Goal: Task Accomplishment & Management: Manage account settings

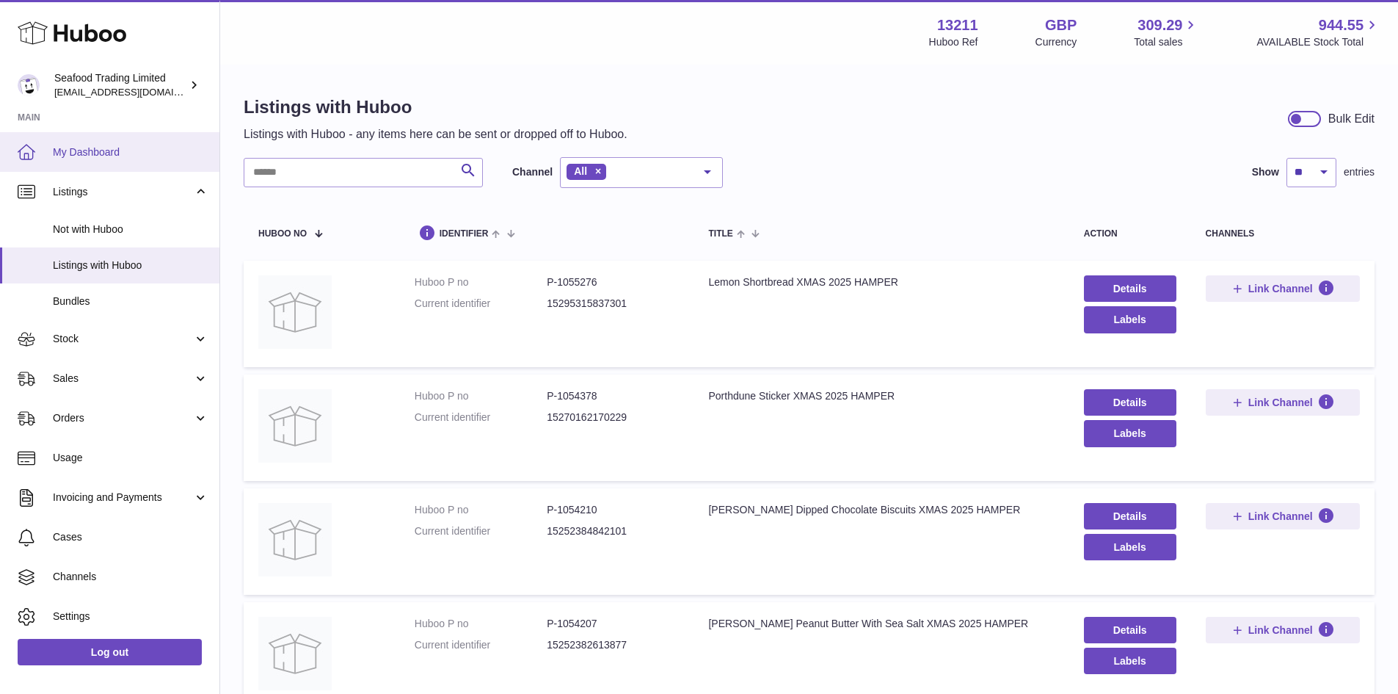
click at [103, 143] on link "My Dashboard" at bounding box center [109, 152] width 219 height 40
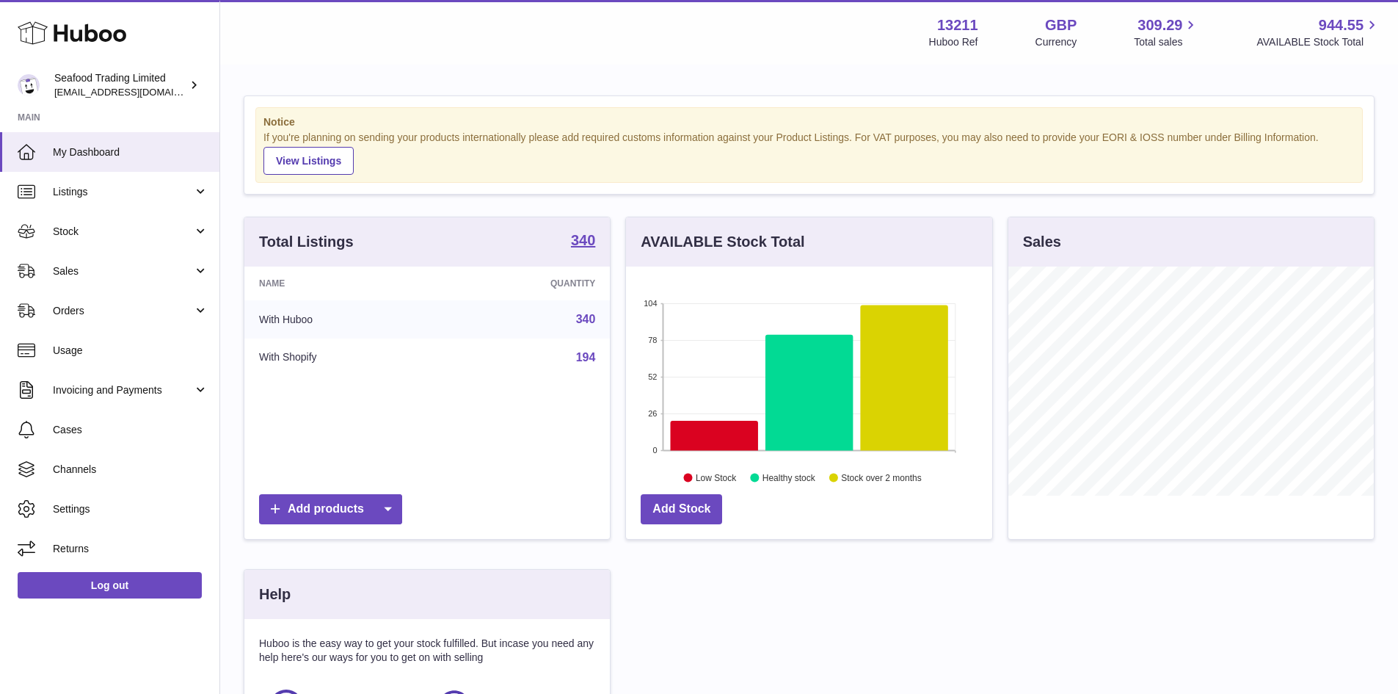
scroll to position [229, 366]
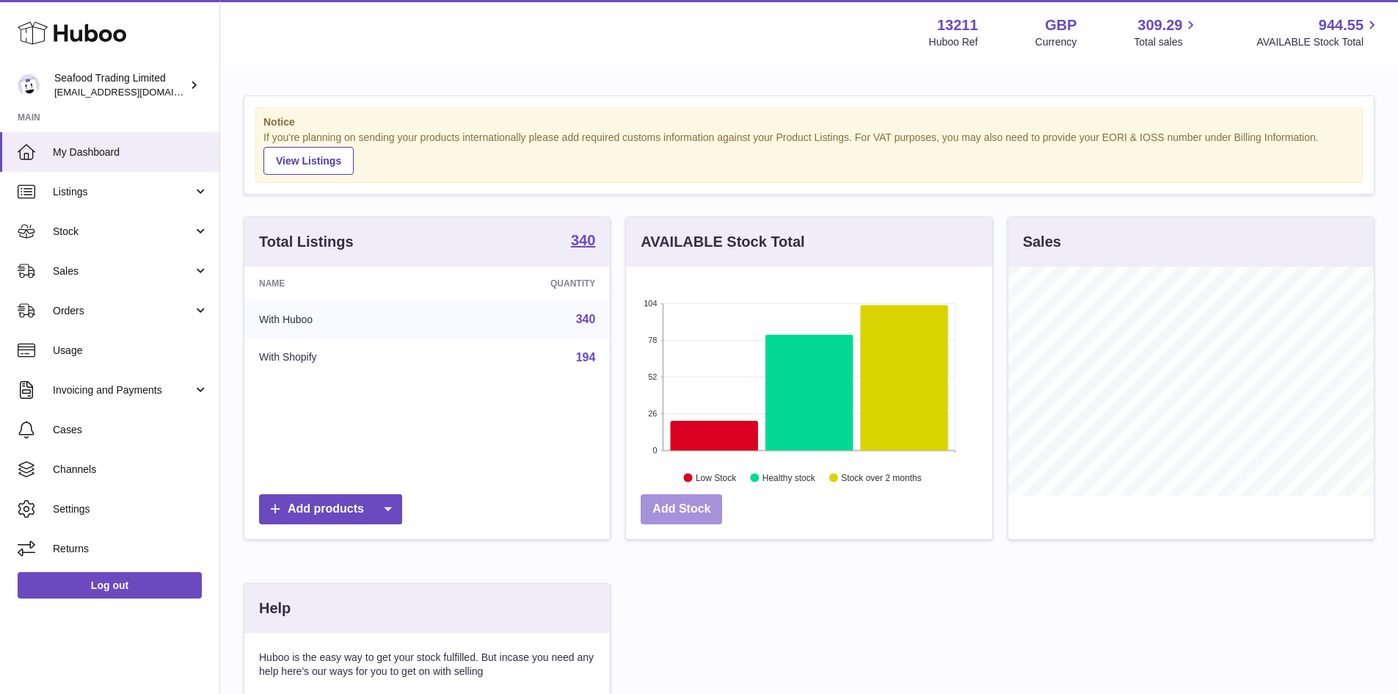
click at [692, 514] on link "Add Stock" at bounding box center [681, 509] width 81 height 30
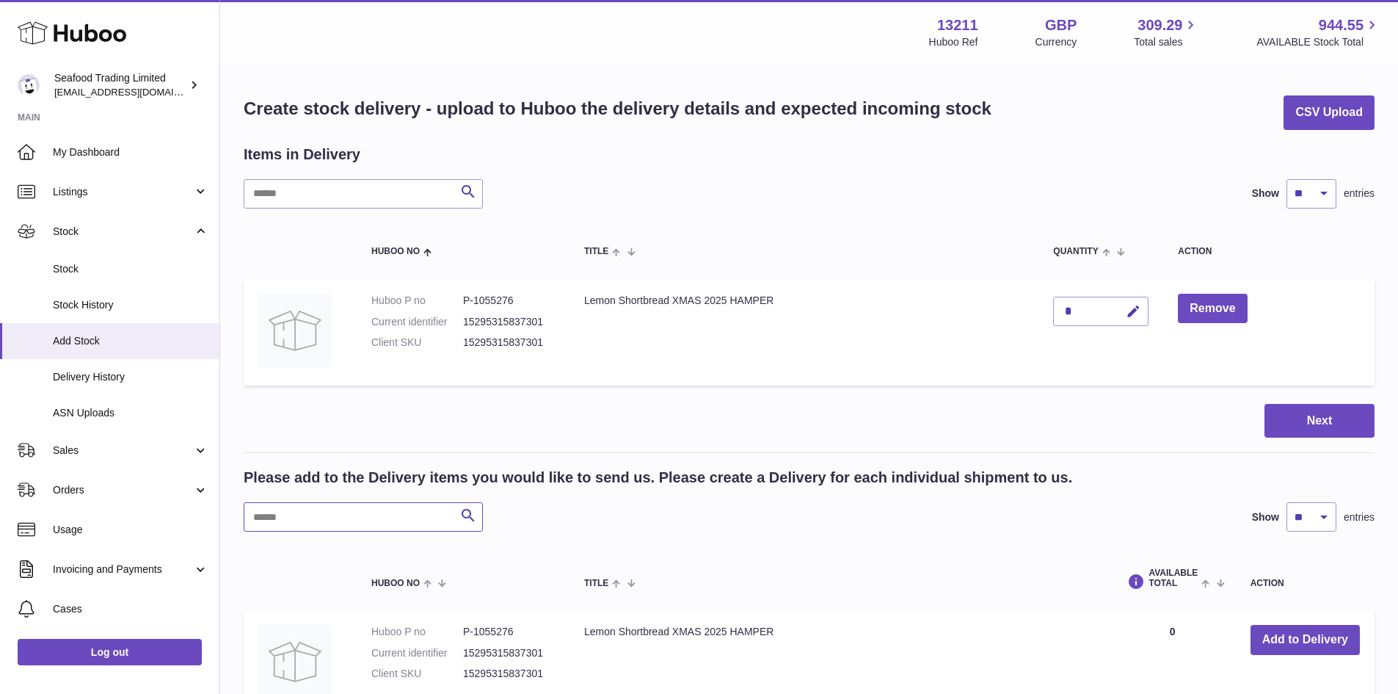
click at [311, 522] on input "text" at bounding box center [363, 516] width 239 height 29
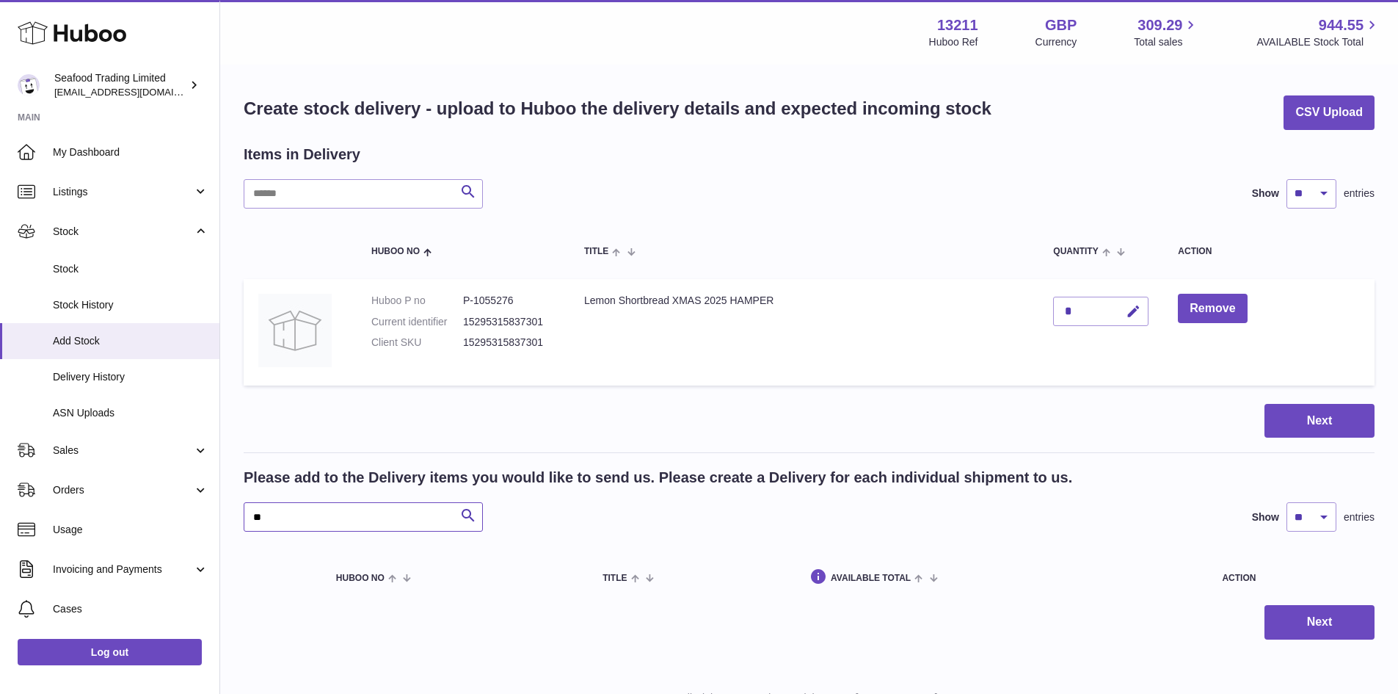
type input "*"
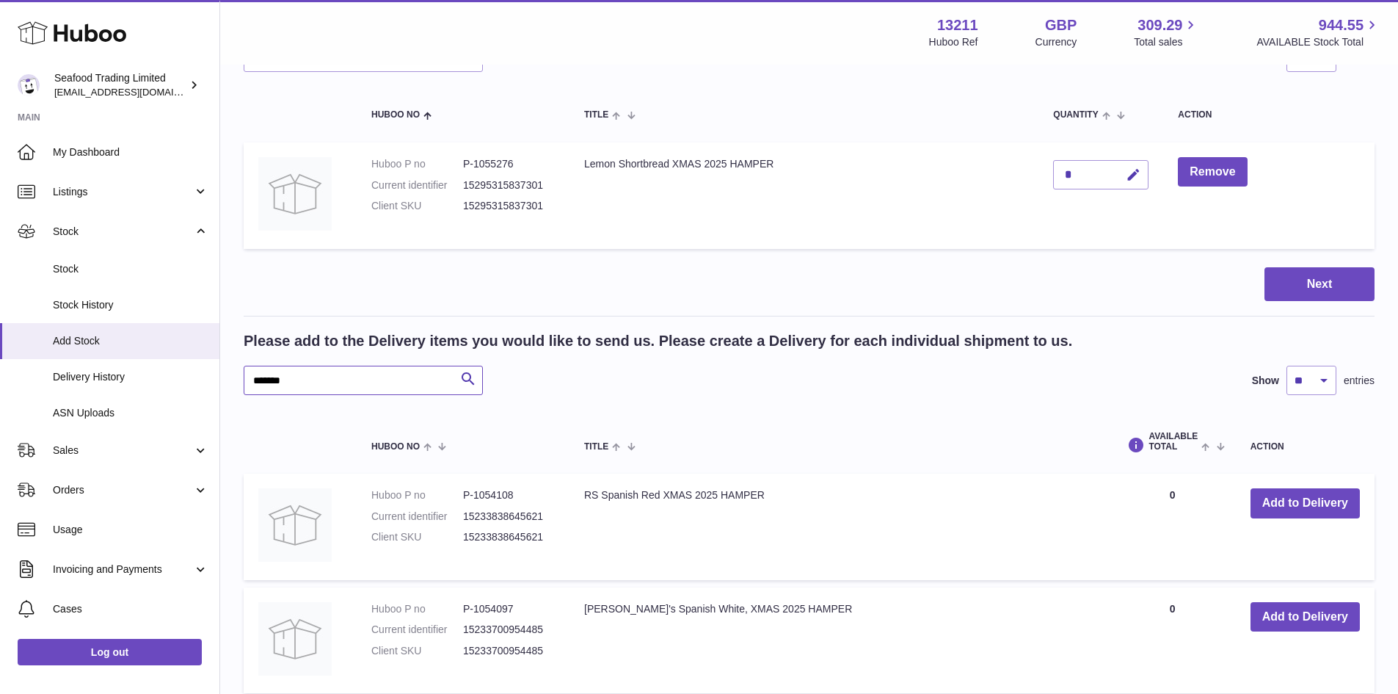
scroll to position [147, 0]
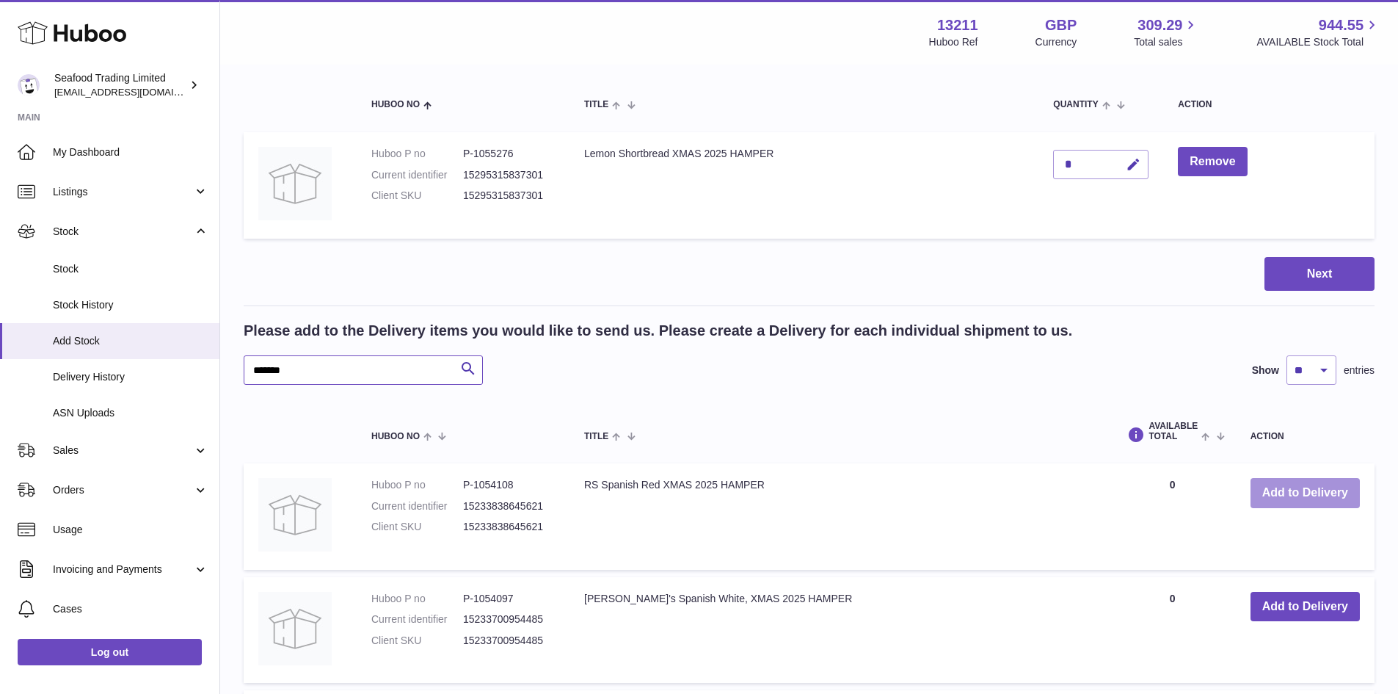
type input "*******"
click at [1259, 500] on button "Add to Delivery" at bounding box center [1305, 493] width 109 height 30
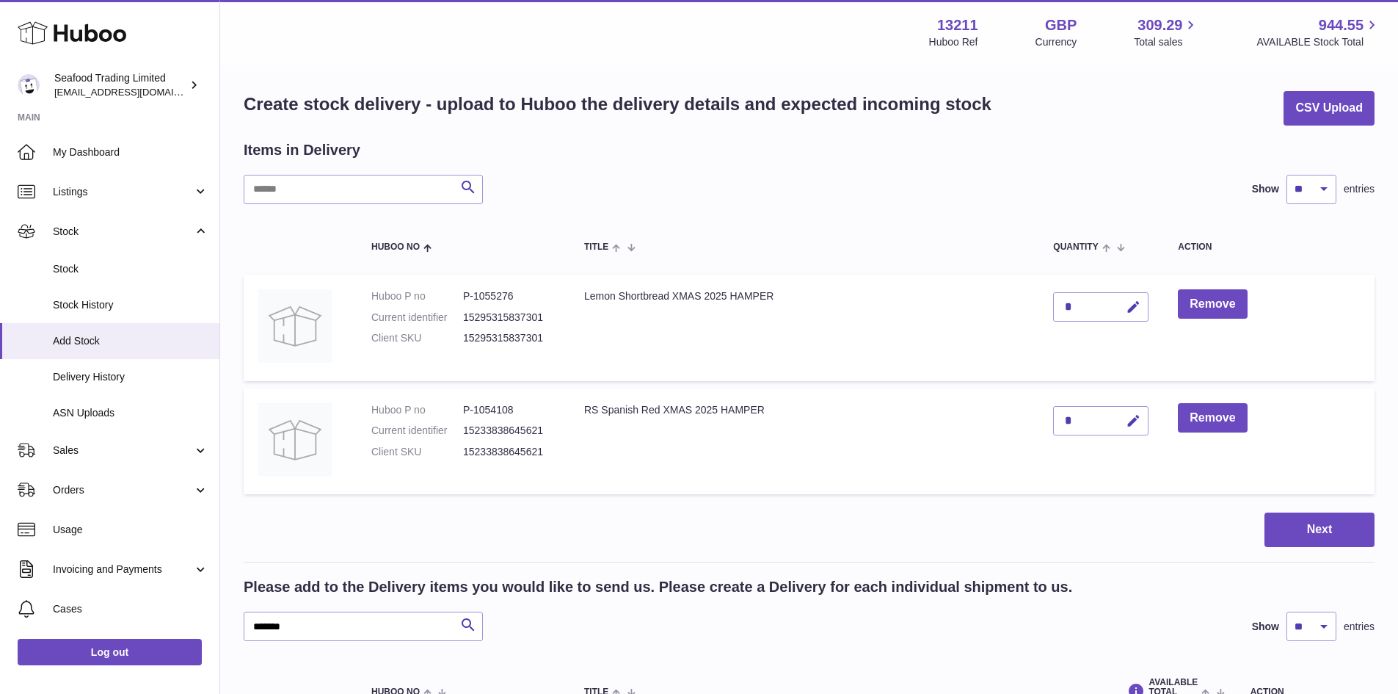
scroll to position [0, 0]
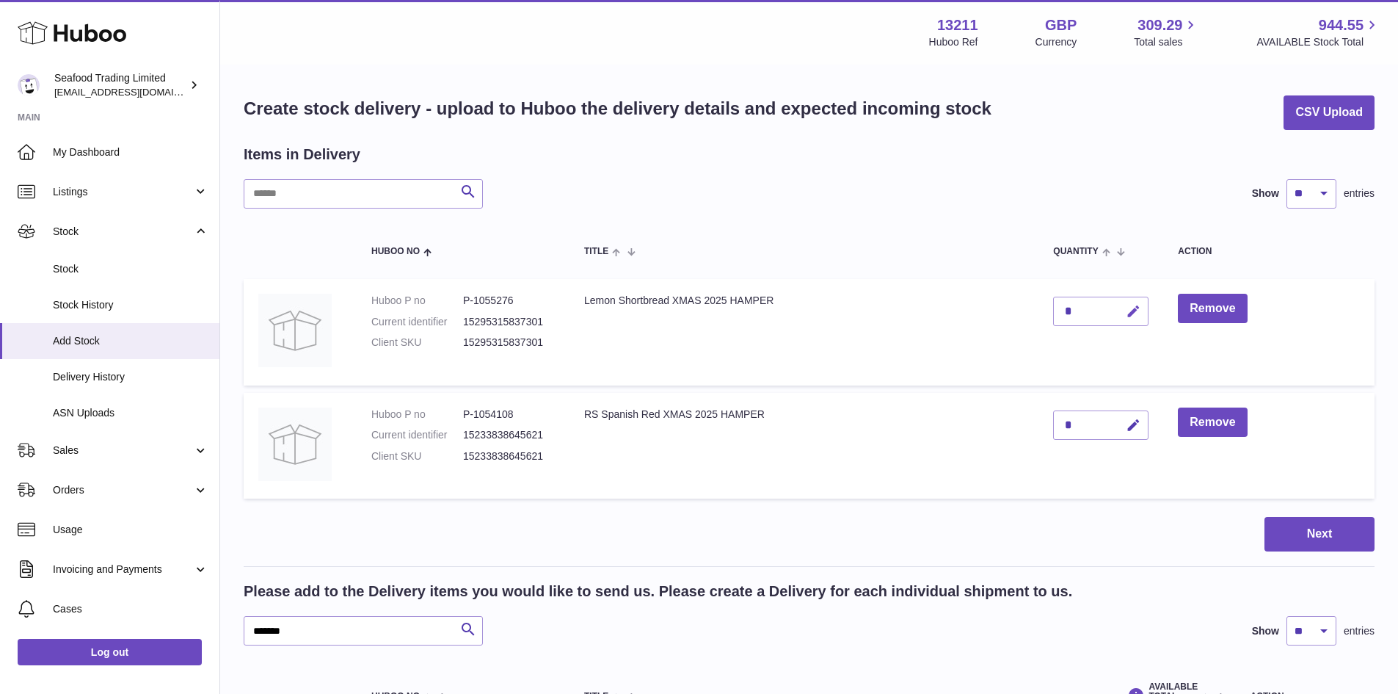
click at [1133, 313] on icon "button" at bounding box center [1133, 311] width 15 height 15
click at [1080, 307] on input "*" at bounding box center [1100, 310] width 95 height 29
type input "***"
click at [1129, 310] on icon "submit" at bounding box center [1133, 311] width 13 height 13
click at [1193, 306] on button "Remove" at bounding box center [1212, 309] width 69 height 30
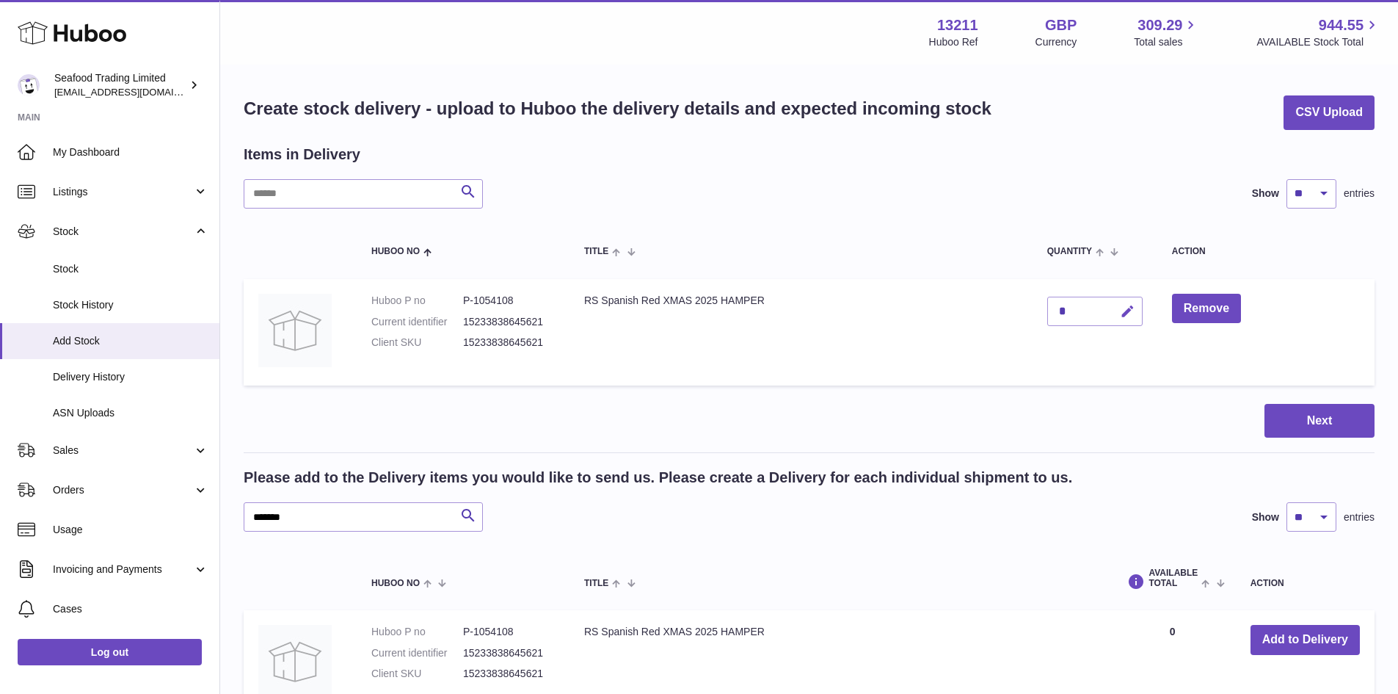
click at [1118, 310] on button "button" at bounding box center [1125, 311] width 34 height 30
click at [1072, 319] on input "*" at bounding box center [1094, 310] width 95 height 29
type input "***"
click at [1127, 309] on icon "submit" at bounding box center [1127, 311] width 13 height 13
click at [1298, 428] on button "Next" at bounding box center [1319, 421] width 110 height 34
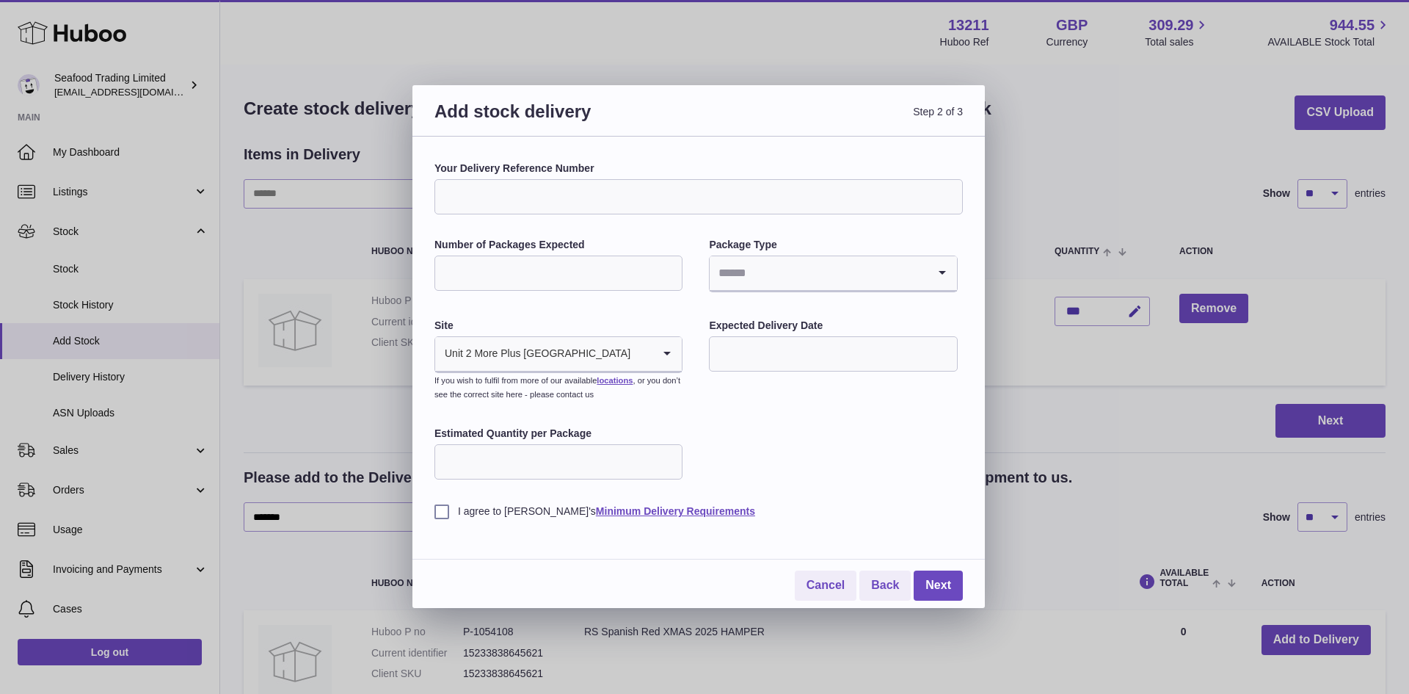
click at [544, 200] on input "Your Delivery Reference Number" at bounding box center [698, 196] width 528 height 35
click at [461, 263] on input "Number of Packages Expected" at bounding box center [558, 272] width 248 height 35
type input "**"
click at [802, 283] on input "Search for option" at bounding box center [818, 273] width 217 height 34
click at [793, 305] on li "Unknown" at bounding box center [832, 312] width 245 height 29
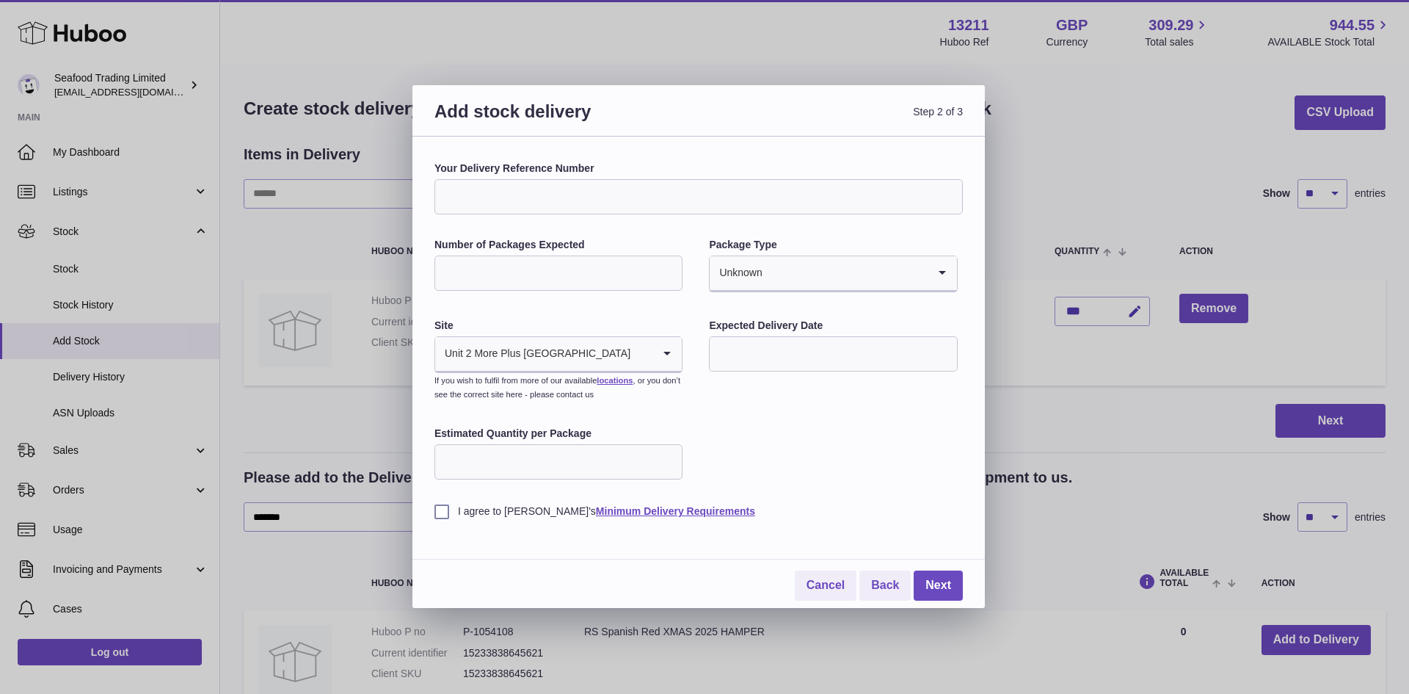
click at [784, 352] on input "text" at bounding box center [833, 353] width 248 height 35
click at [925, 382] on icon "button" at bounding box center [918, 389] width 18 height 18
click at [757, 559] on span "30" at bounding box center [762, 563] width 26 height 26
type input "**********"
click at [443, 511] on label "I agree to [PERSON_NAME]'s Minimum Delivery Requirements" at bounding box center [698, 511] width 528 height 14
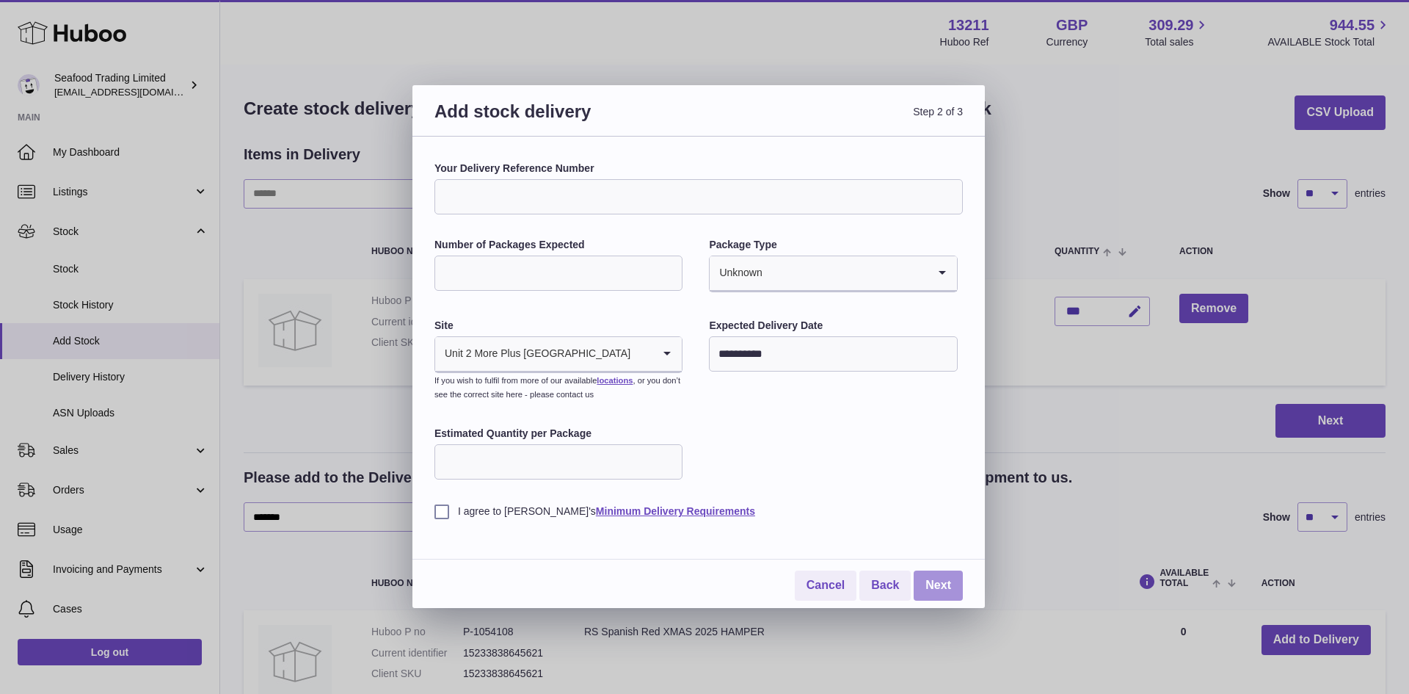
click at [942, 589] on link "Next" at bounding box center [938, 585] width 49 height 30
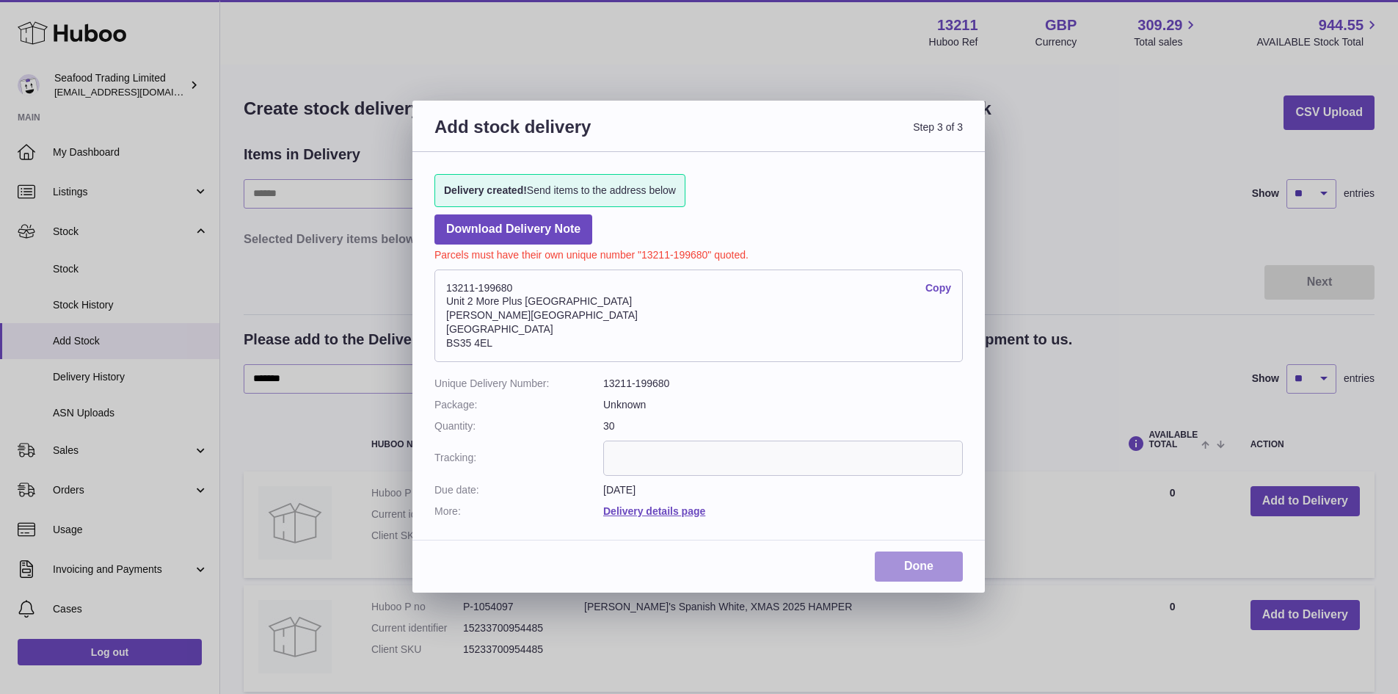
click at [903, 553] on link "Done" at bounding box center [919, 566] width 88 height 30
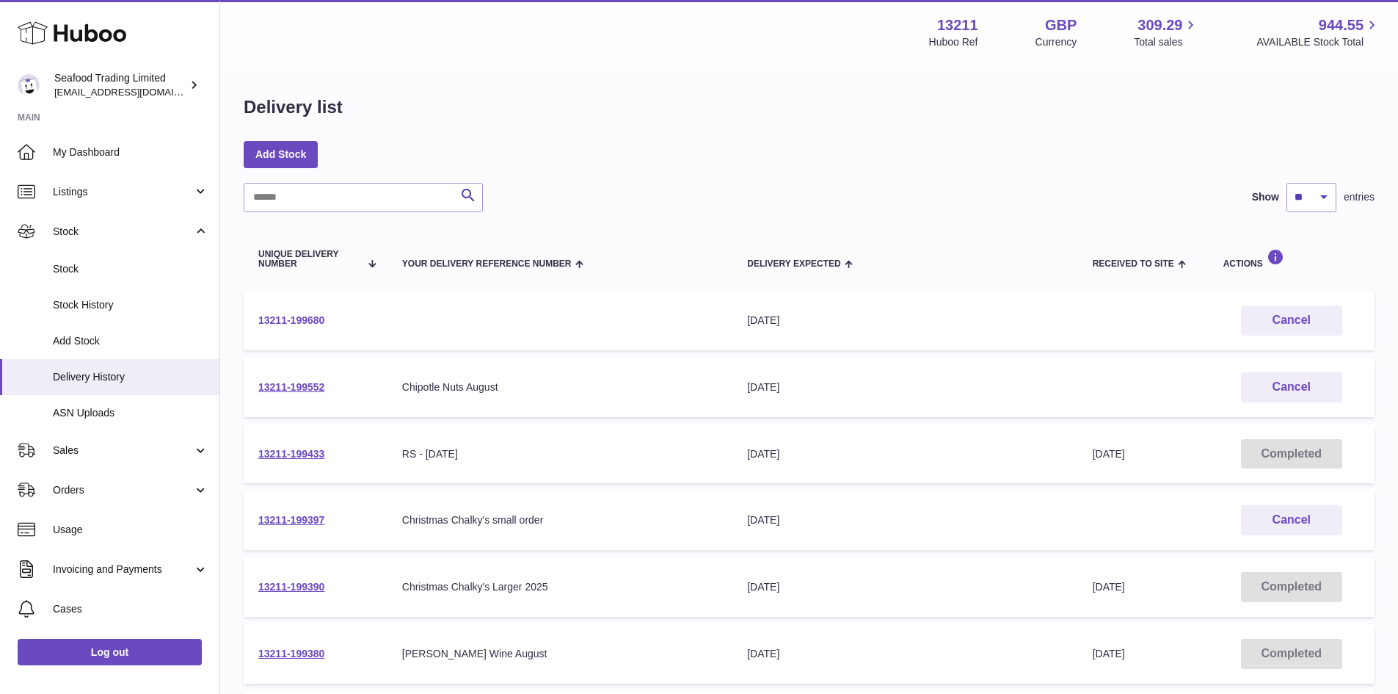
click at [314, 320] on link "13211-199680" at bounding box center [291, 320] width 66 height 12
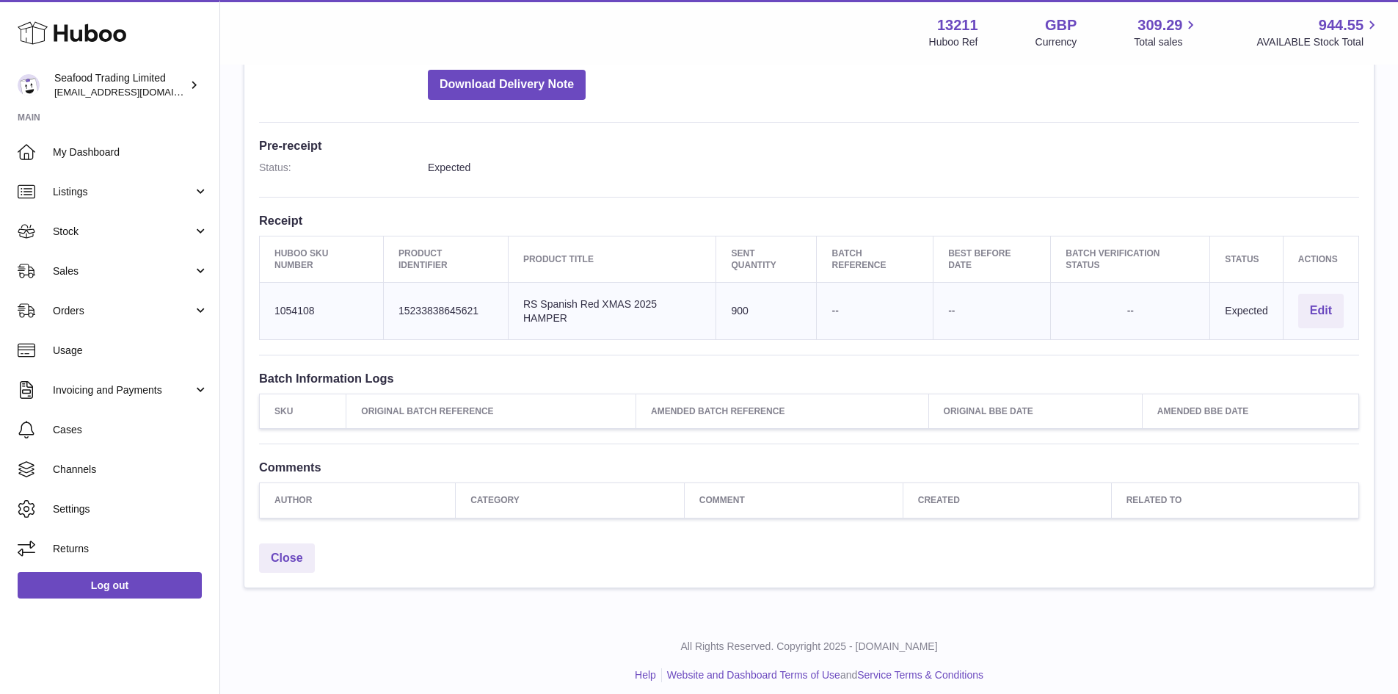
scroll to position [322, 0]
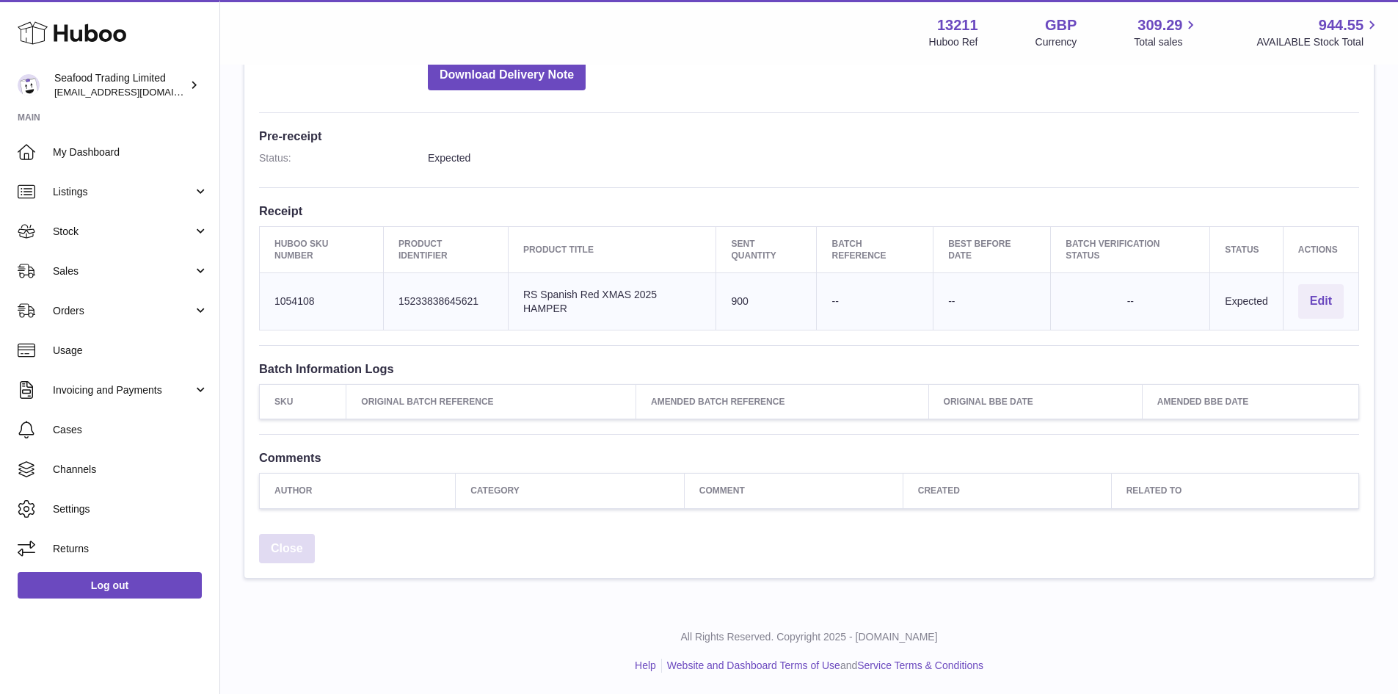
click at [309, 542] on link "Close" at bounding box center [287, 549] width 56 height 30
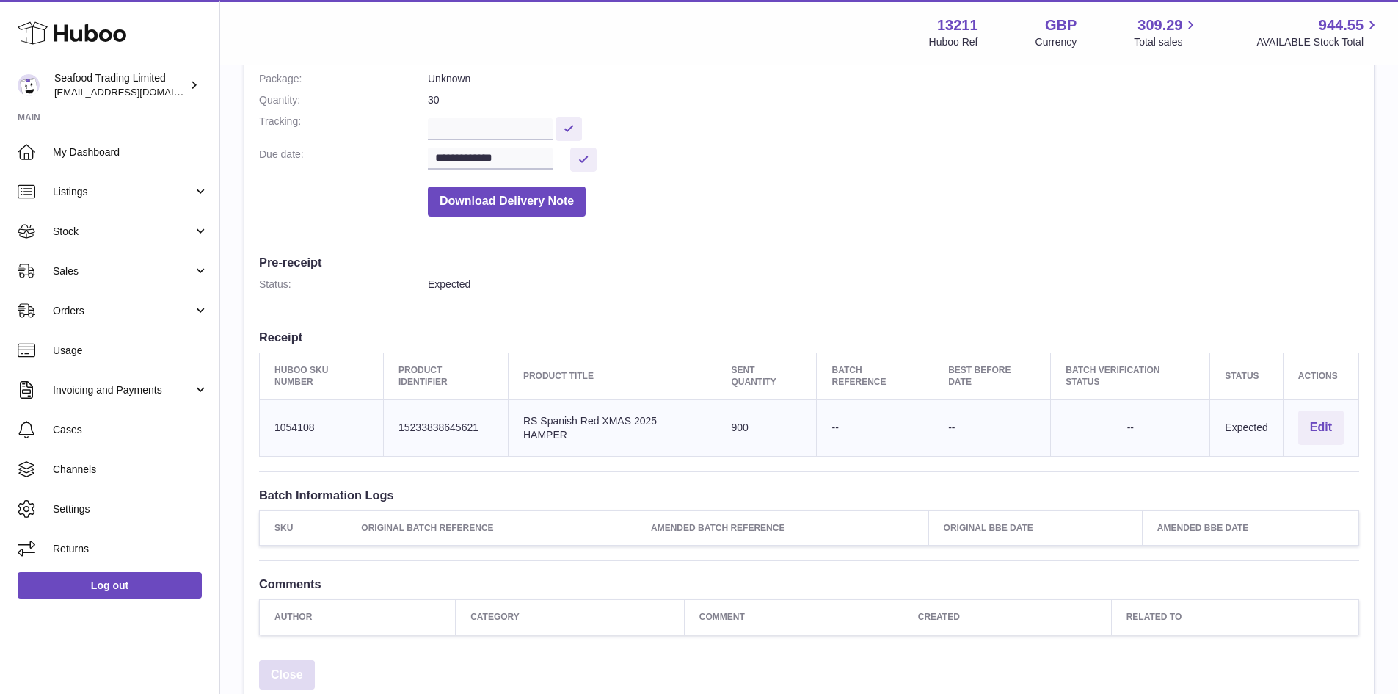
scroll to position [102, 0]
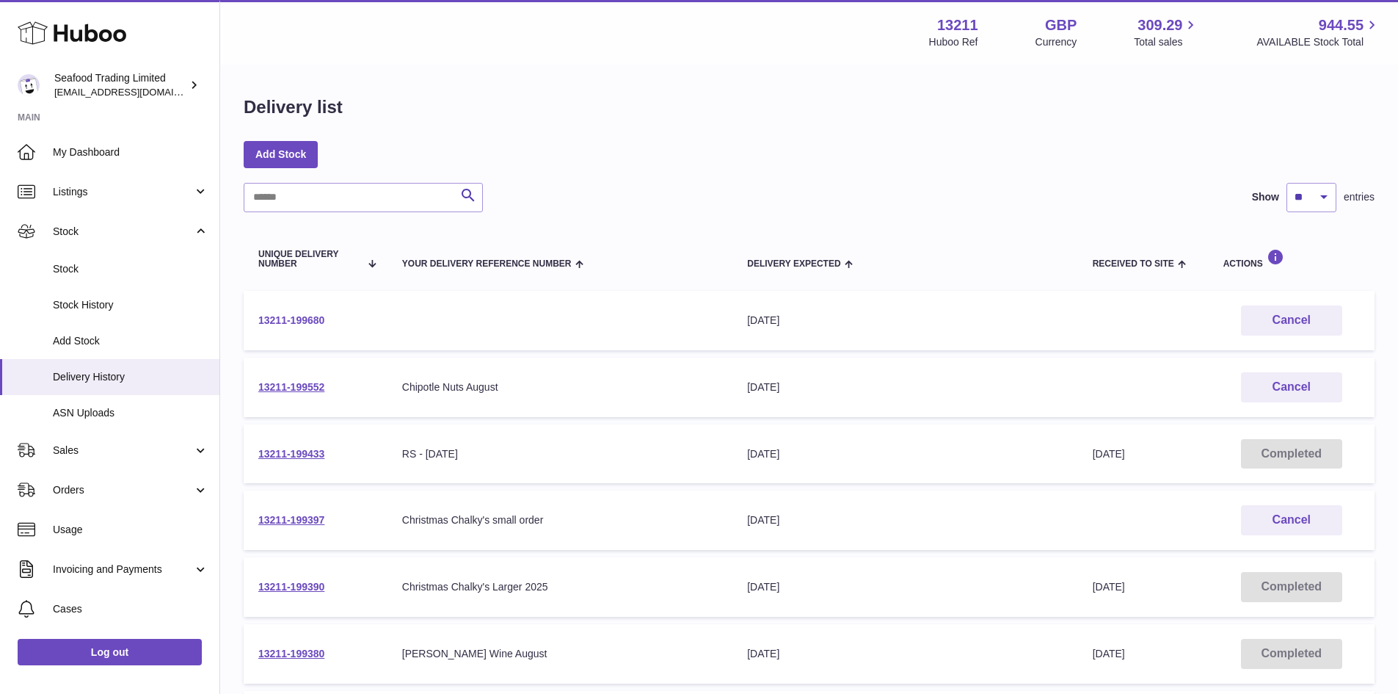
click at [314, 320] on link "13211-199680" at bounding box center [291, 320] width 66 height 12
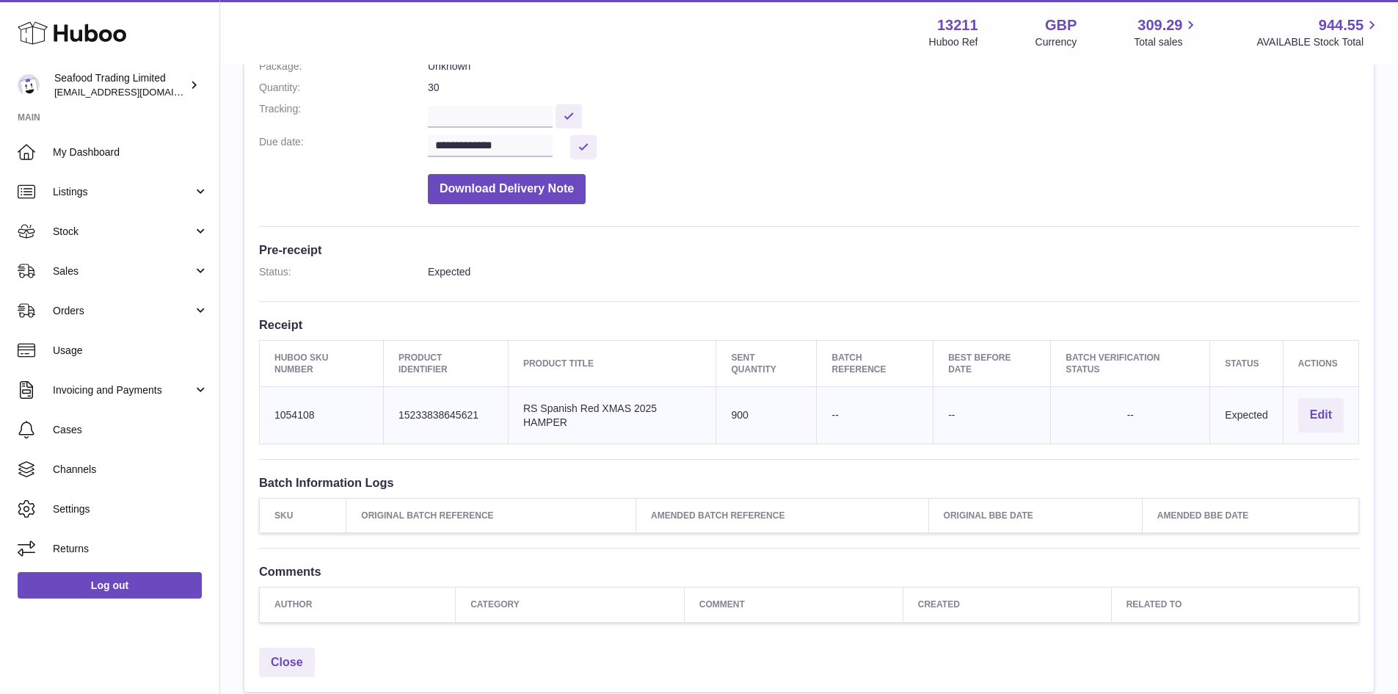
scroll to position [220, 0]
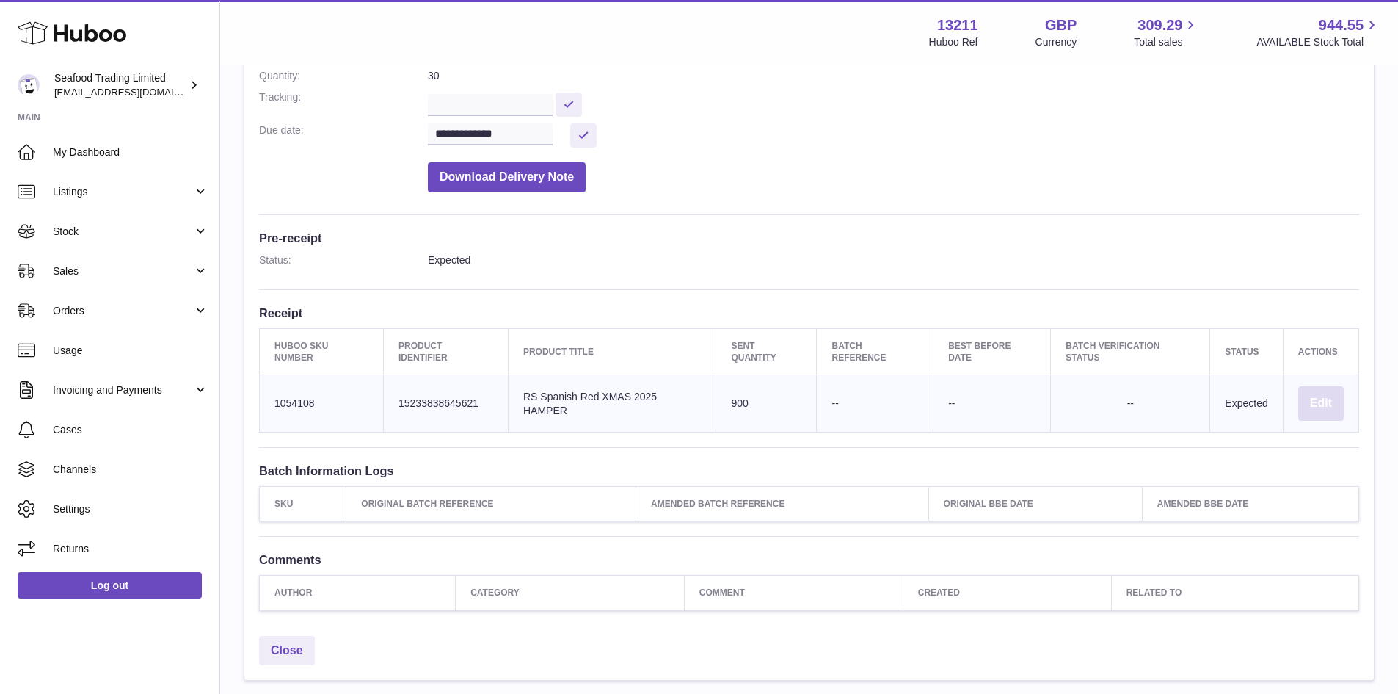
click at [1324, 403] on button "Edit" at bounding box center [1321, 403] width 46 height 34
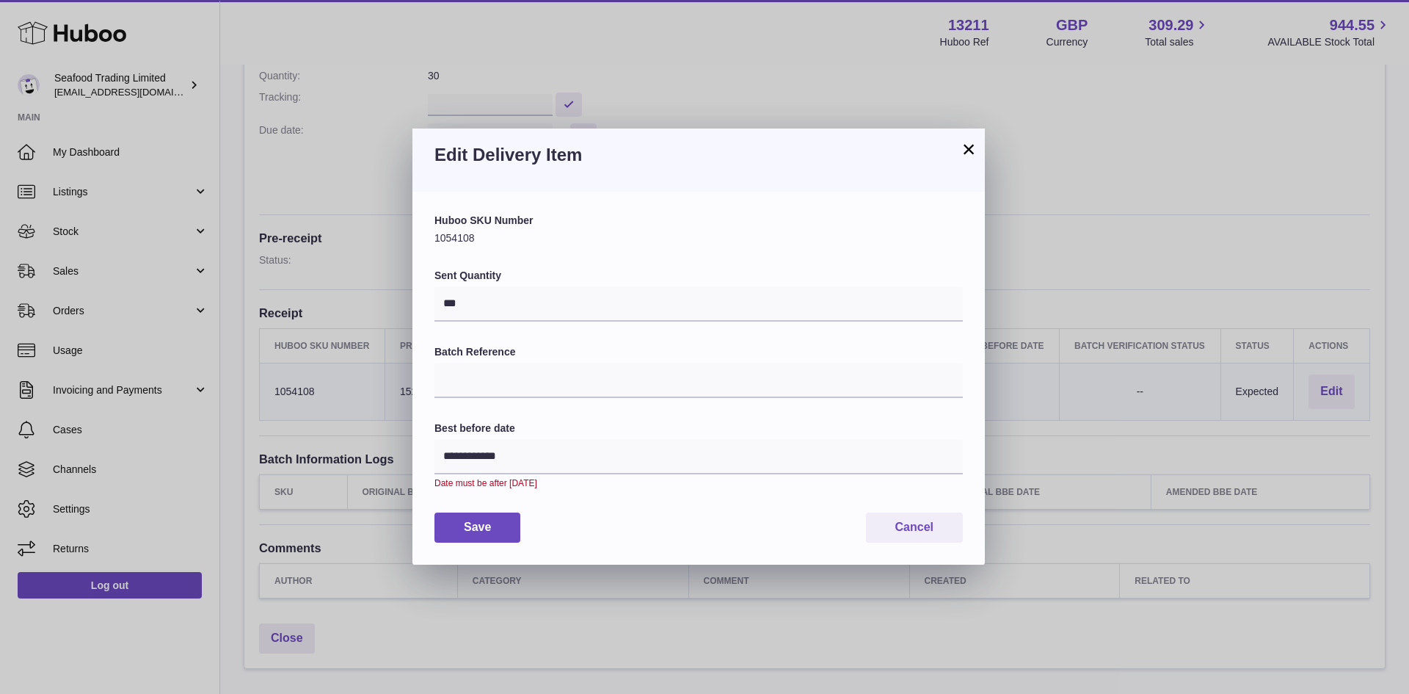
click at [518, 357] on label "Batch Reference" at bounding box center [698, 352] width 528 height 14
click at [518, 363] on input "Batch Reference" at bounding box center [698, 380] width 528 height 35
click at [909, 529] on button "Cancel" at bounding box center [914, 527] width 97 height 30
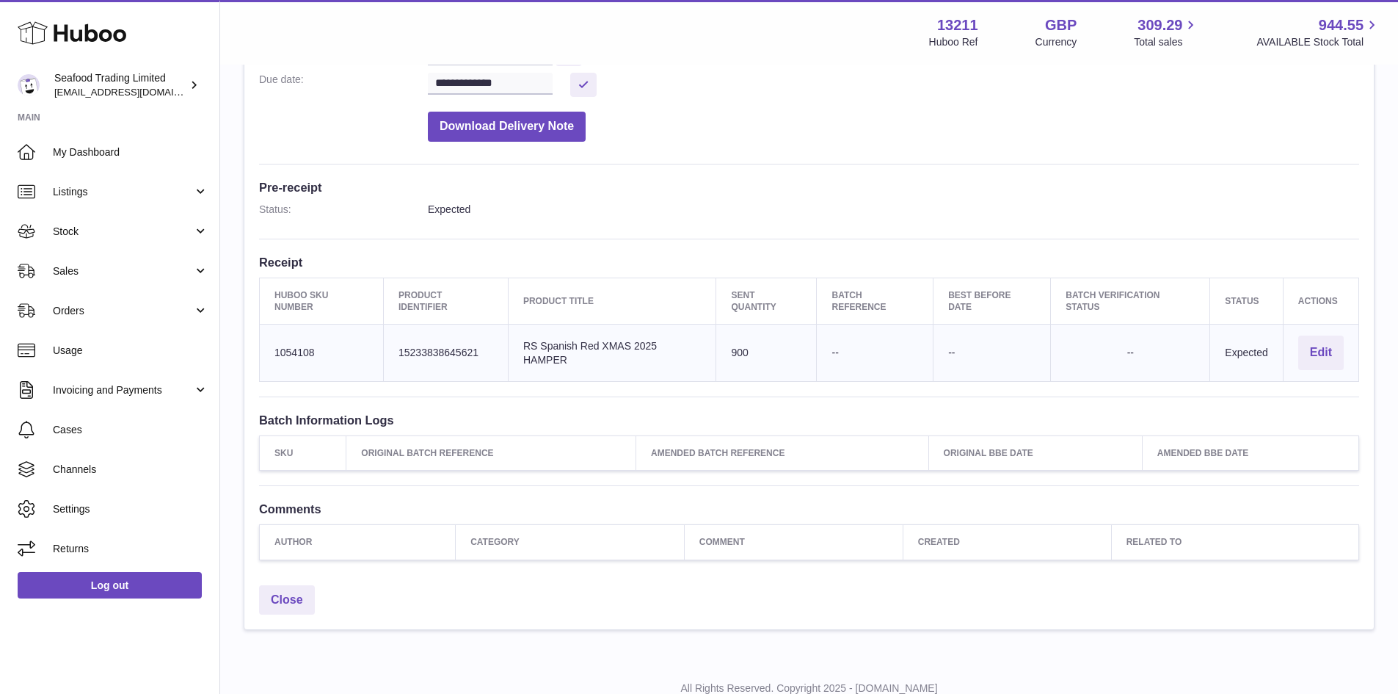
scroll to position [322, 0]
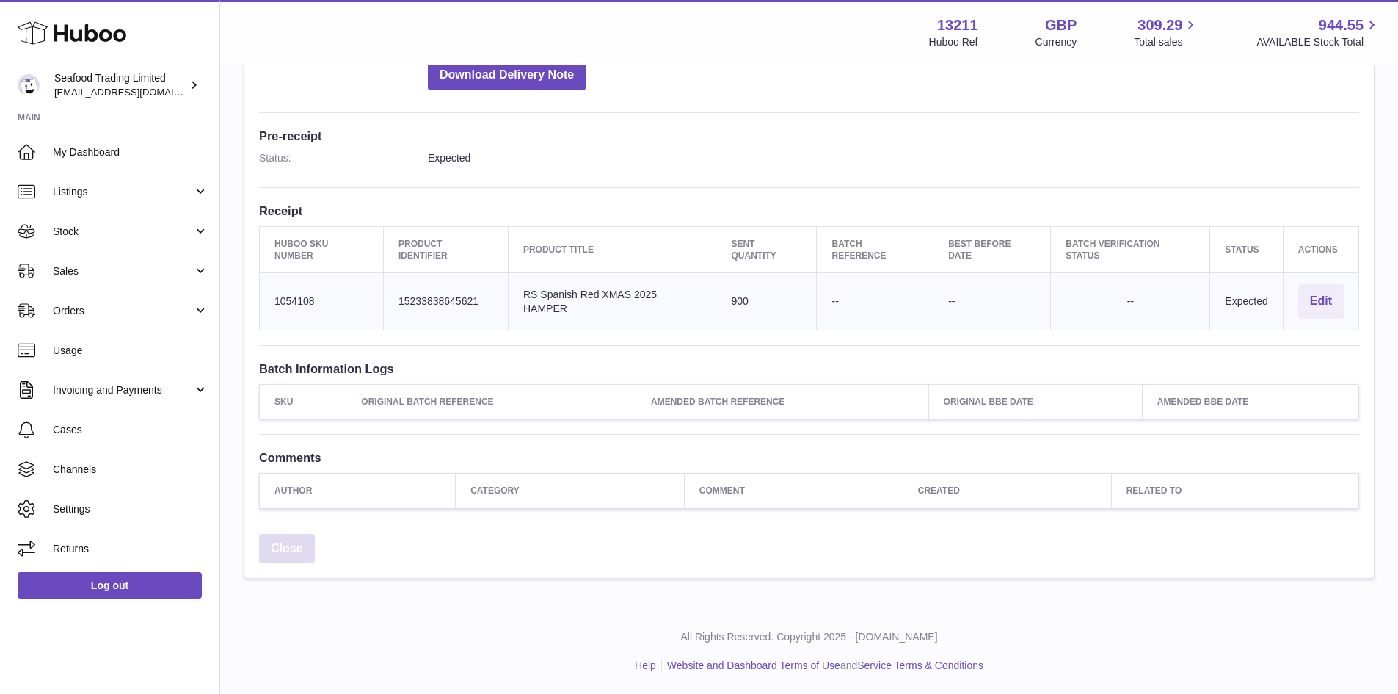
click at [301, 536] on link "Close" at bounding box center [287, 549] width 56 height 30
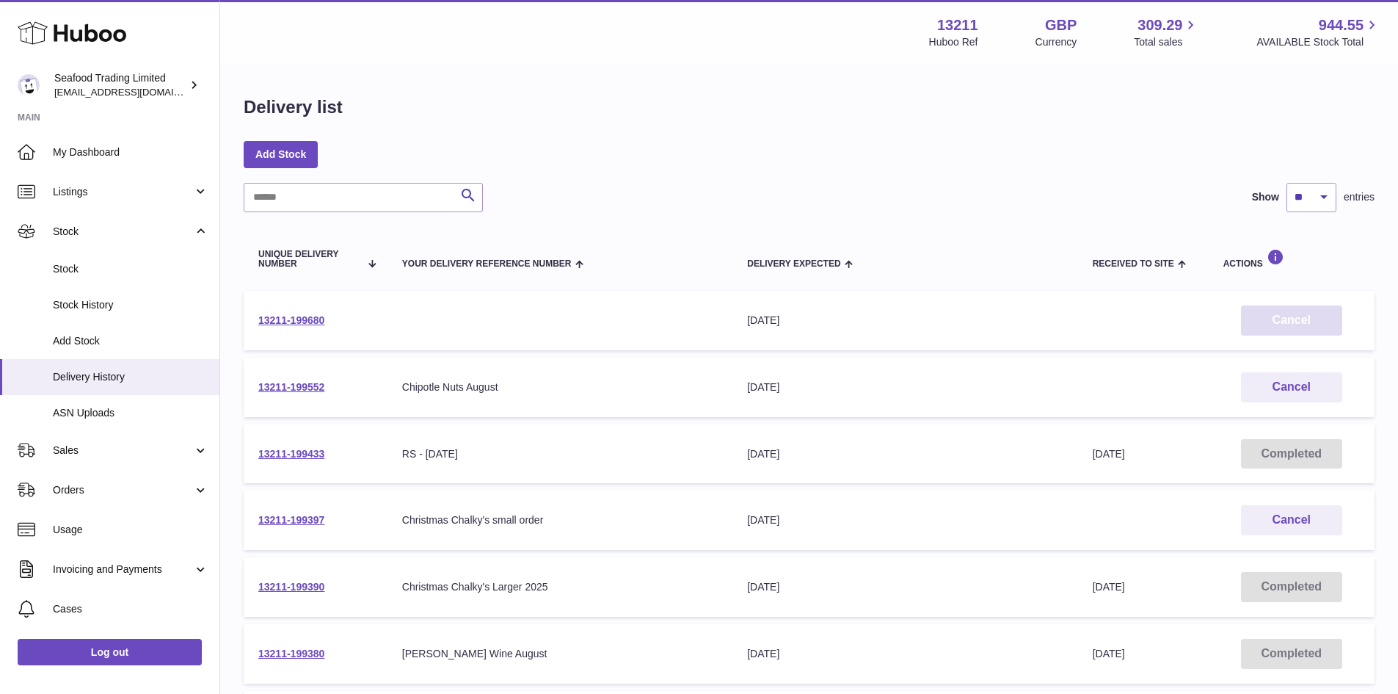
click at [1289, 330] on button "Cancel" at bounding box center [1291, 320] width 101 height 30
click at [251, 153] on link "Add Stock" at bounding box center [281, 154] width 74 height 26
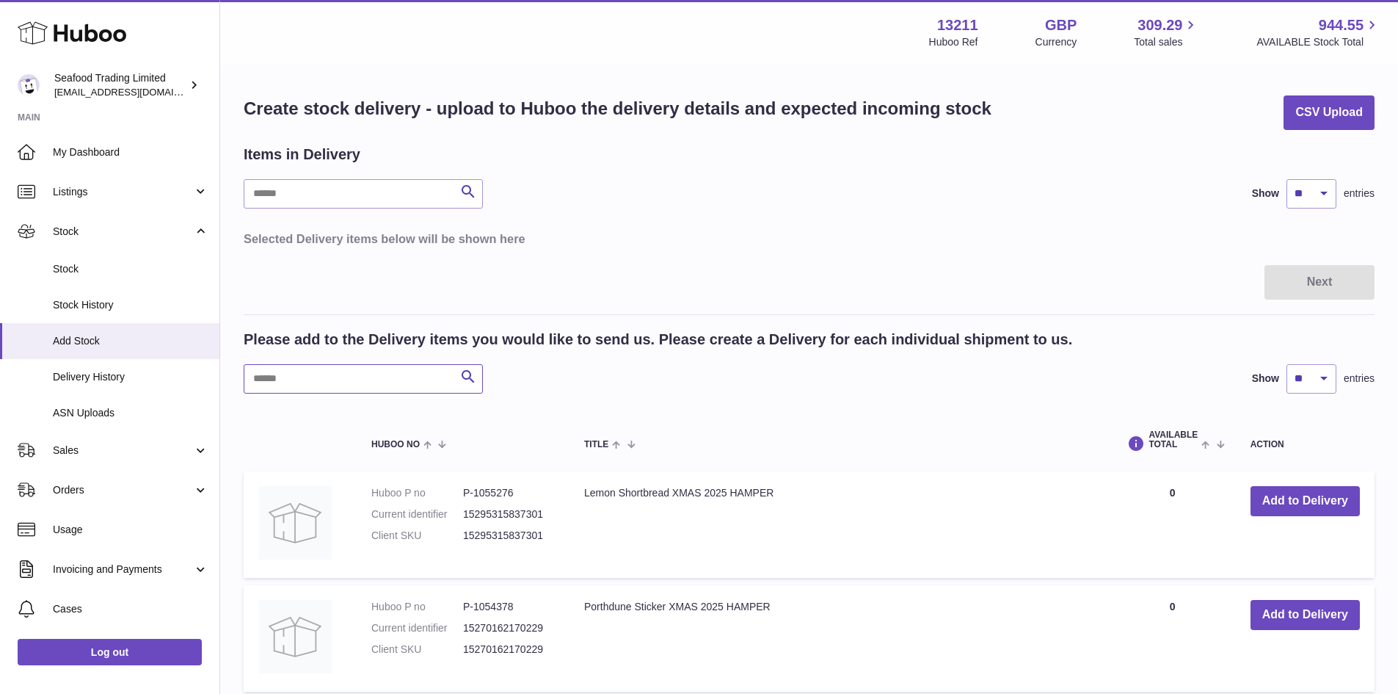
click at [342, 371] on input "text" at bounding box center [363, 378] width 239 height 29
type input "*******"
click at [1264, 495] on button "Add to Delivery" at bounding box center [1305, 501] width 109 height 30
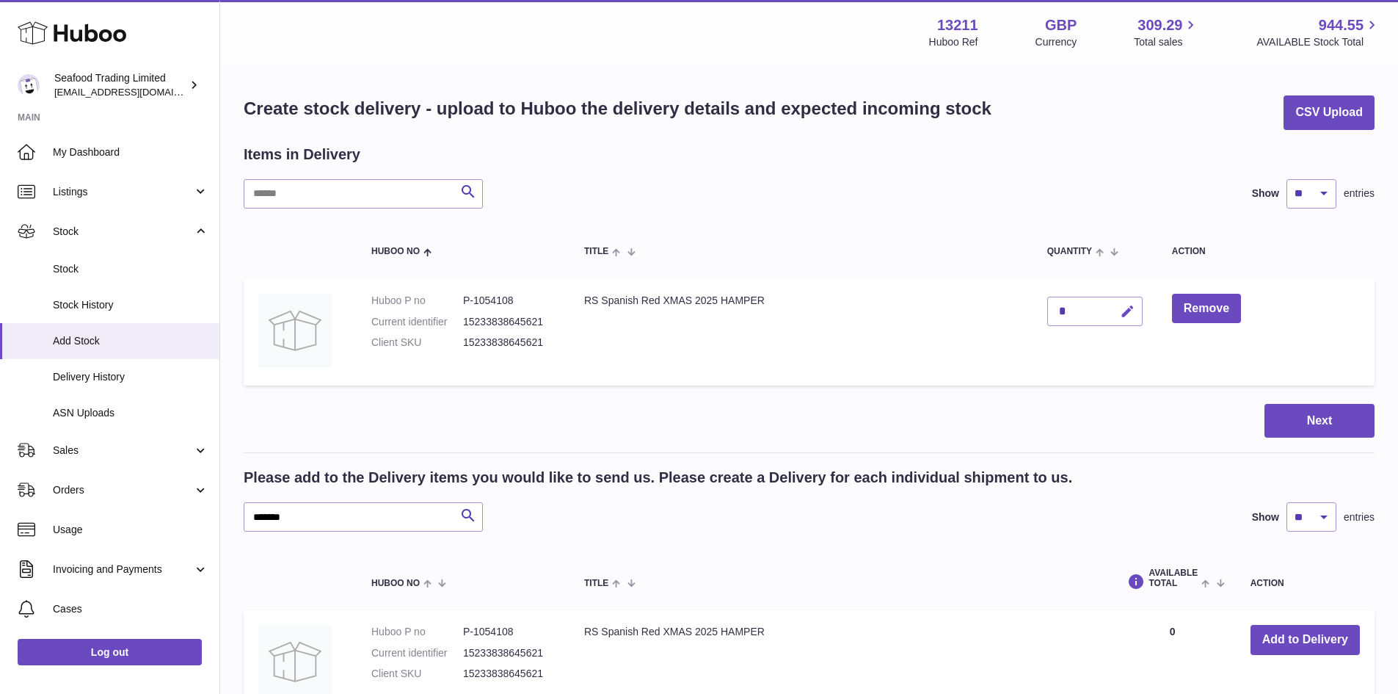
click at [1133, 308] on icon "button" at bounding box center [1127, 311] width 15 height 15
click at [1082, 308] on button "button" at bounding box center [1096, 310] width 28 height 23
click at [1078, 310] on div "*" at bounding box center [1094, 310] width 95 height 29
click at [1072, 310] on div "*" at bounding box center [1094, 310] width 95 height 29
click at [1116, 307] on button "button" at bounding box center [1125, 311] width 34 height 30
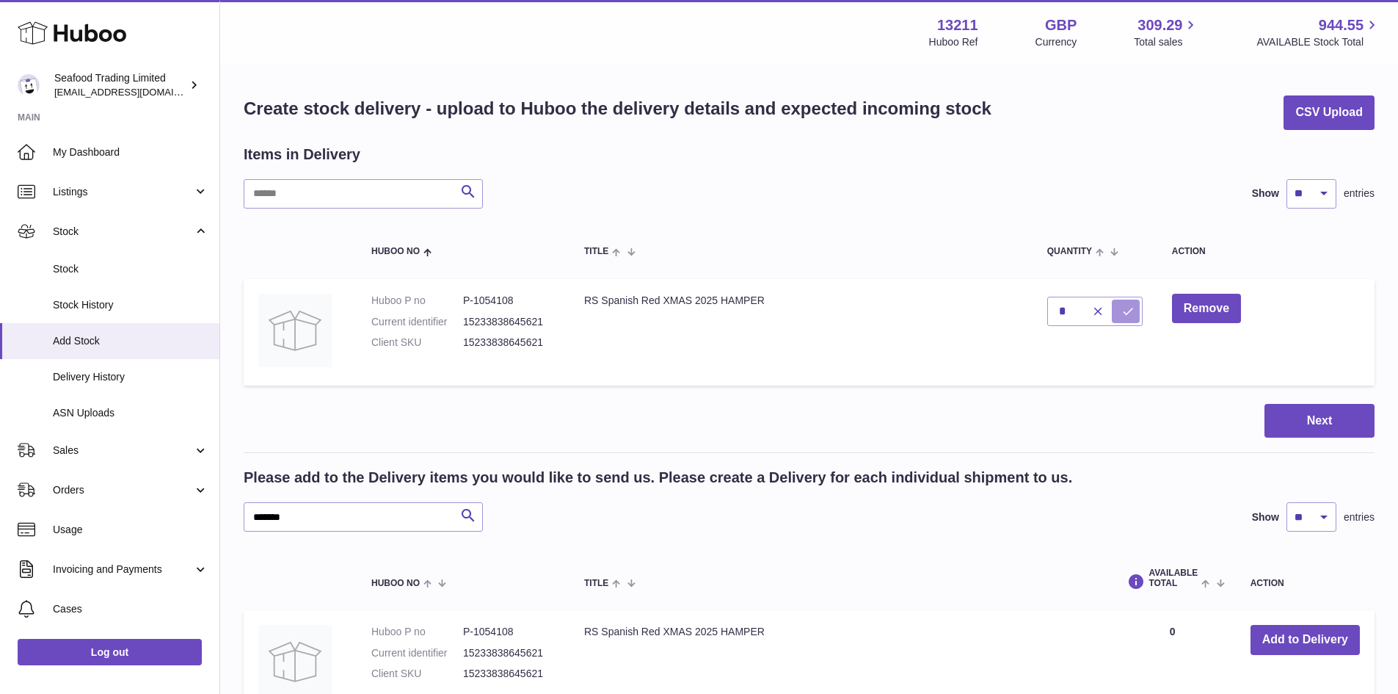
click at [1120, 308] on button "submit" at bounding box center [1126, 310] width 28 height 23
click at [1120, 308] on icon "button" at bounding box center [1127, 311] width 15 height 15
click at [1074, 311] on input "*" at bounding box center [1094, 310] width 95 height 29
type input "***"
click at [1123, 305] on icon "submit" at bounding box center [1127, 311] width 13 height 13
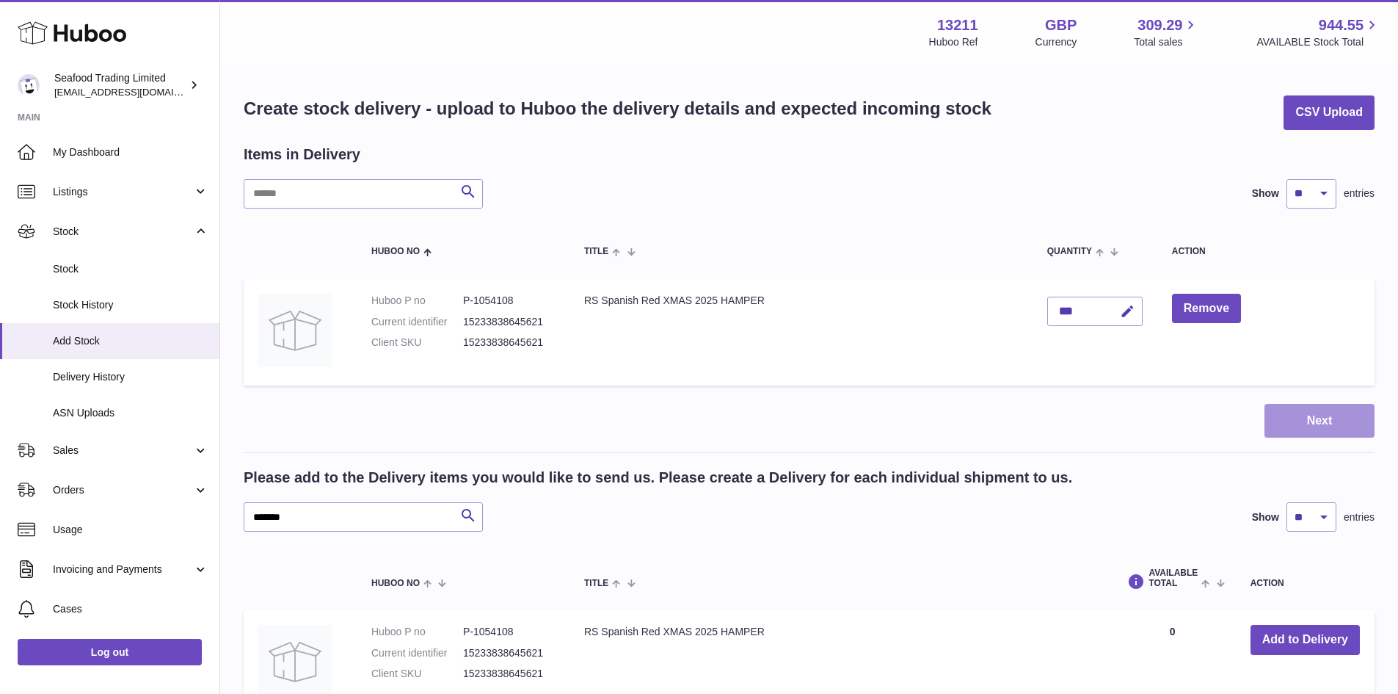
click at [1302, 412] on button "Next" at bounding box center [1319, 421] width 110 height 34
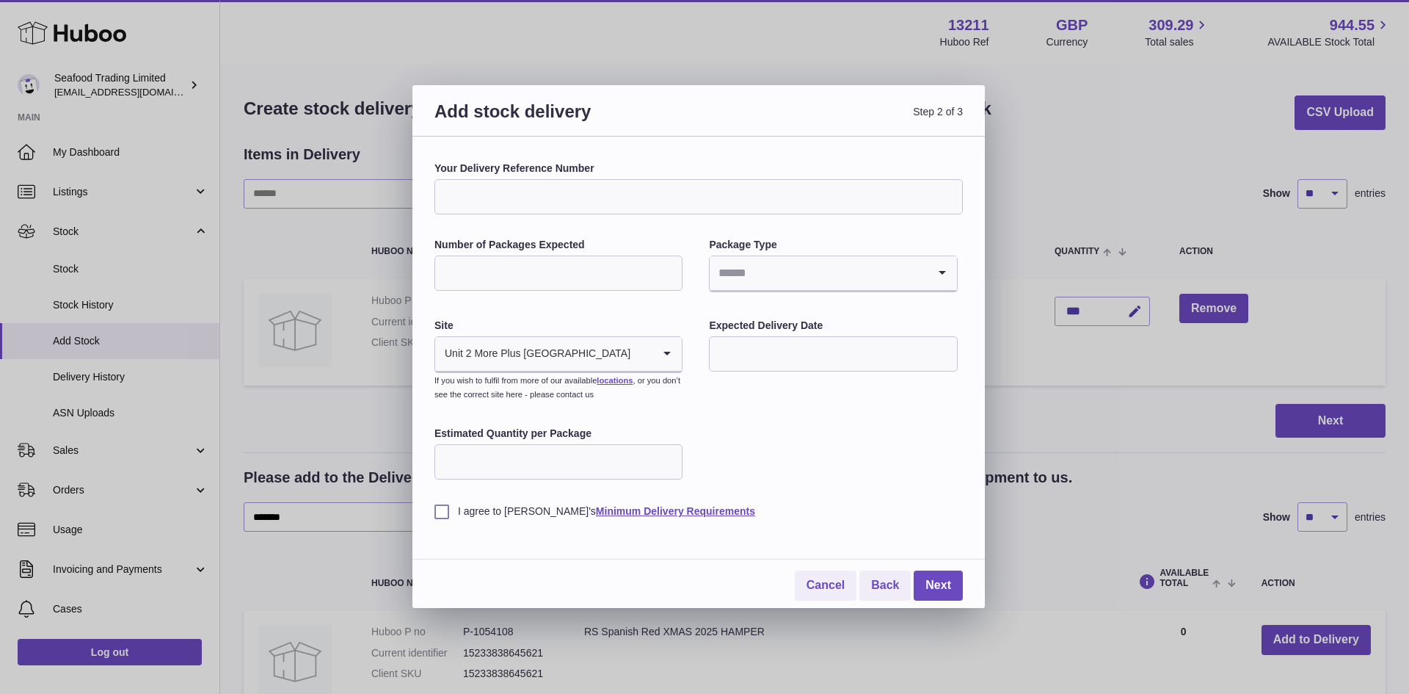
click at [502, 200] on input "Your Delivery Reference Number" at bounding box center [698, 196] width 528 height 35
click at [512, 195] on input "****" at bounding box center [698, 196] width 528 height 35
type input "*"
type input "**********"
click at [579, 274] on input "Number of Packages Expected" at bounding box center [558, 272] width 248 height 35
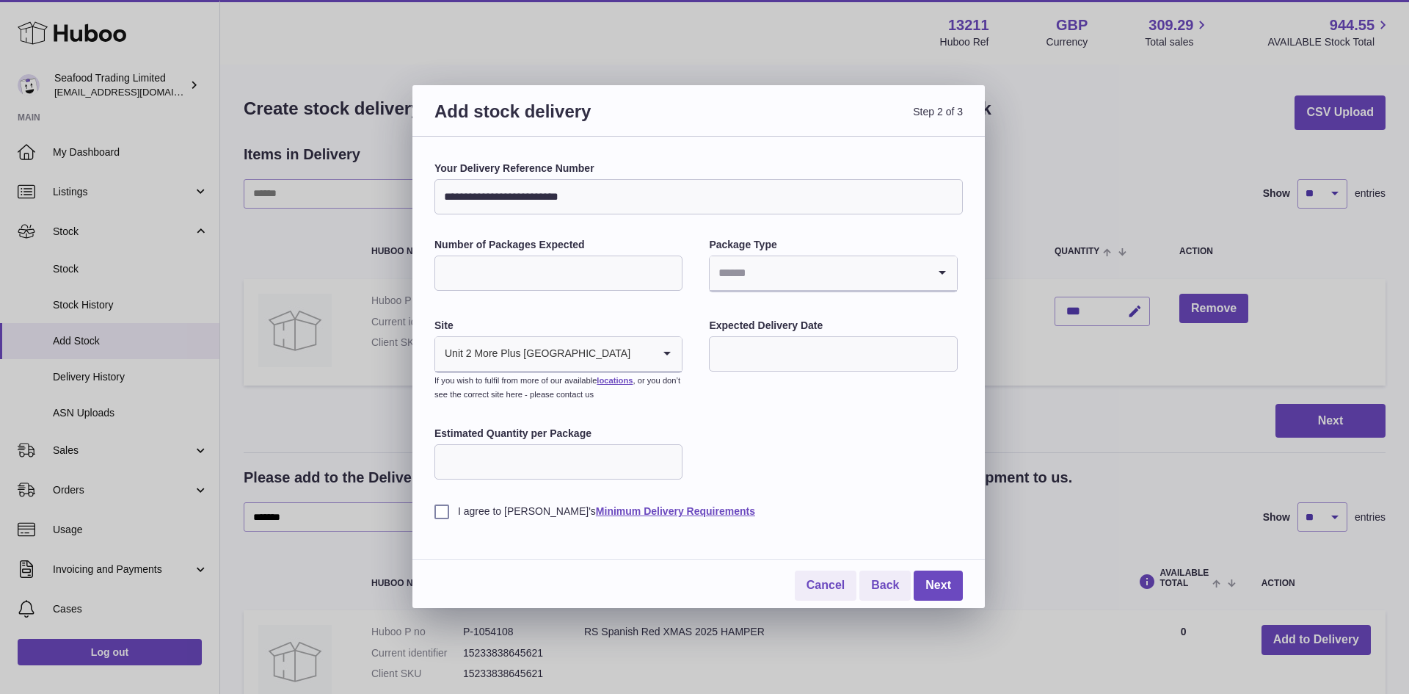
type input "**"
click at [723, 272] on input "Search for option" at bounding box center [818, 273] width 217 height 34
click at [736, 305] on li "Unknown" at bounding box center [832, 312] width 245 height 29
click at [766, 349] on input "text" at bounding box center [833, 353] width 248 height 35
click at [914, 386] on icon "button" at bounding box center [918, 389] width 18 height 18
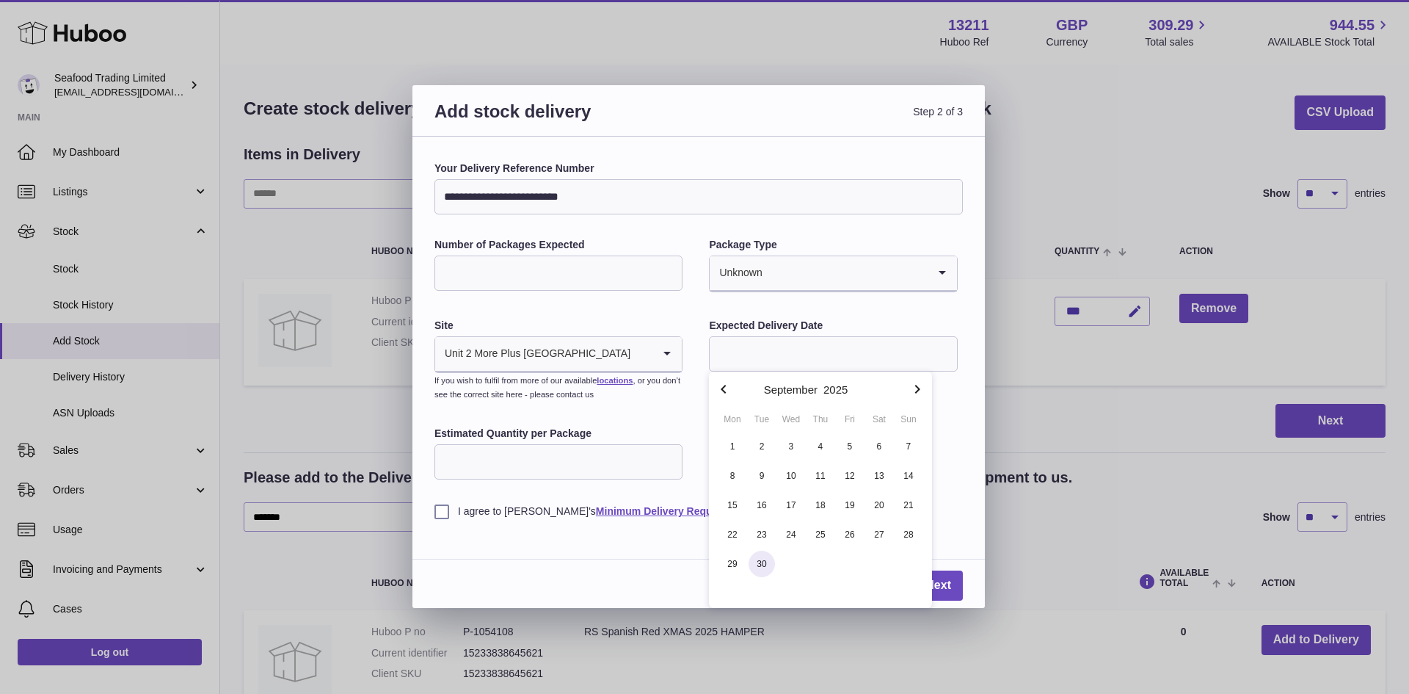
click at [750, 561] on span "30" at bounding box center [762, 563] width 26 height 26
type input "**********"
click at [450, 510] on label "I agree to Huboo's Minimum Delivery Requirements" at bounding box center [698, 511] width 528 height 14
click at [937, 586] on link "Next" at bounding box center [938, 585] width 49 height 30
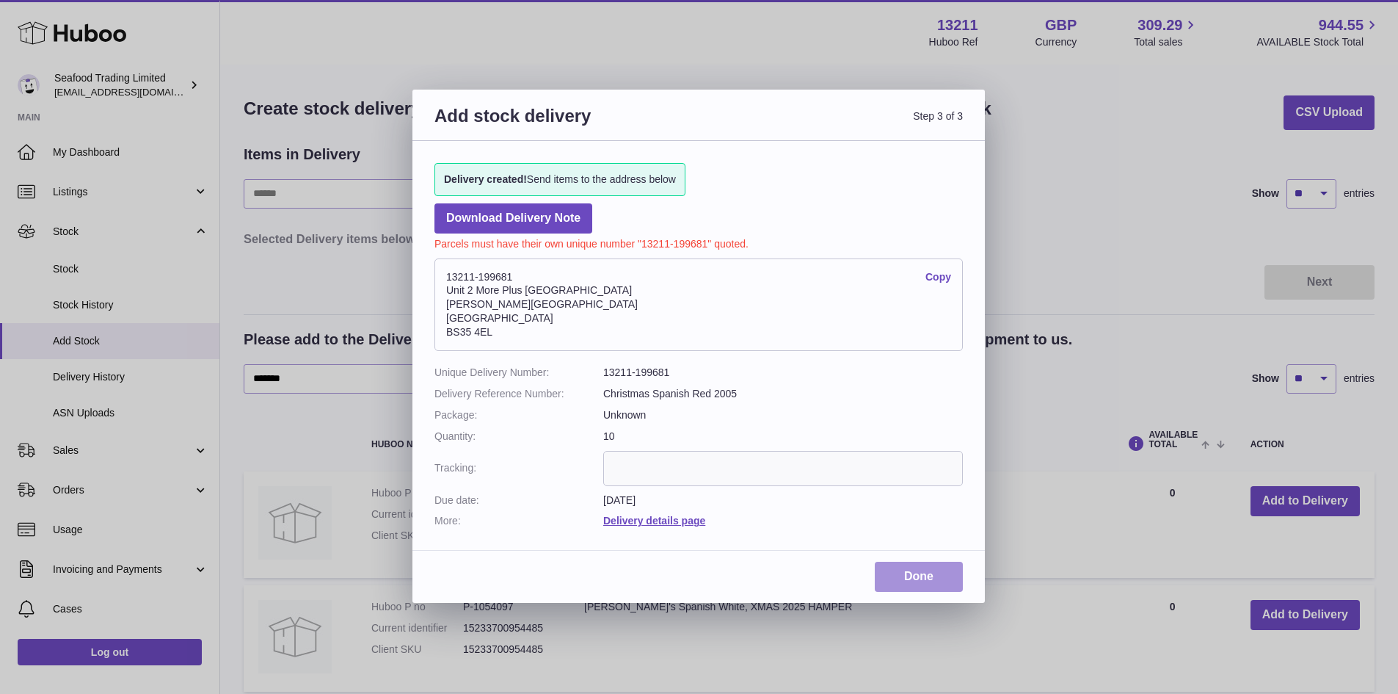
click at [919, 572] on link "Done" at bounding box center [919, 576] width 88 height 30
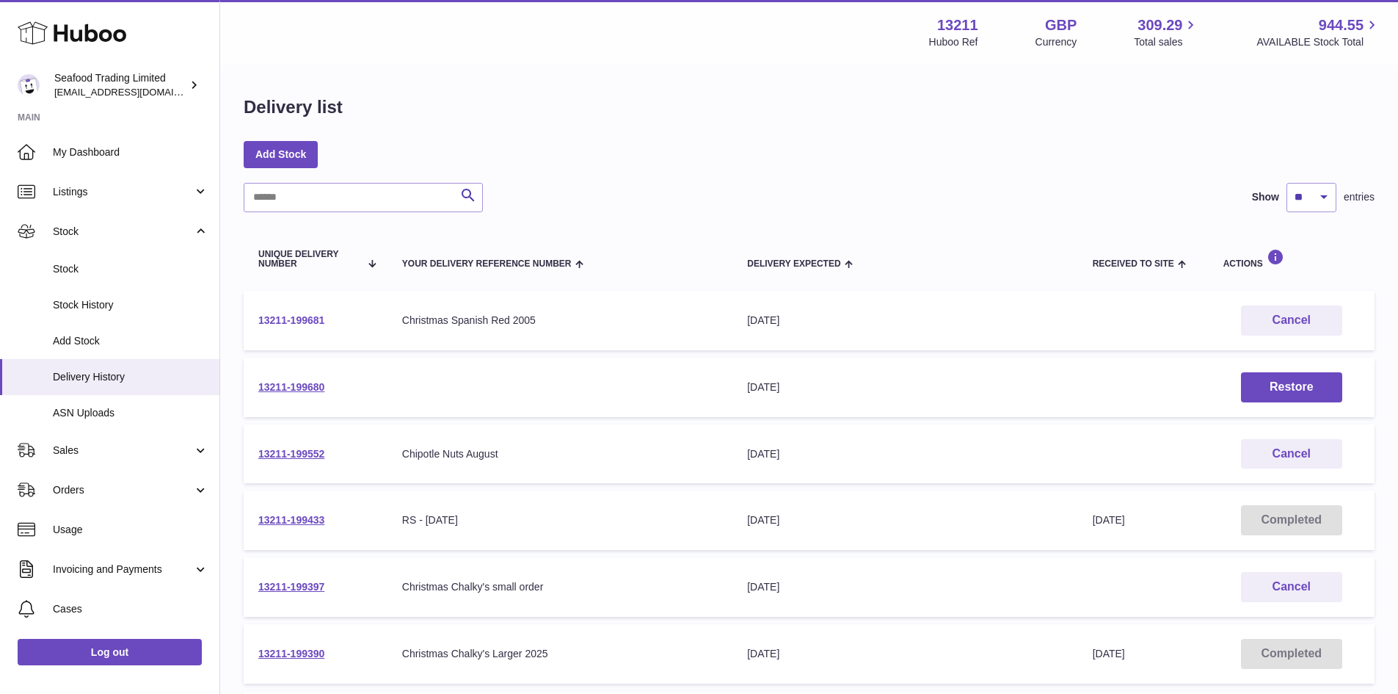
click at [298, 319] on link "13211-199681" at bounding box center [291, 320] width 66 height 12
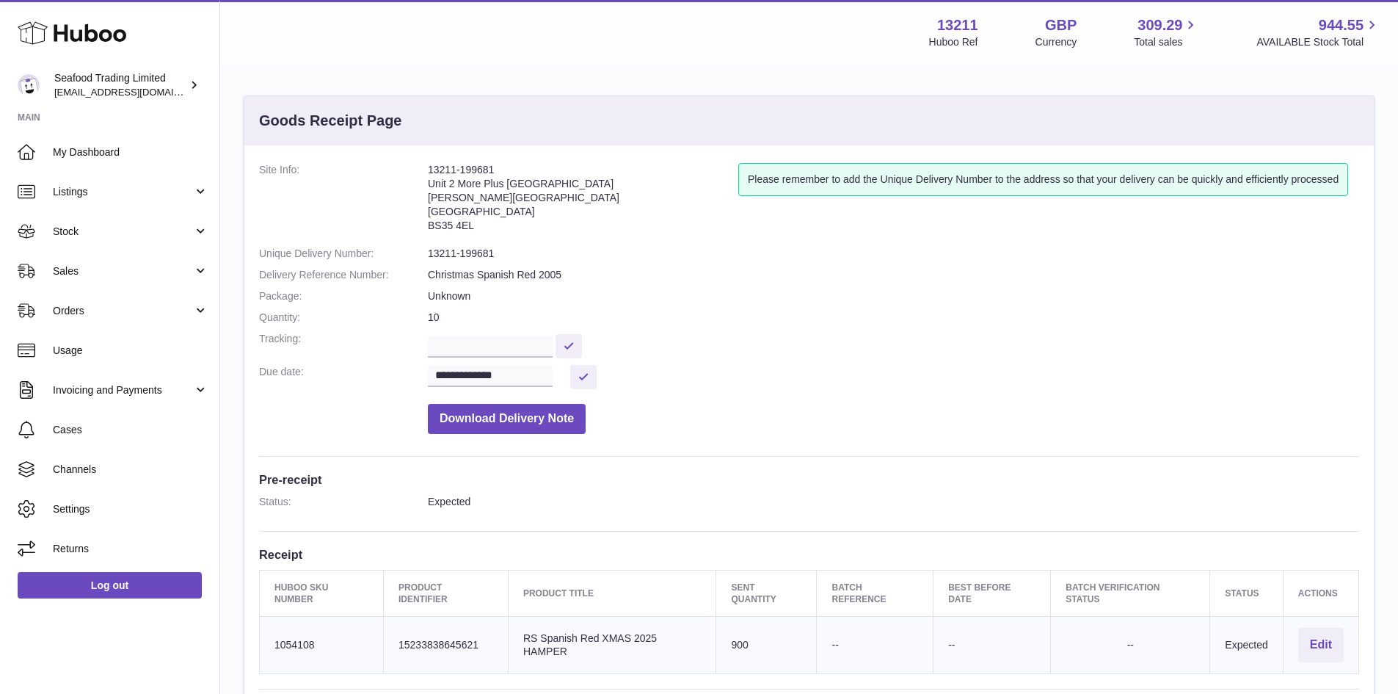
drag, startPoint x: 505, startPoint y: 167, endPoint x: 429, endPoint y: 167, distance: 76.3
click at [429, 167] on address "13211-199681 Unit 2 [GEOGRAPHIC_DATA][STREET_ADDRESS][PERSON_NAME]" at bounding box center [583, 201] width 310 height 76
copy address "13211-199681"
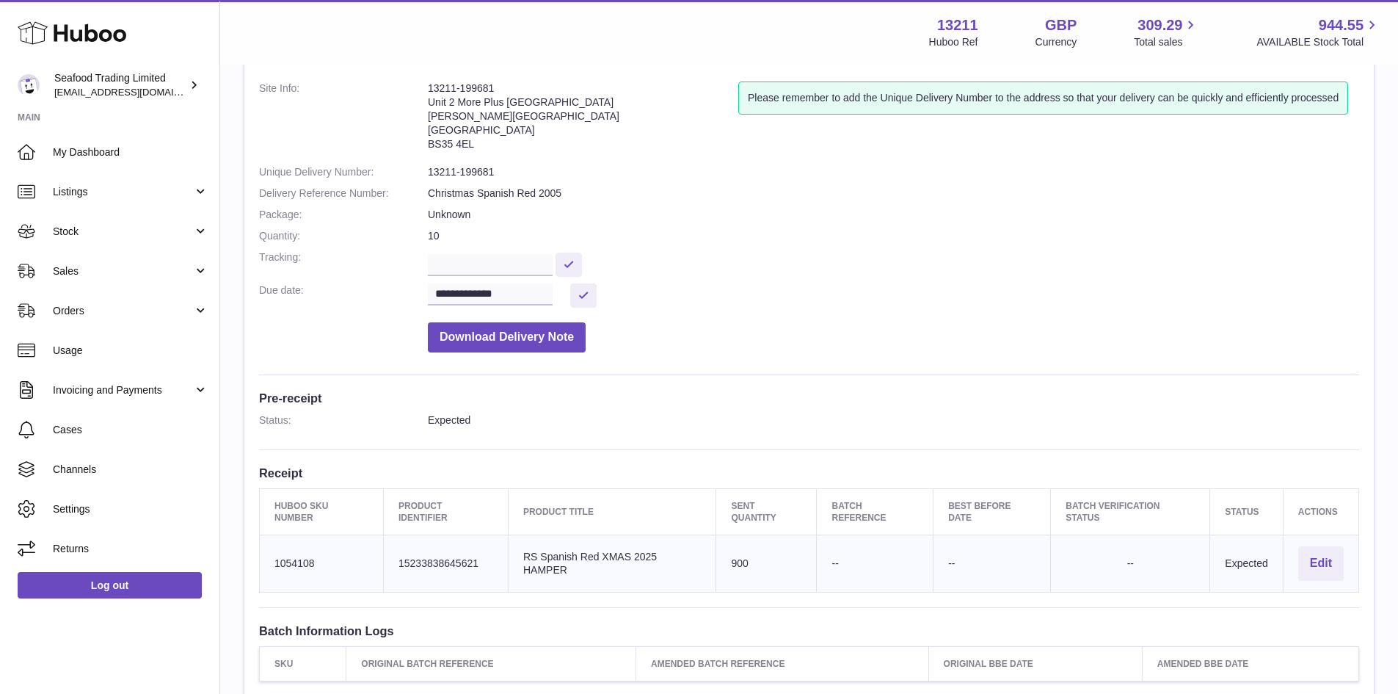
scroll to position [147, 0]
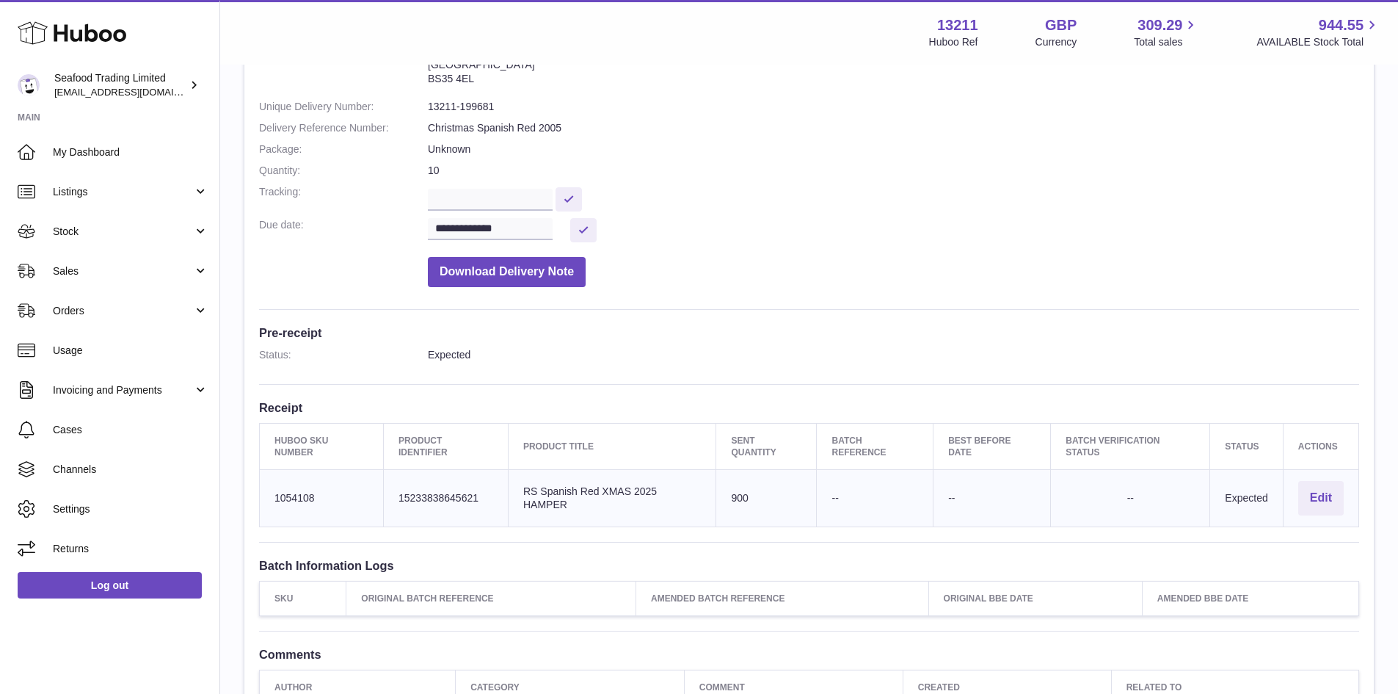
drag, startPoint x: 565, startPoint y: 508, endPoint x: 541, endPoint y: 488, distance: 31.3
click at [541, 488] on td "Product title RS Spanish Red XMAS 2025 HAMPER" at bounding box center [612, 498] width 208 height 57
click at [656, 487] on td "Product title RS Spanish Red XMAS 2025 HAMPER" at bounding box center [612, 498] width 208 height 57
drag, startPoint x: 663, startPoint y: 487, endPoint x: 525, endPoint y: 484, distance: 138.0
click at [525, 484] on td "Product title RS Spanish Red XMAS 2025 HAMPER" at bounding box center [612, 498] width 208 height 57
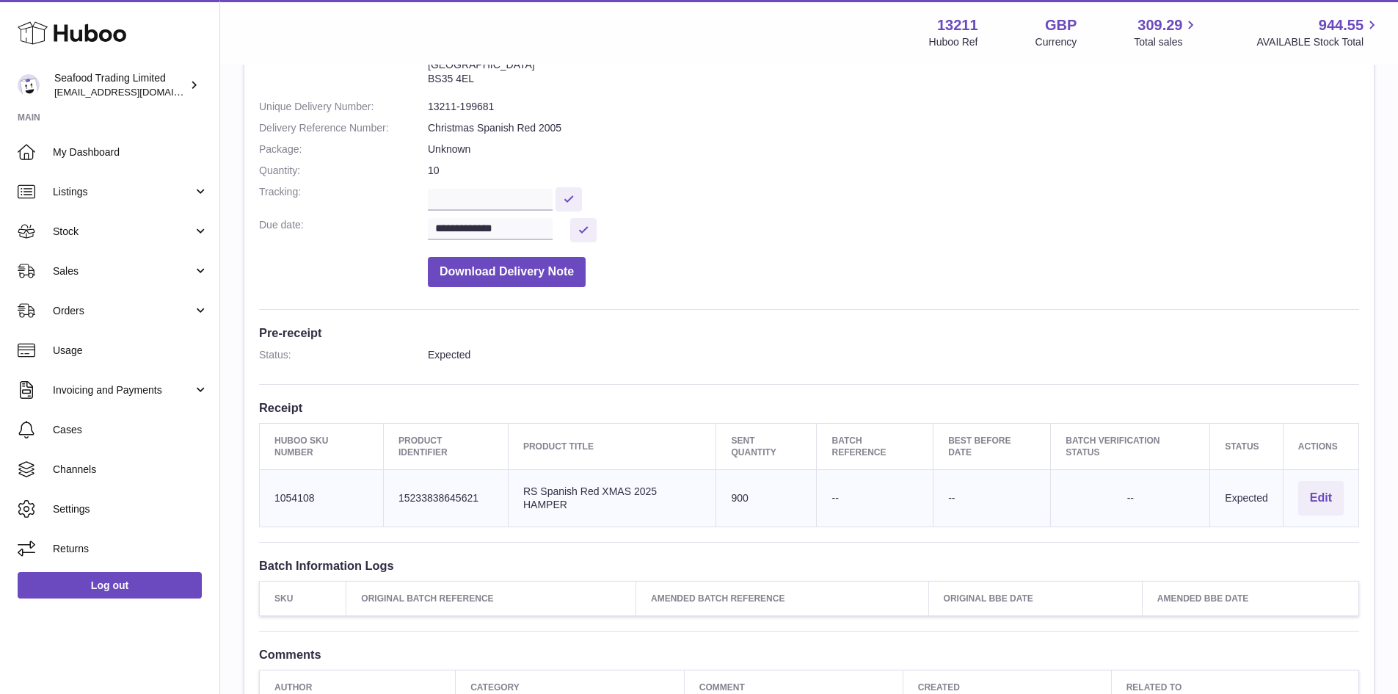
copy td "RS Spanish Red XMAS 2025"
drag, startPoint x: 334, startPoint y: 503, endPoint x: 272, endPoint y: 497, distance: 62.7
click at [272, 497] on td "Huboo SKU Number 1054108" at bounding box center [322, 498] width 124 height 57
copy td "1054108"
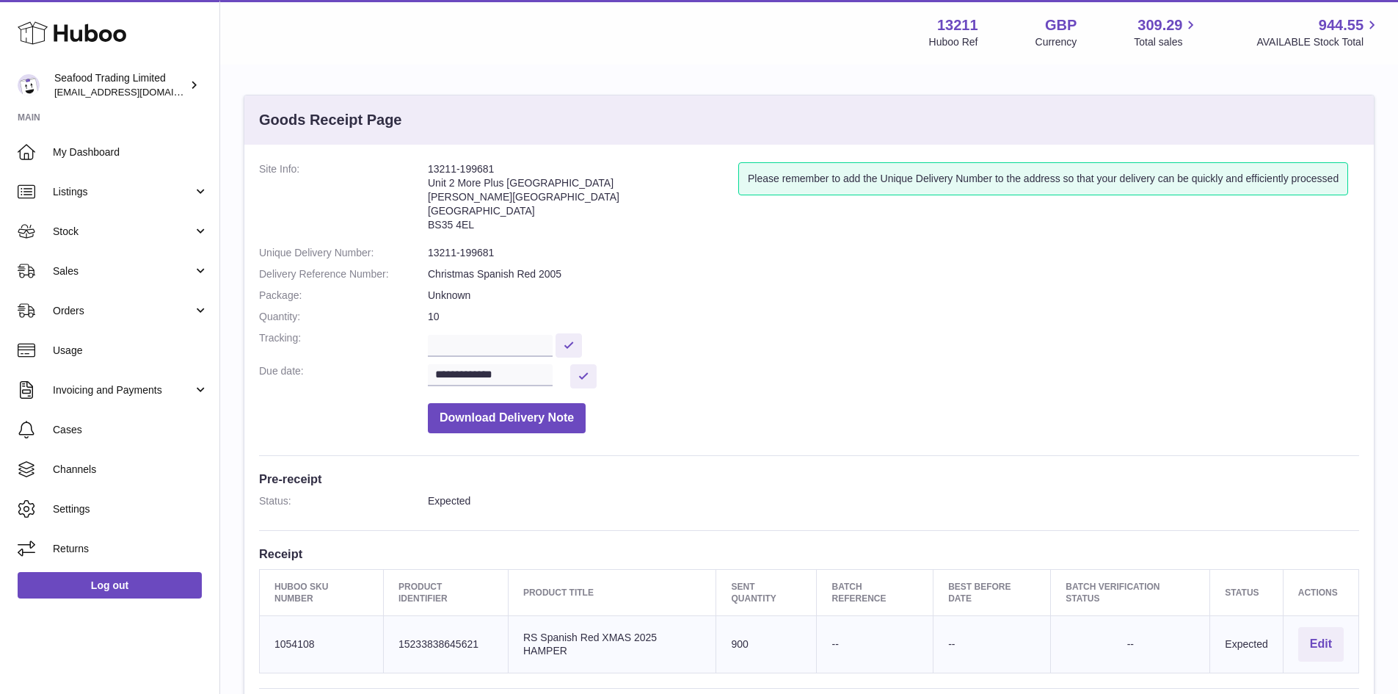
scroll to position [0, 0]
click at [87, 234] on span "Stock" at bounding box center [123, 232] width 140 height 14
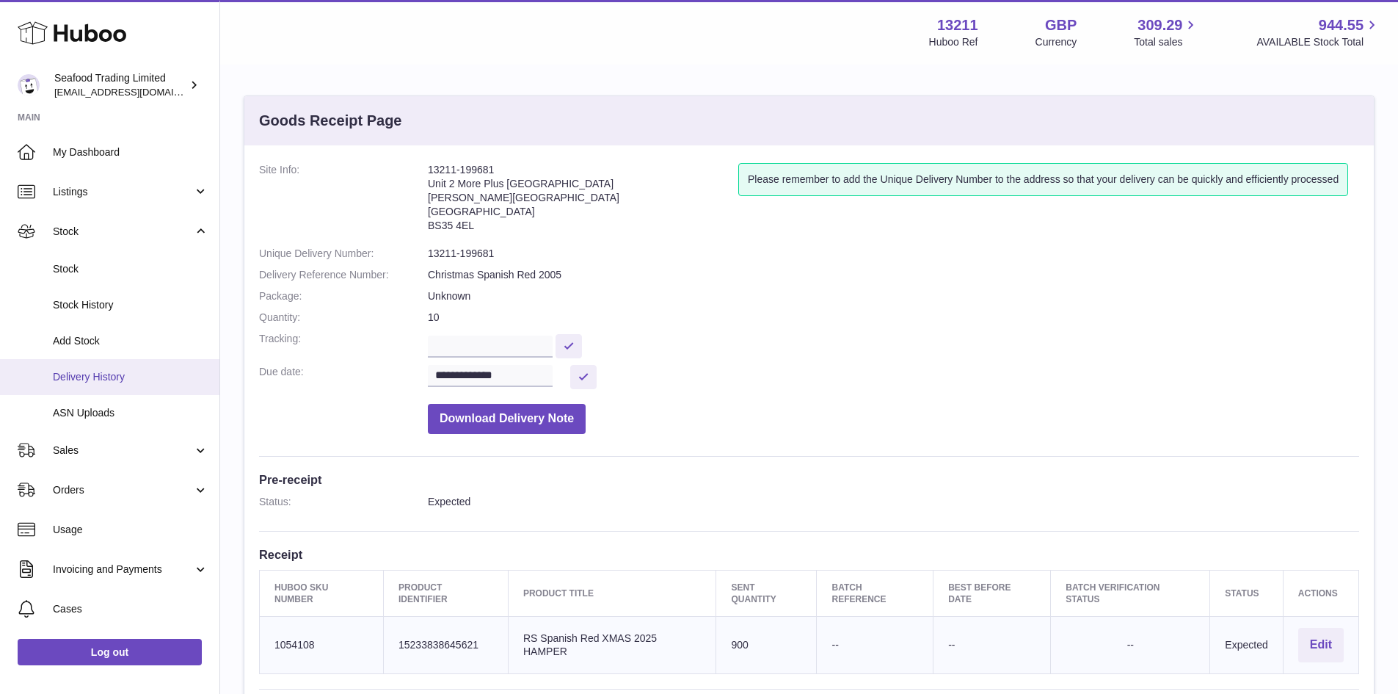
click at [101, 372] on span "Delivery History" at bounding box center [131, 377] width 156 height 14
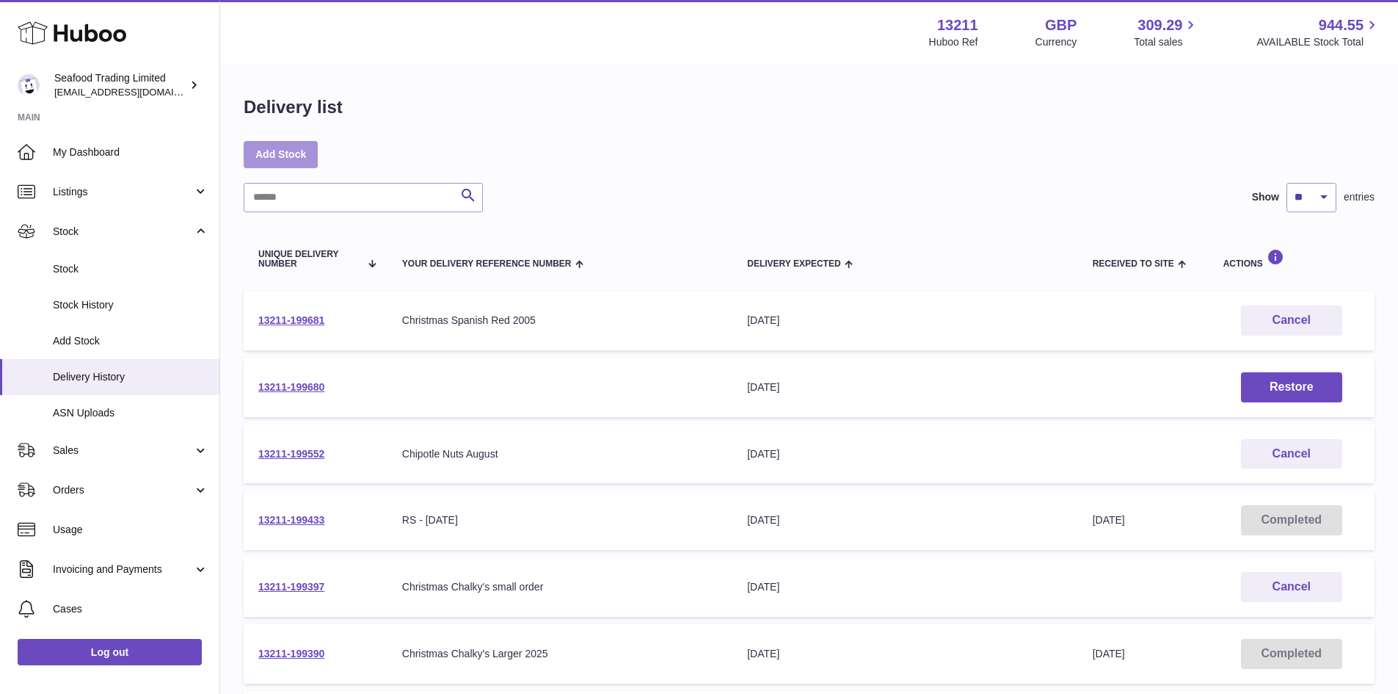
click at [288, 143] on link "Add Stock" at bounding box center [281, 154] width 74 height 26
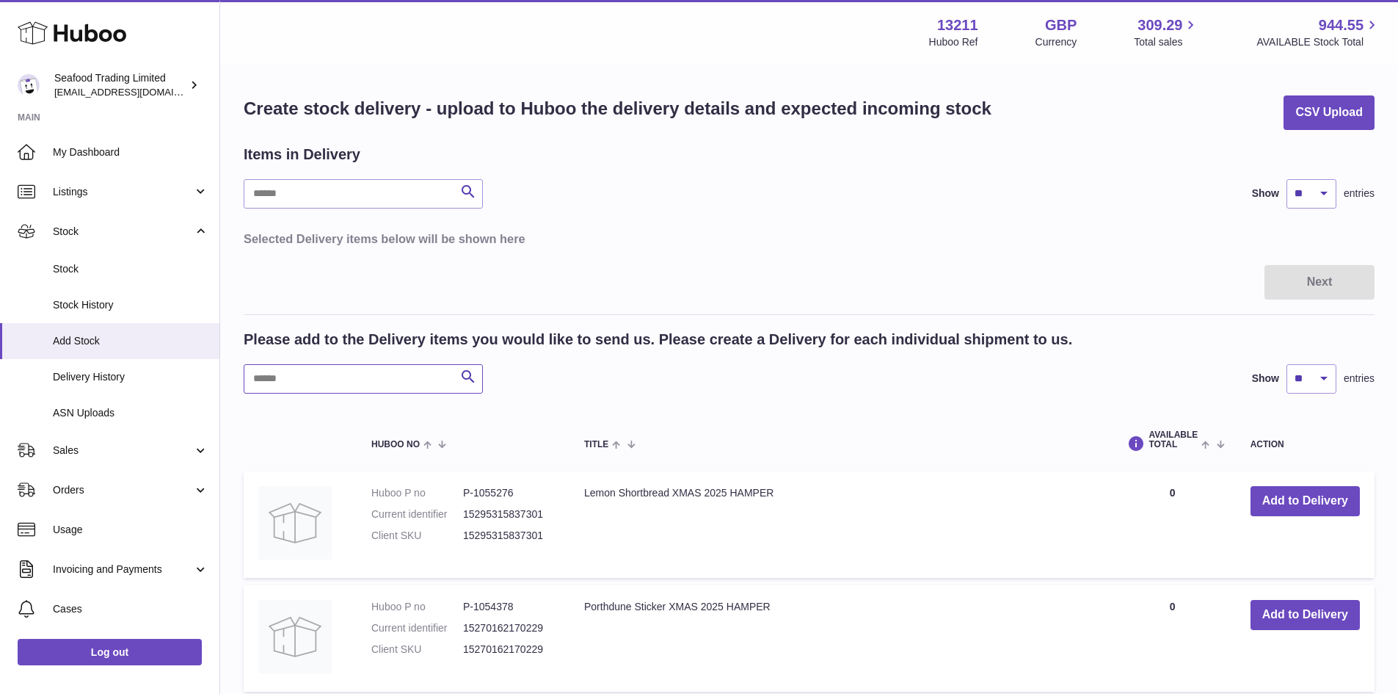
click at [385, 376] on input "text" at bounding box center [363, 378] width 239 height 29
paste input "*********"
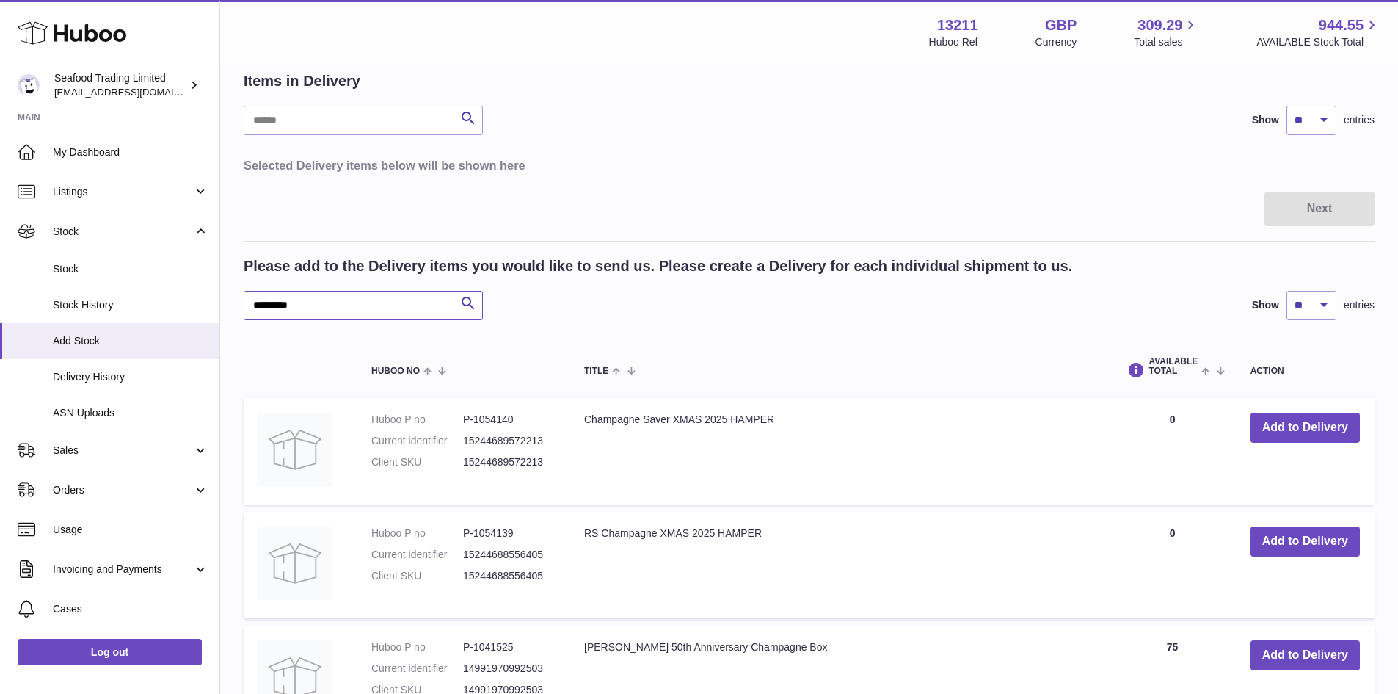
scroll to position [147, 0]
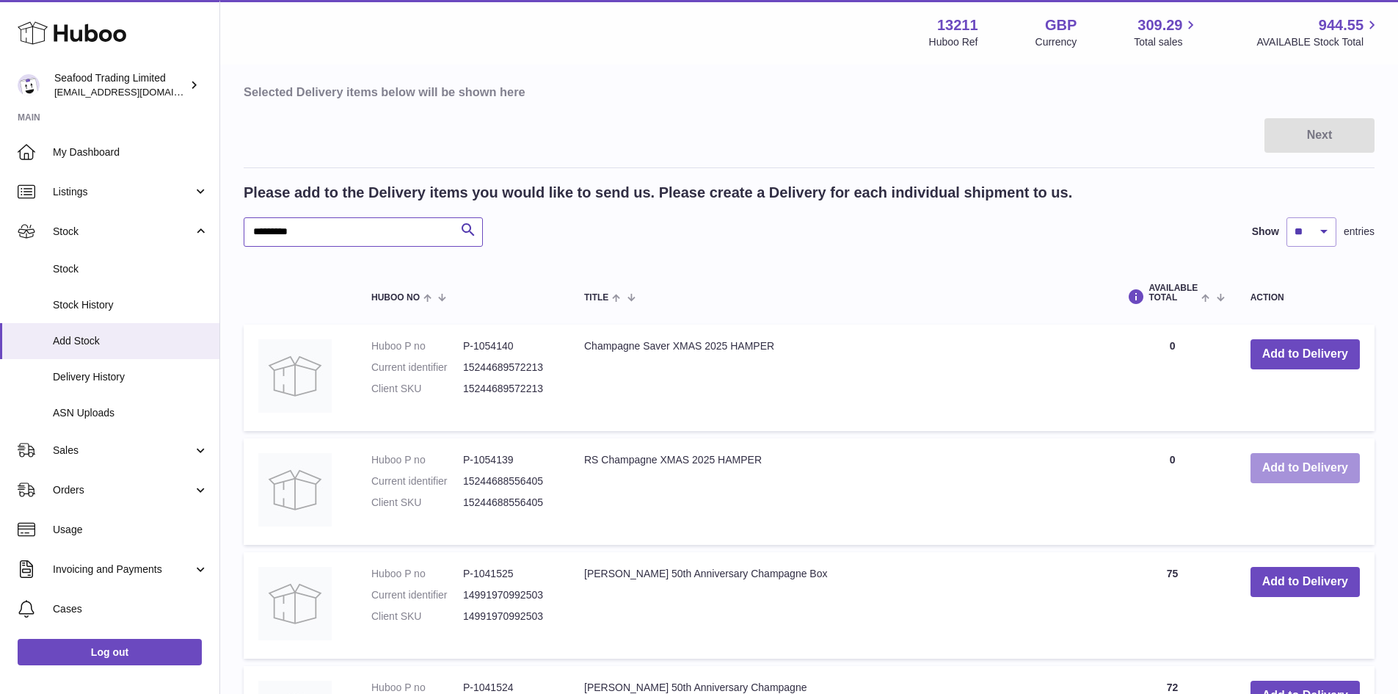
type input "*********"
click at [1306, 468] on button "Add to Delivery" at bounding box center [1305, 468] width 109 height 30
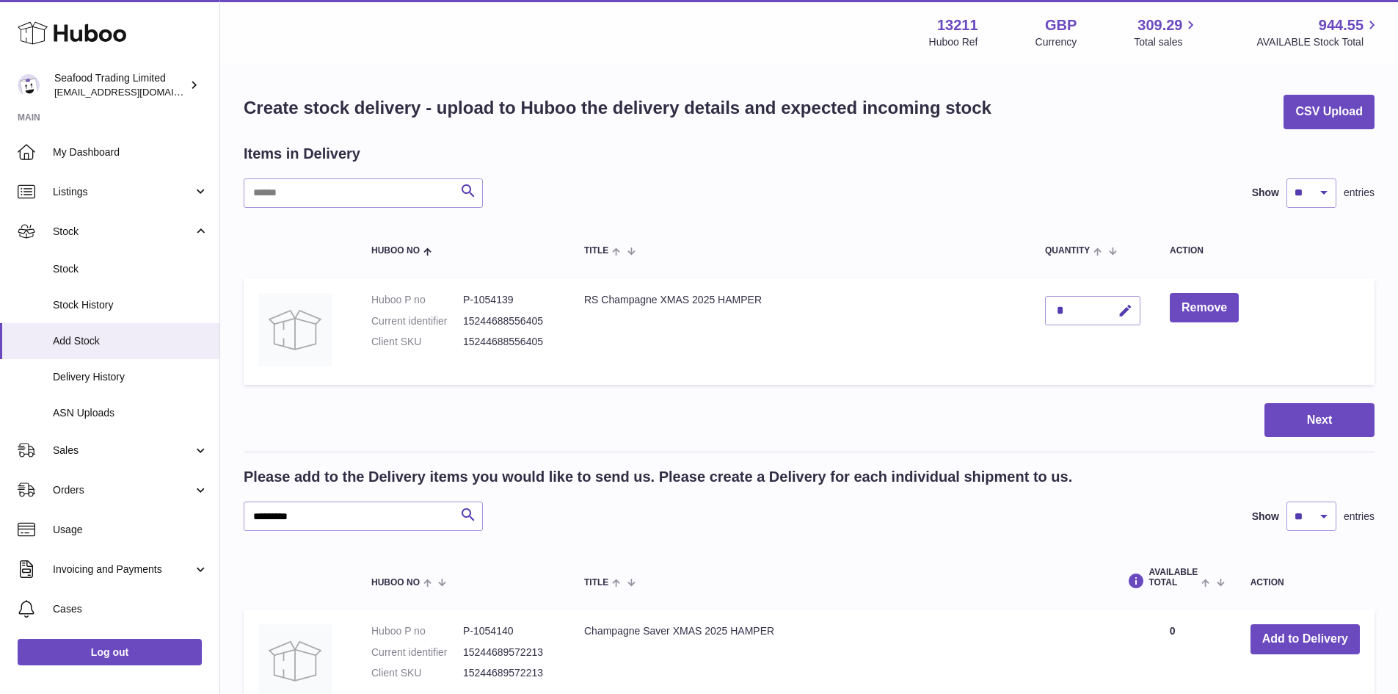
scroll to position [0, 0]
click at [1132, 304] on icon "button" at bounding box center [1125, 311] width 15 height 15
click at [1068, 308] on input "*" at bounding box center [1092, 310] width 95 height 29
type input "**"
click at [1117, 307] on button "submit" at bounding box center [1124, 310] width 28 height 23
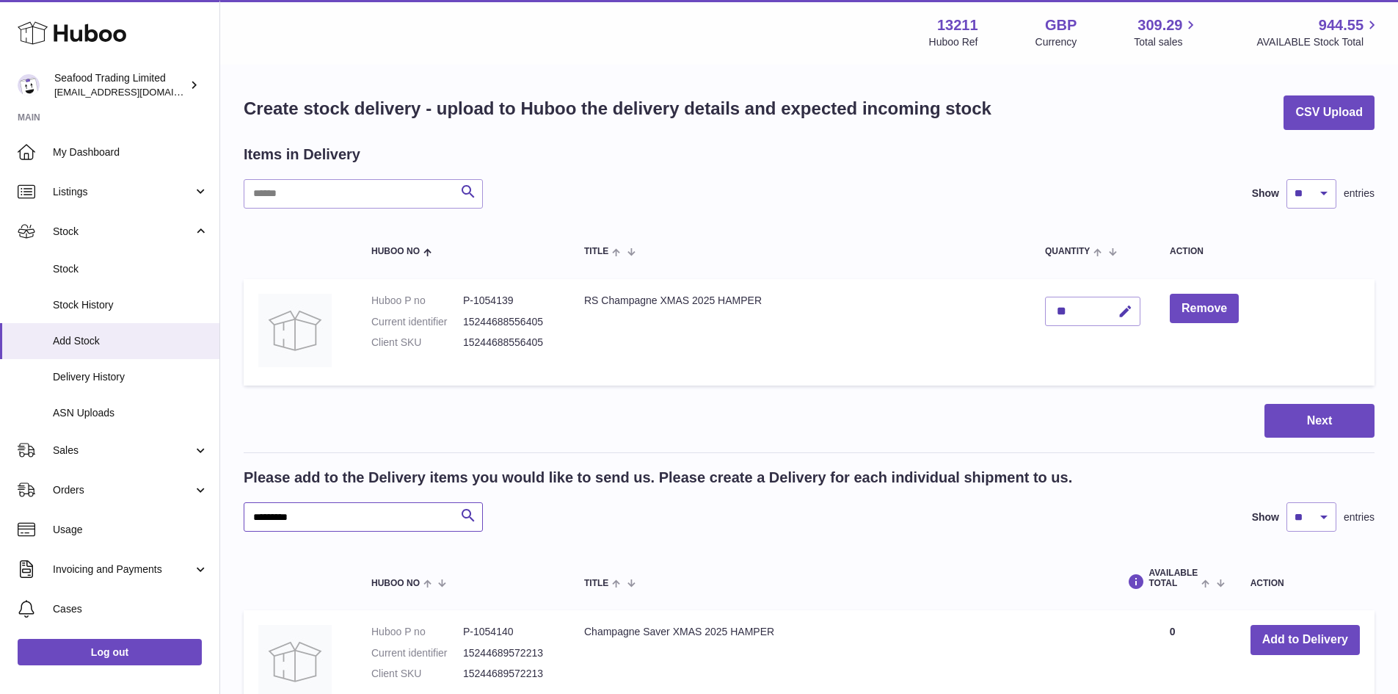
drag, startPoint x: 378, startPoint y: 514, endPoint x: 253, endPoint y: 506, distance: 125.1
click at [253, 506] on input "*********" at bounding box center [363, 516] width 239 height 29
paste input "text"
type input "********"
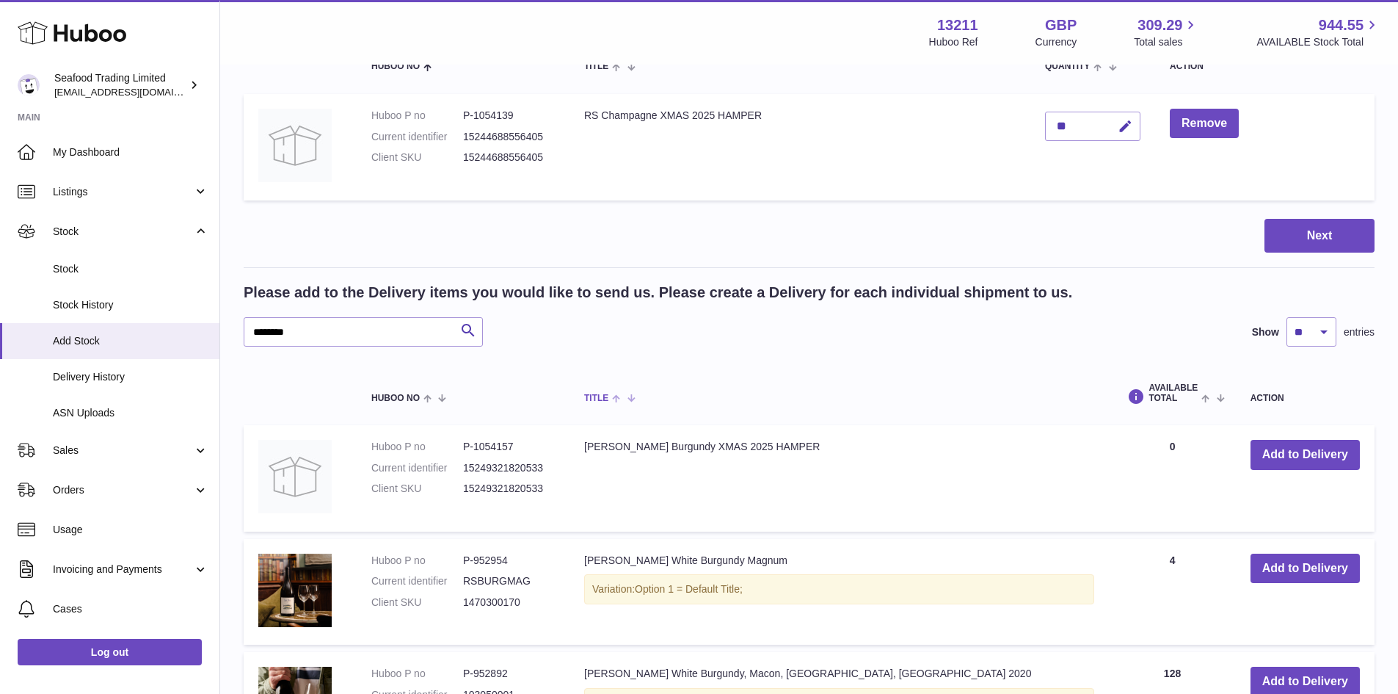
scroll to position [220, 0]
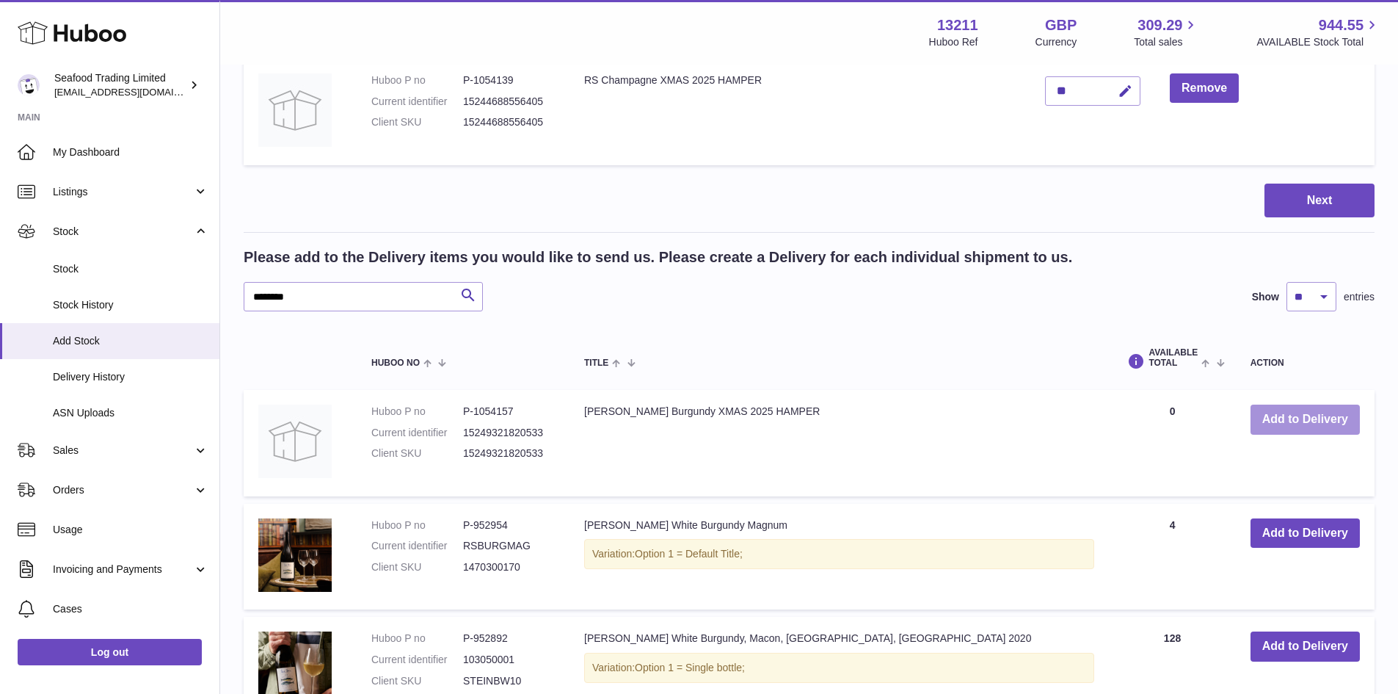
click at [1322, 431] on button "Add to Delivery" at bounding box center [1305, 419] width 109 height 30
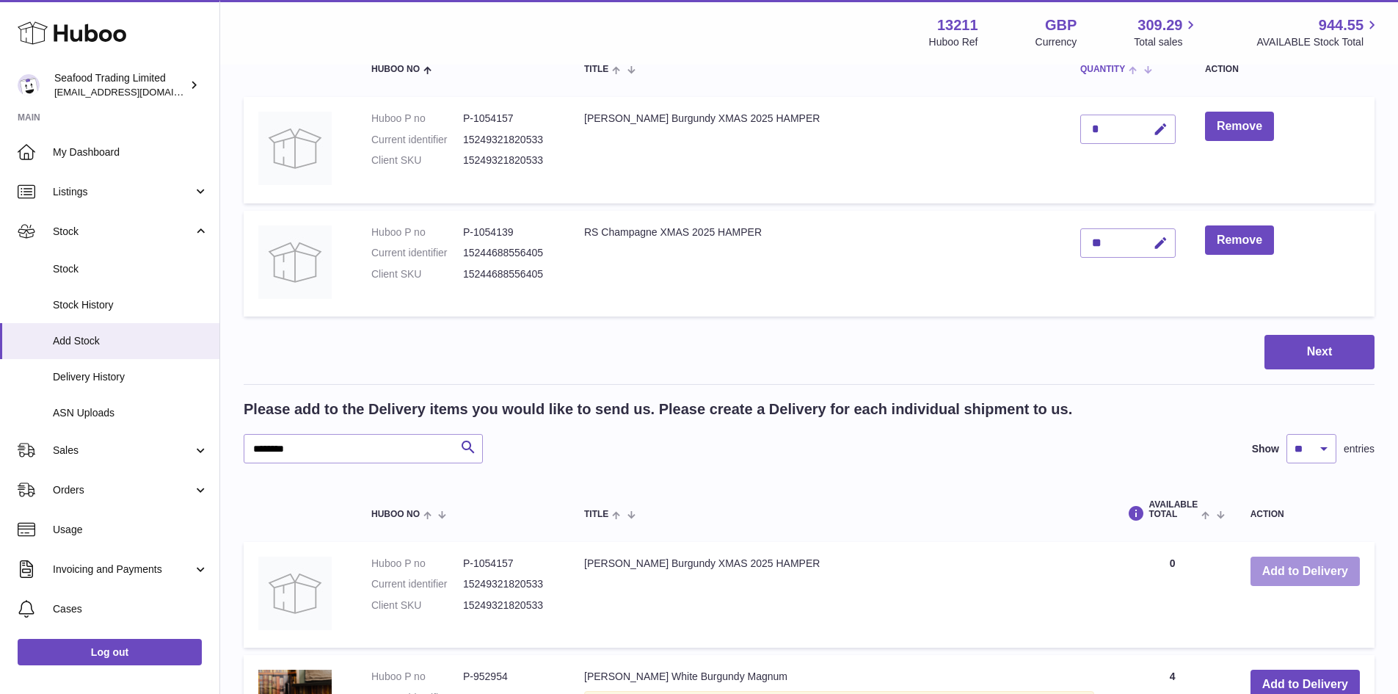
scroll to position [147, 0]
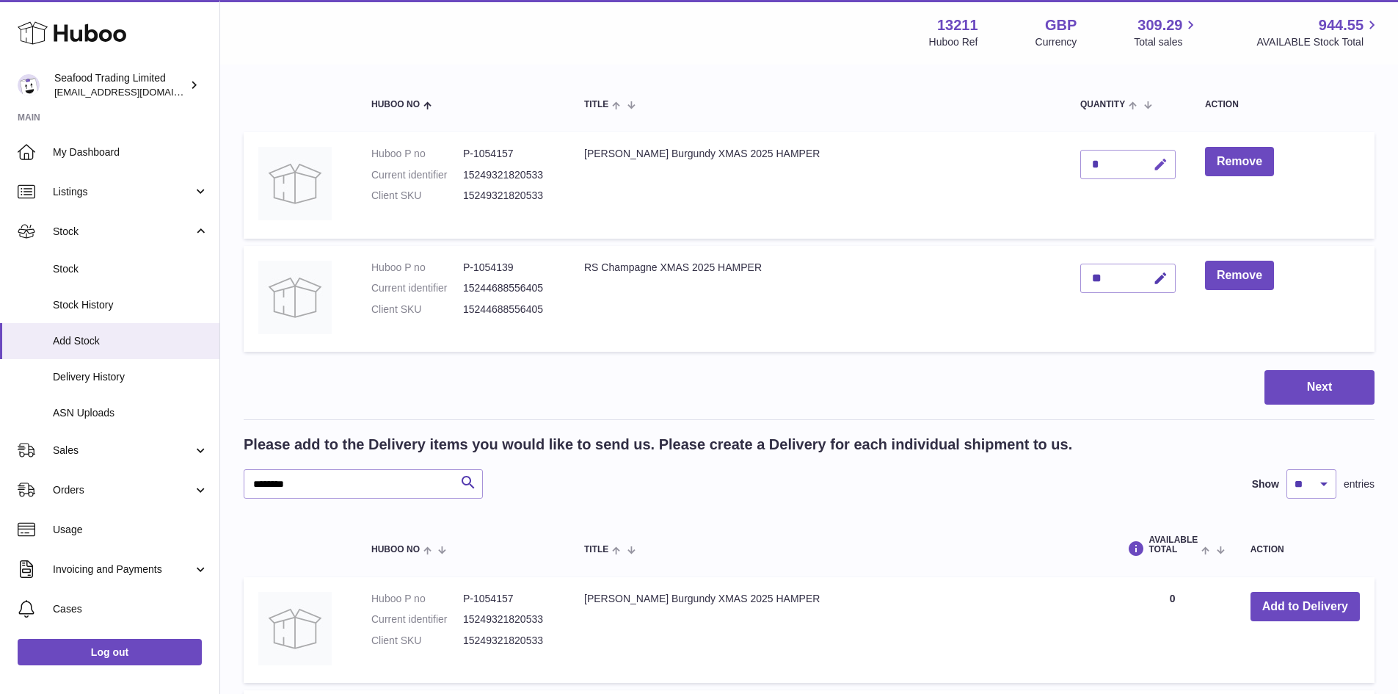
click at [1153, 157] on icon "button" at bounding box center [1160, 164] width 15 height 15
type input "***"
click at [1154, 170] on icon "submit" at bounding box center [1160, 164] width 13 height 13
click at [1366, 382] on button "Next" at bounding box center [1319, 387] width 110 height 34
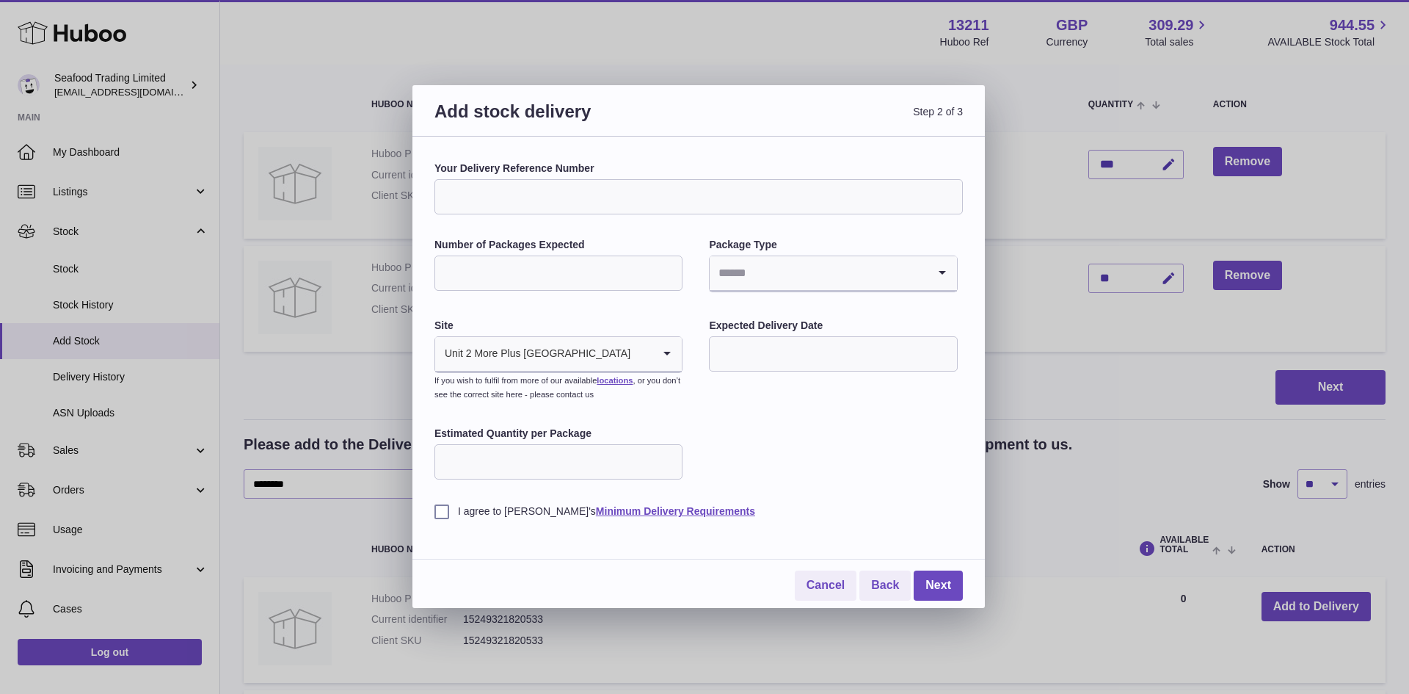
click at [495, 189] on input "Your Delivery Reference Number" at bounding box center [698, 196] width 528 height 35
type input "*"
click at [454, 198] on input "Your Delivery Reference Number" at bounding box center [698, 196] width 528 height 35
type input "*"
drag, startPoint x: 571, startPoint y: 194, endPoint x: 498, endPoint y: 194, distance: 73.4
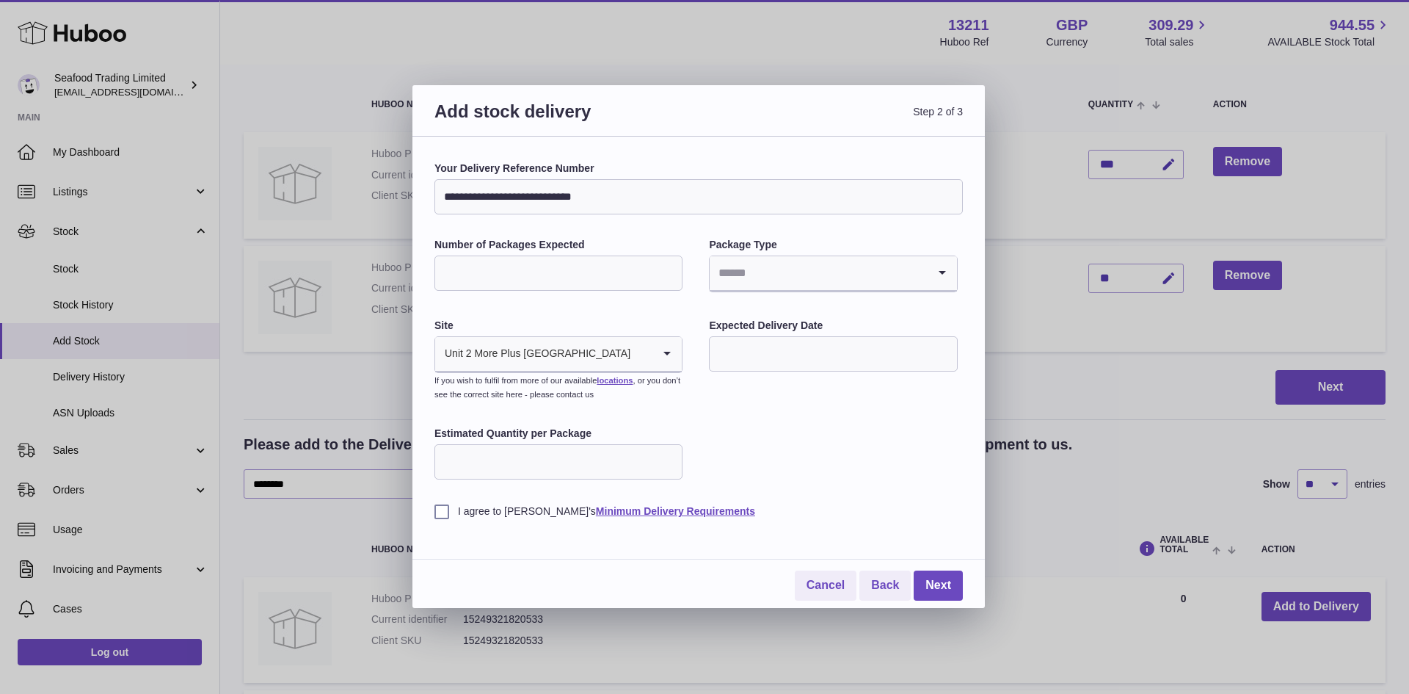
click at [498, 194] on input "**********" at bounding box center [698, 196] width 528 height 35
type input "**********"
click at [512, 261] on input "Number of Packages Expected" at bounding box center [558, 272] width 248 height 35
type input "**"
click at [752, 274] on input "Search for option" at bounding box center [818, 273] width 217 height 34
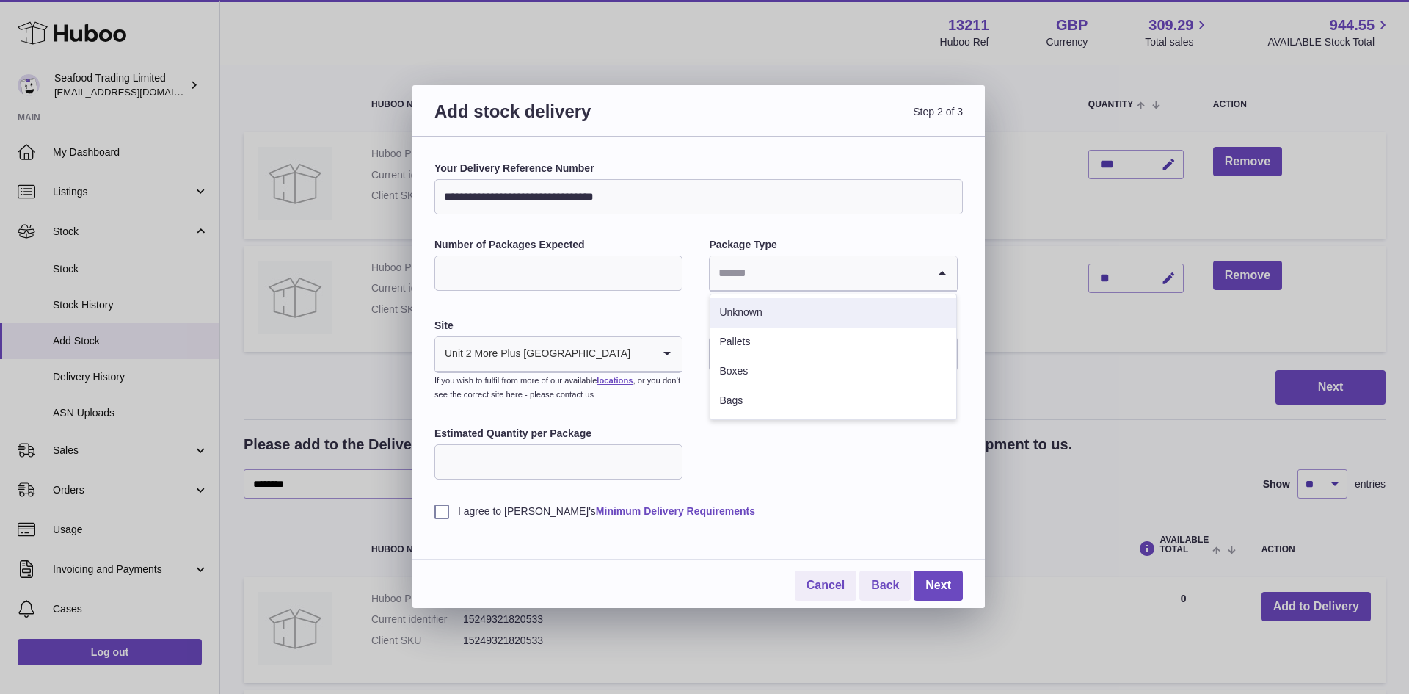
click at [749, 308] on li "Unknown" at bounding box center [832, 312] width 245 height 29
click at [774, 348] on input "text" at bounding box center [833, 353] width 248 height 35
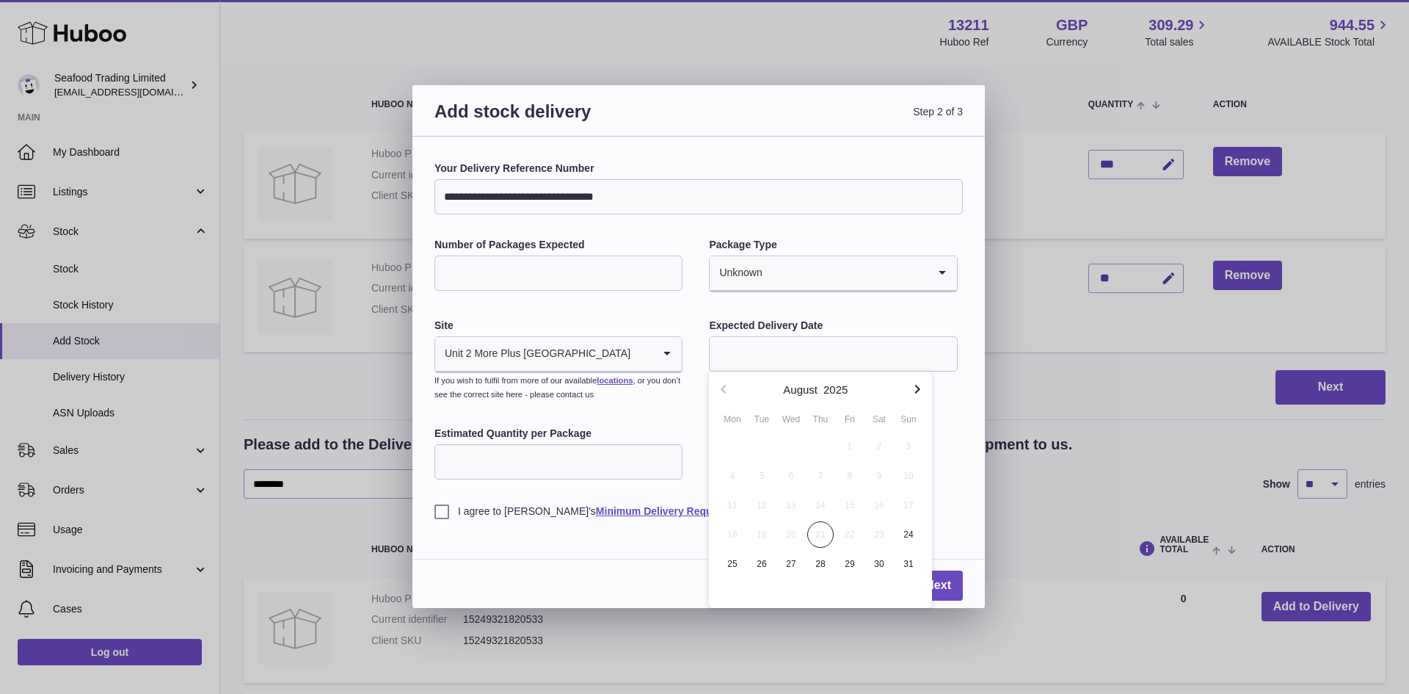
click at [913, 396] on icon "button" at bounding box center [918, 389] width 18 height 18
click at [765, 556] on span "30" at bounding box center [762, 563] width 26 height 26
type input "**********"
click at [437, 512] on label "I agree to Huboo's Minimum Delivery Requirements" at bounding box center [698, 511] width 528 height 14
click at [937, 589] on link "Next" at bounding box center [938, 585] width 49 height 30
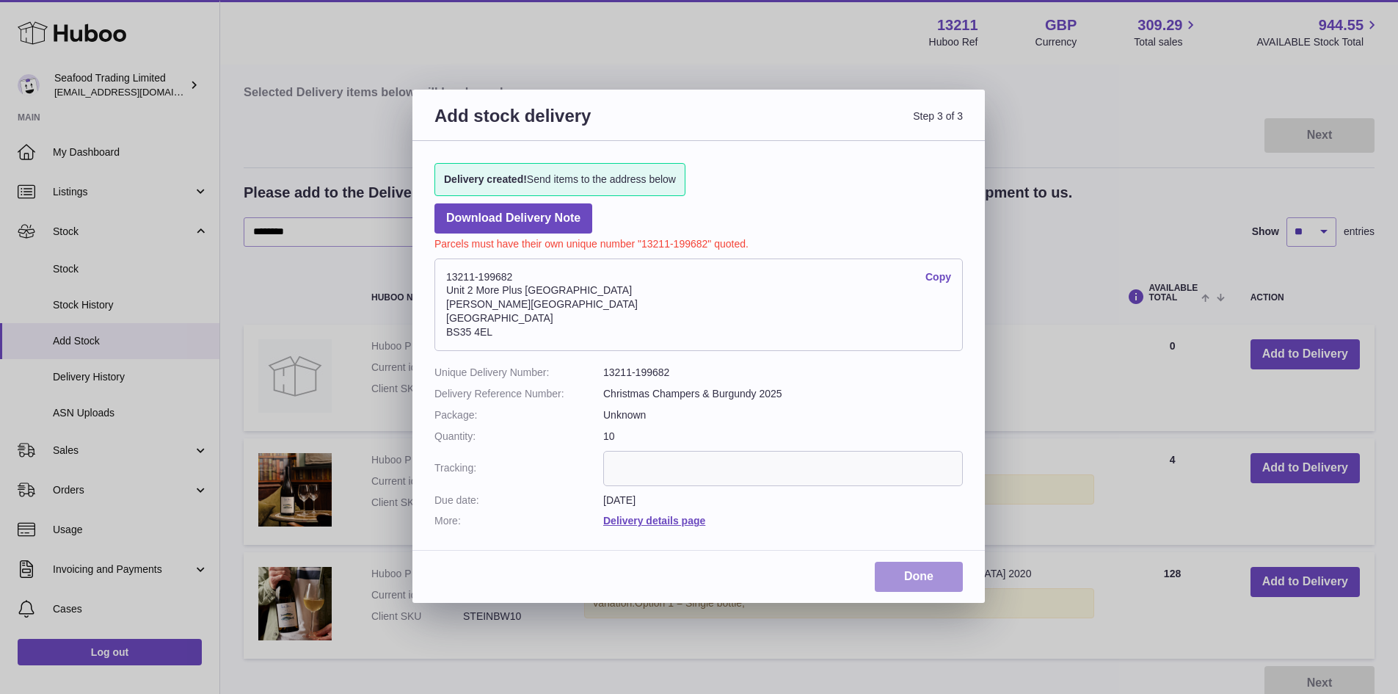
click at [932, 575] on link "Done" at bounding box center [919, 576] width 88 height 30
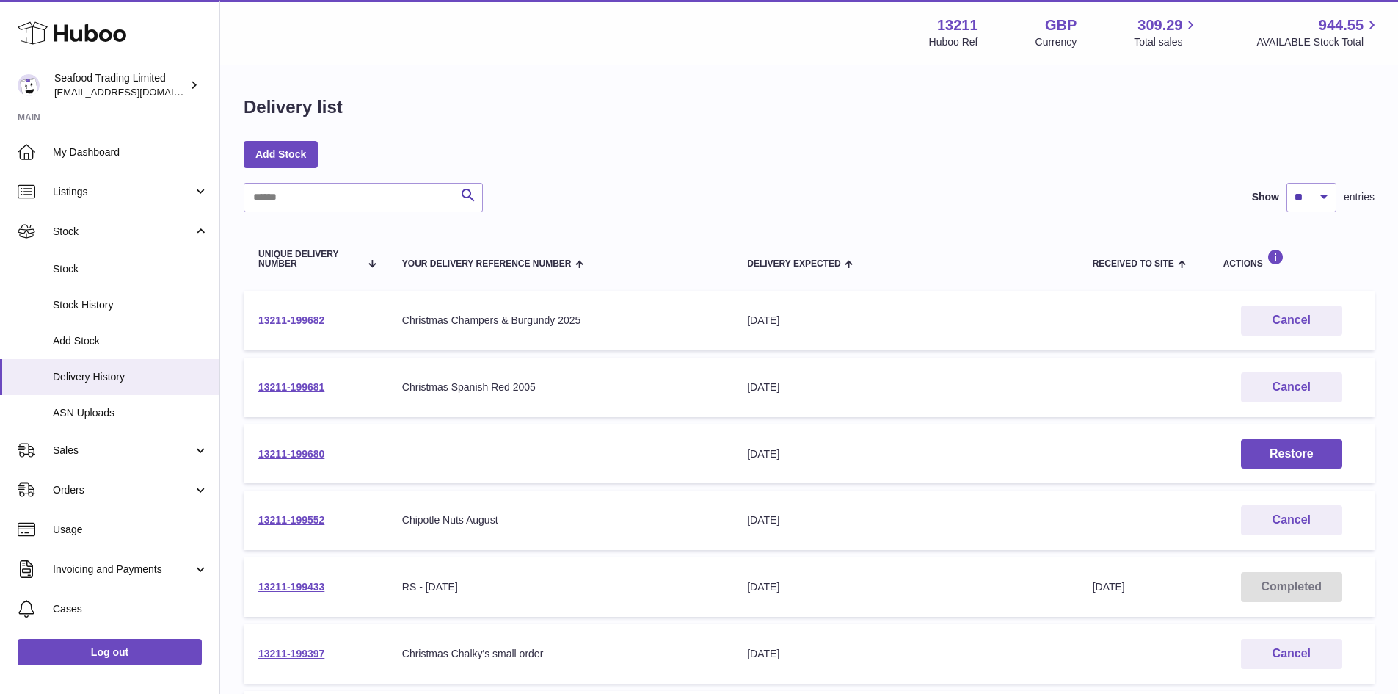
drag, startPoint x: 334, startPoint y: 319, endPoint x: 254, endPoint y: 311, distance: 80.4
click at [254, 311] on td "13211-199682" at bounding box center [316, 320] width 144 height 59
copy link "13211-199682"
click at [314, 322] on link "13211-199682" at bounding box center [291, 320] width 66 height 12
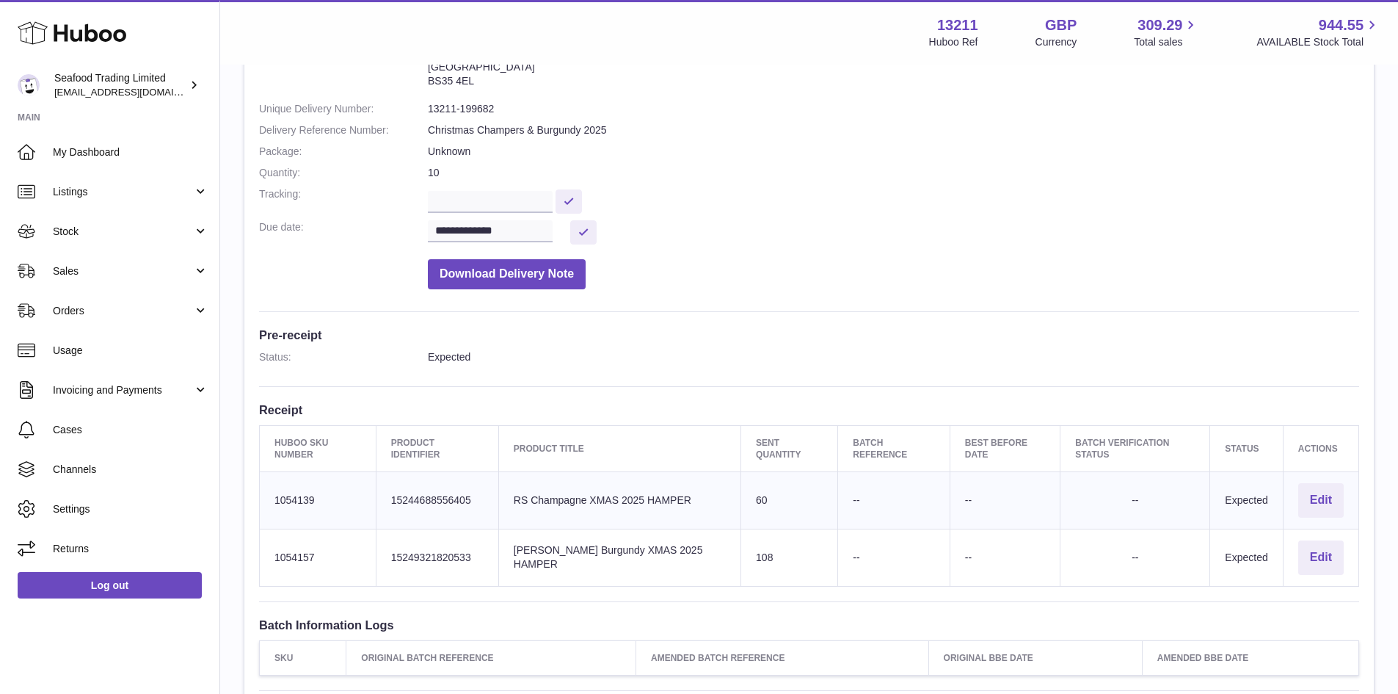
scroll to position [147, 0]
drag, startPoint x: 652, startPoint y: 494, endPoint x: 520, endPoint y: 492, distance: 132.1
click at [520, 492] on td "Product title RS Champagne XMAS 2025 HAMPER" at bounding box center [619, 498] width 242 height 57
copy td "RS Champagne XMAS 2025"
click at [313, 497] on td "Huboo SKU Number 1054139" at bounding box center [318, 498] width 117 height 57
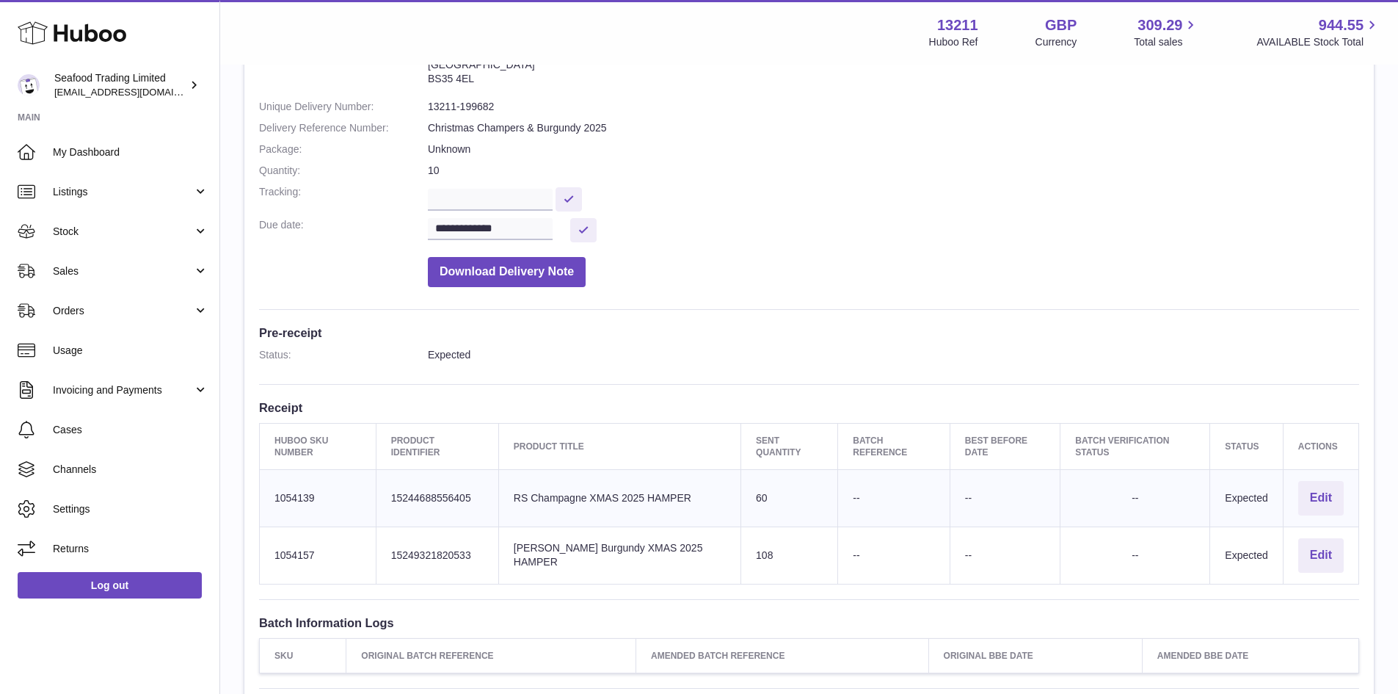
click at [313, 497] on td "Huboo SKU Number 1054139" at bounding box center [318, 498] width 117 height 57
copy tr "1054139"
click at [347, 503] on td "Huboo SKU Number 1054139" at bounding box center [318, 498] width 117 height 57
drag, startPoint x: 335, startPoint y: 499, endPoint x: 271, endPoint y: 498, distance: 64.6
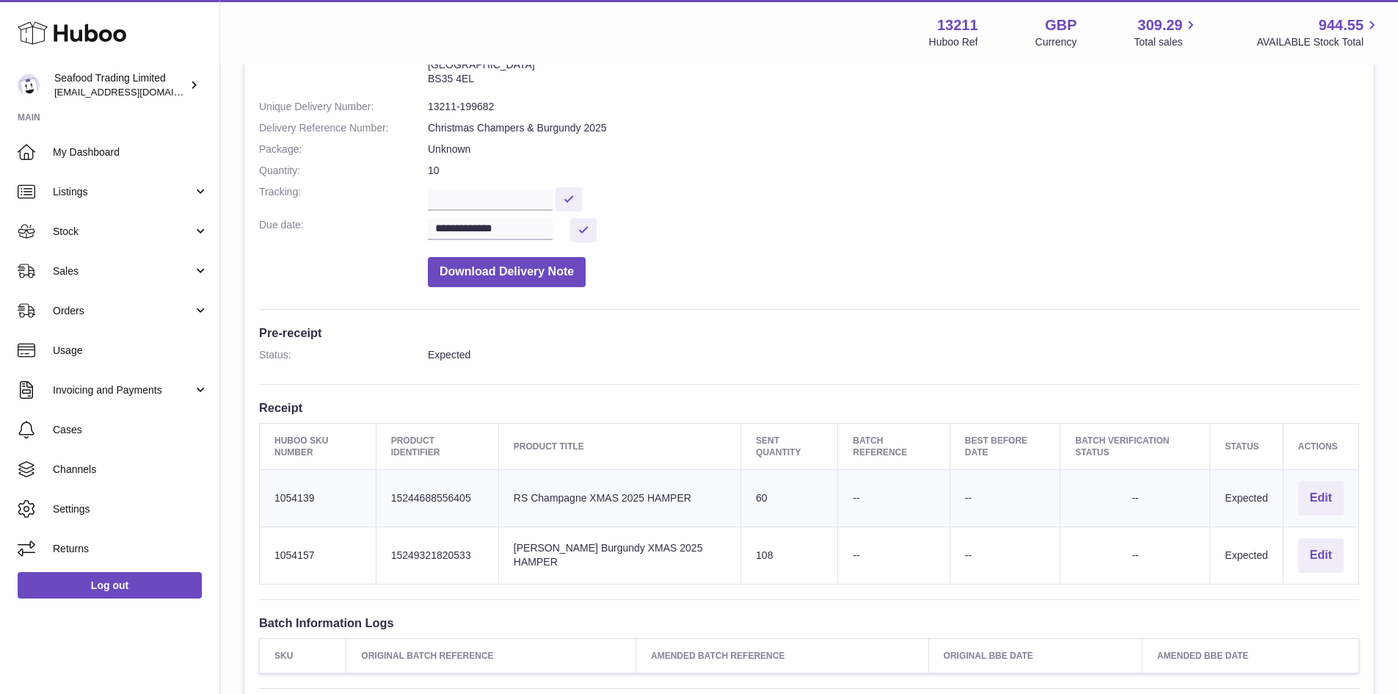
click at [271, 498] on td "Huboo SKU Number 1054139" at bounding box center [318, 498] width 117 height 57
copy td "1054139"
drag, startPoint x: 638, startPoint y: 545, endPoint x: 520, endPoint y: 547, distance: 118.2
click at [520, 547] on td "Product title RS White Burgundy XMAS 2025 HAMPER" at bounding box center [619, 554] width 242 height 57
copy td "RS White Burgundy XMA"
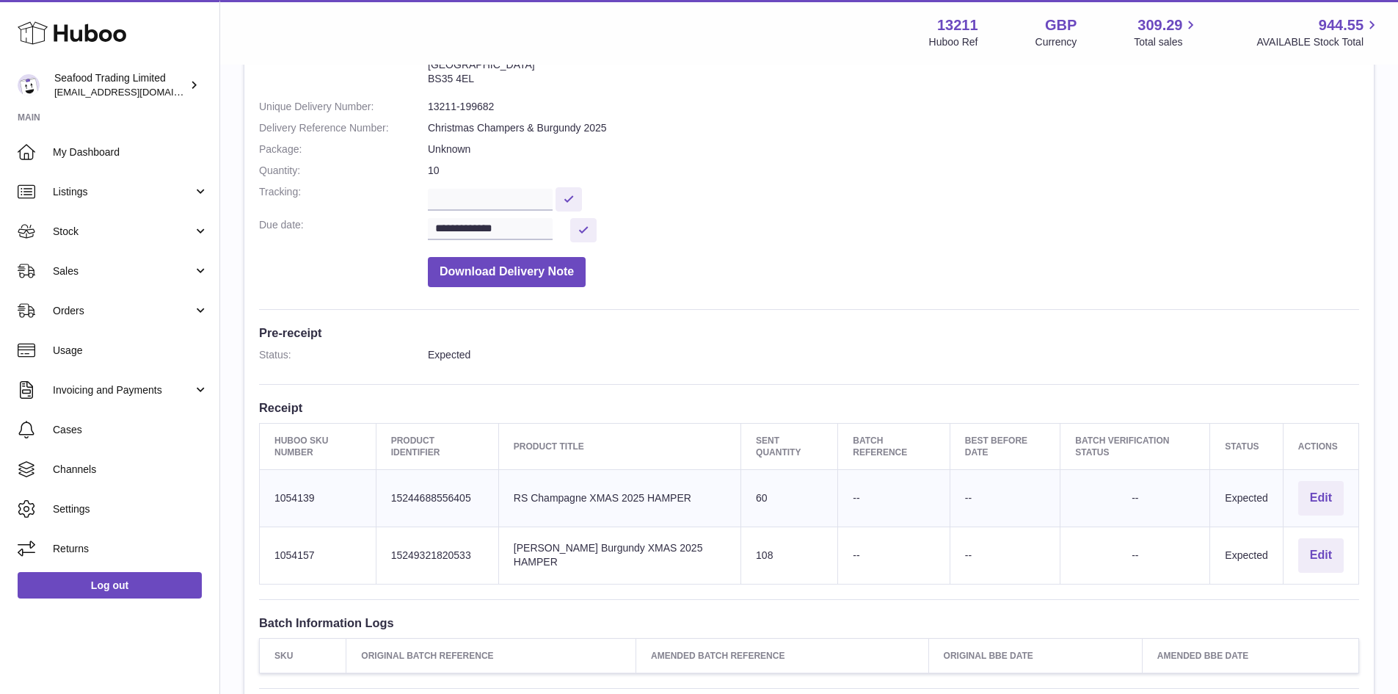
drag, startPoint x: 340, startPoint y: 550, endPoint x: 274, endPoint y: 553, distance: 66.1
click at [274, 553] on td "Huboo SKU Number 1054157" at bounding box center [318, 554] width 117 height 57
copy td "1054157"
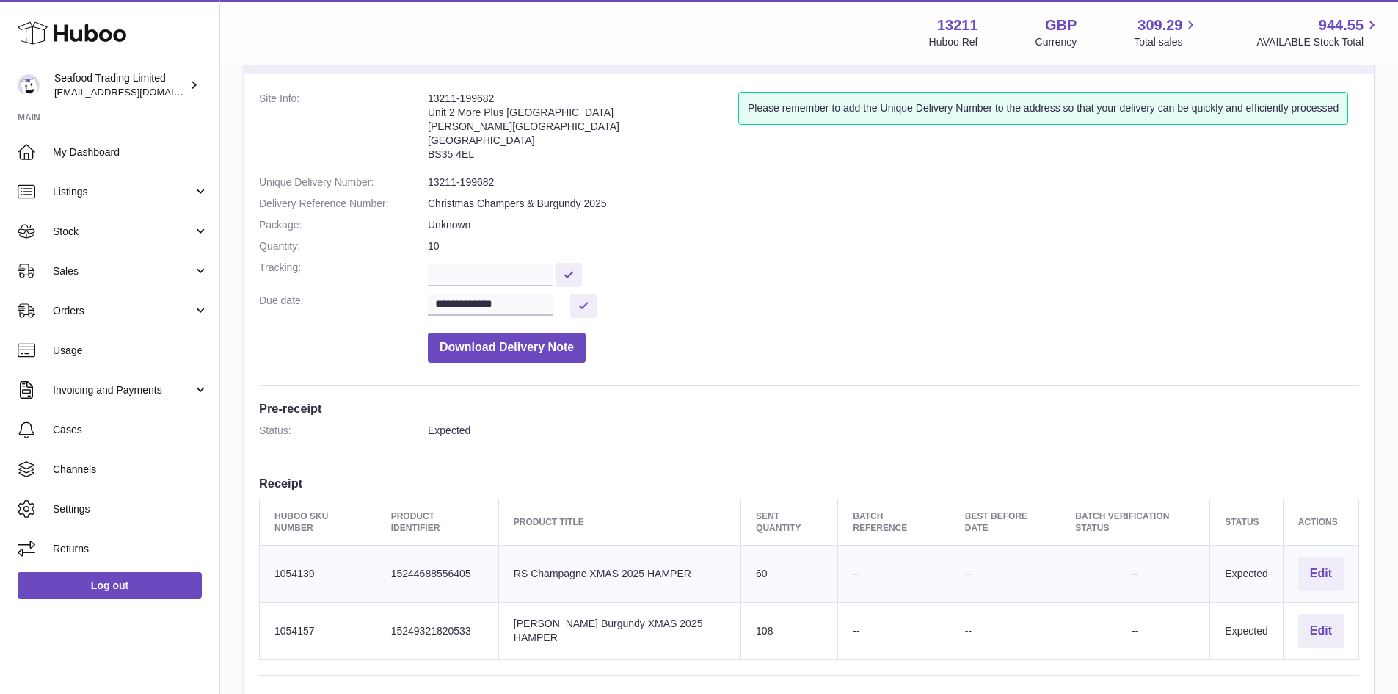
scroll to position [0, 0]
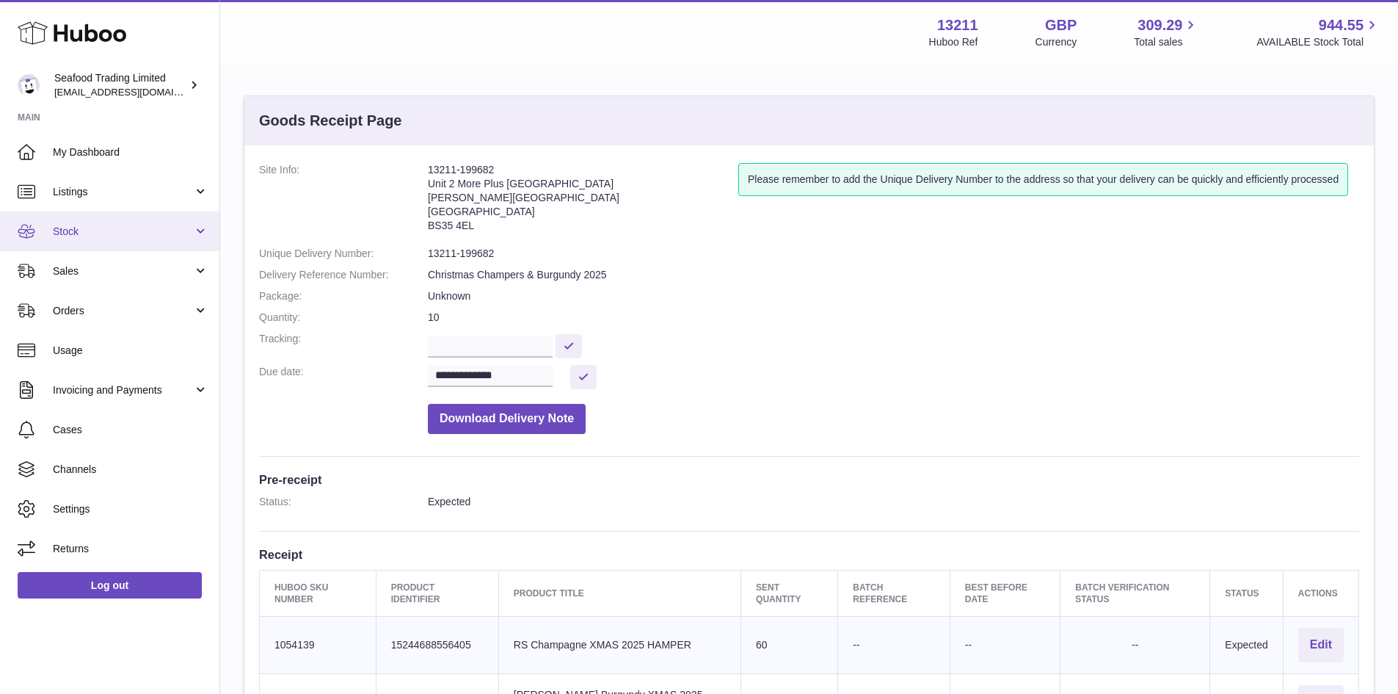
click at [81, 247] on link "Stock" at bounding box center [109, 231] width 219 height 40
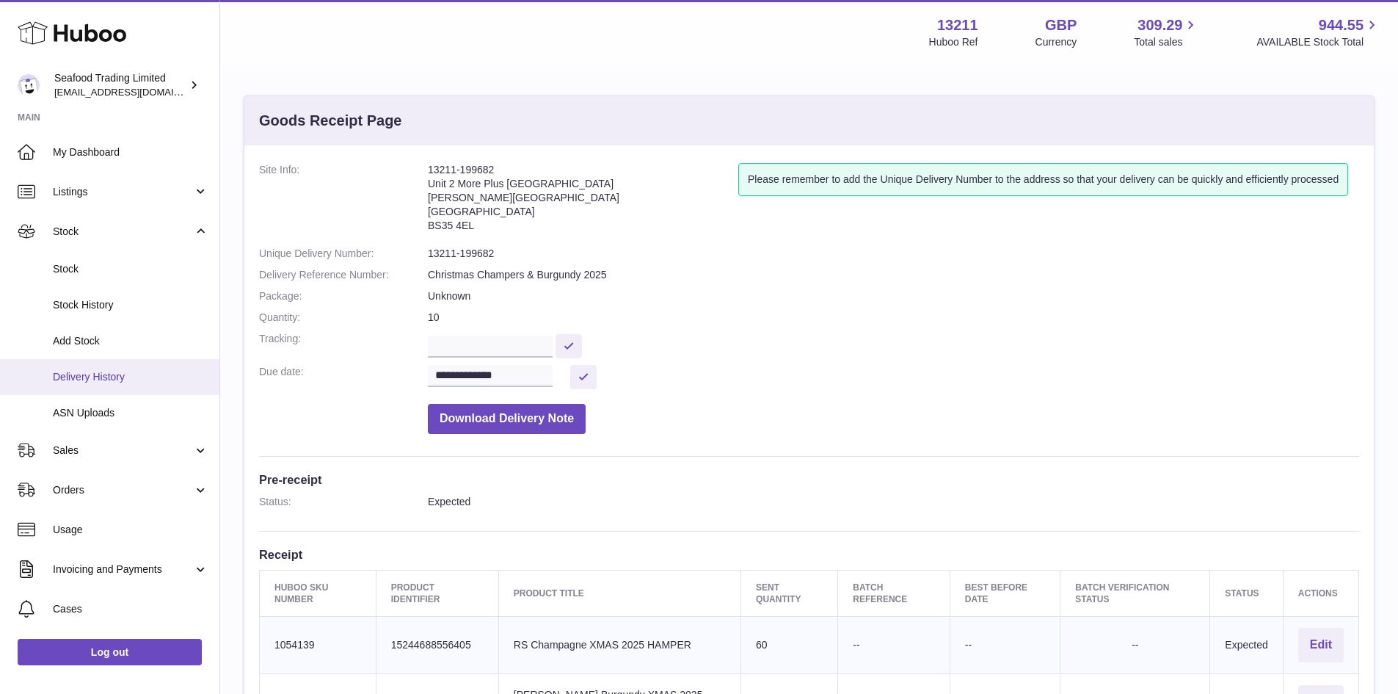
click at [80, 372] on span "Delivery History" at bounding box center [131, 377] width 156 height 14
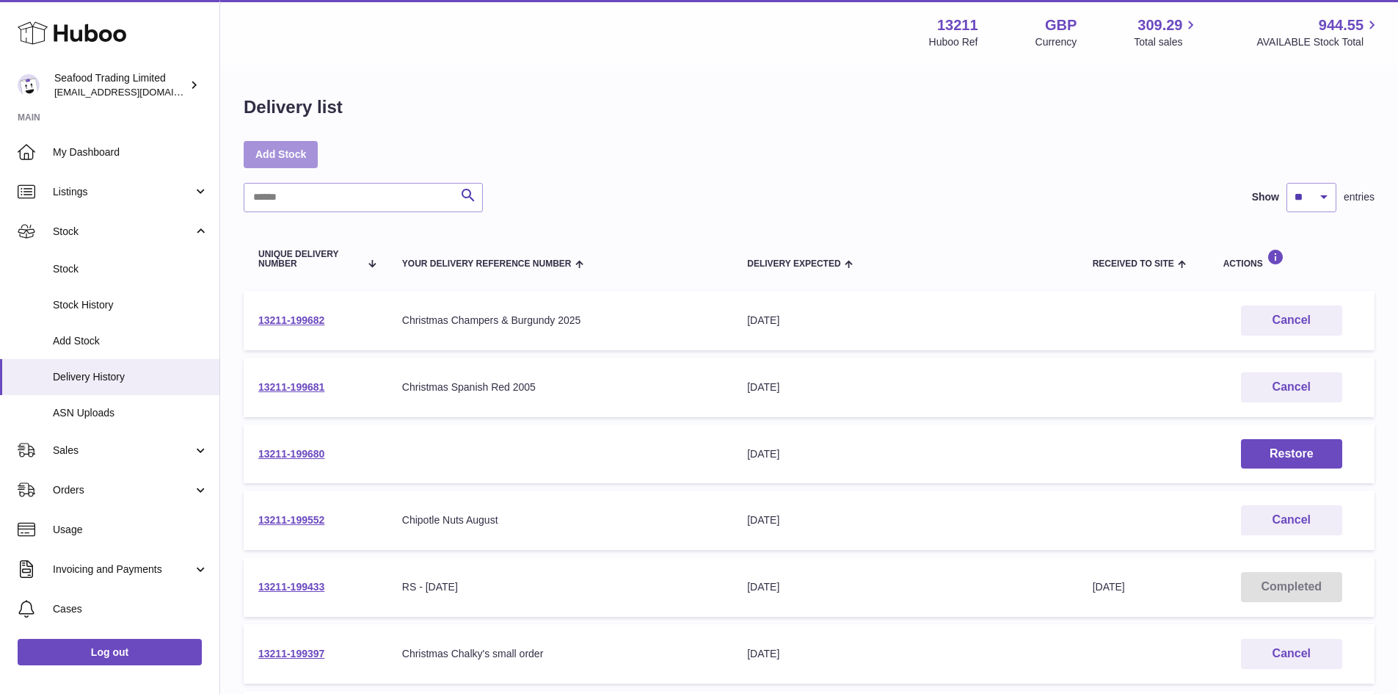
click at [273, 143] on link "Add Stock" at bounding box center [281, 154] width 74 height 26
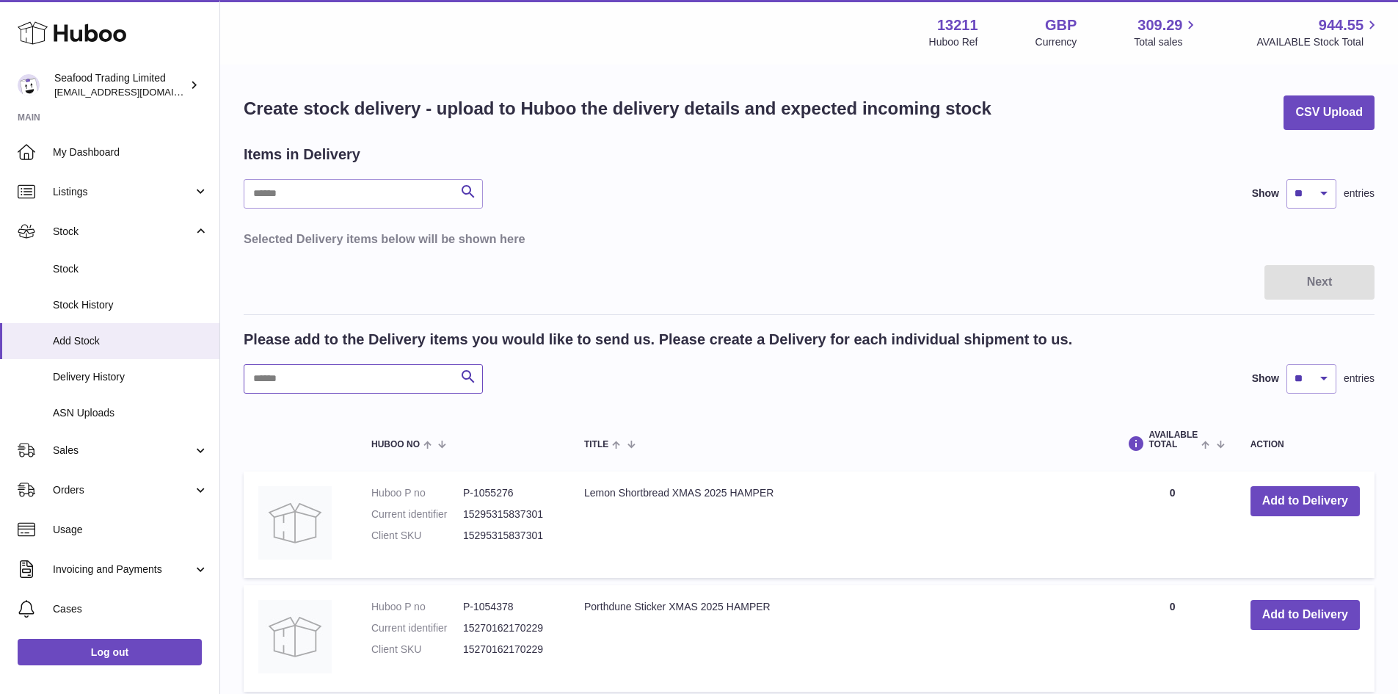
click at [398, 388] on input "text" at bounding box center [363, 378] width 239 height 29
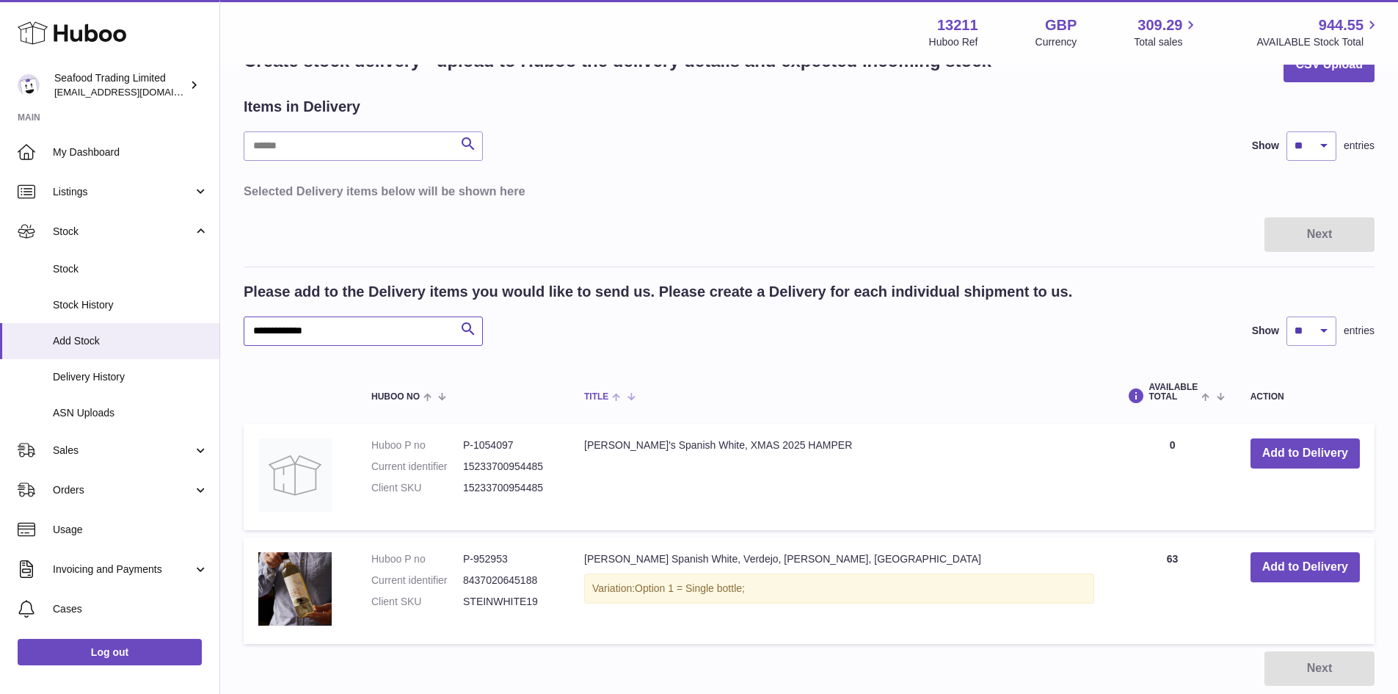
scroll to position [73, 0]
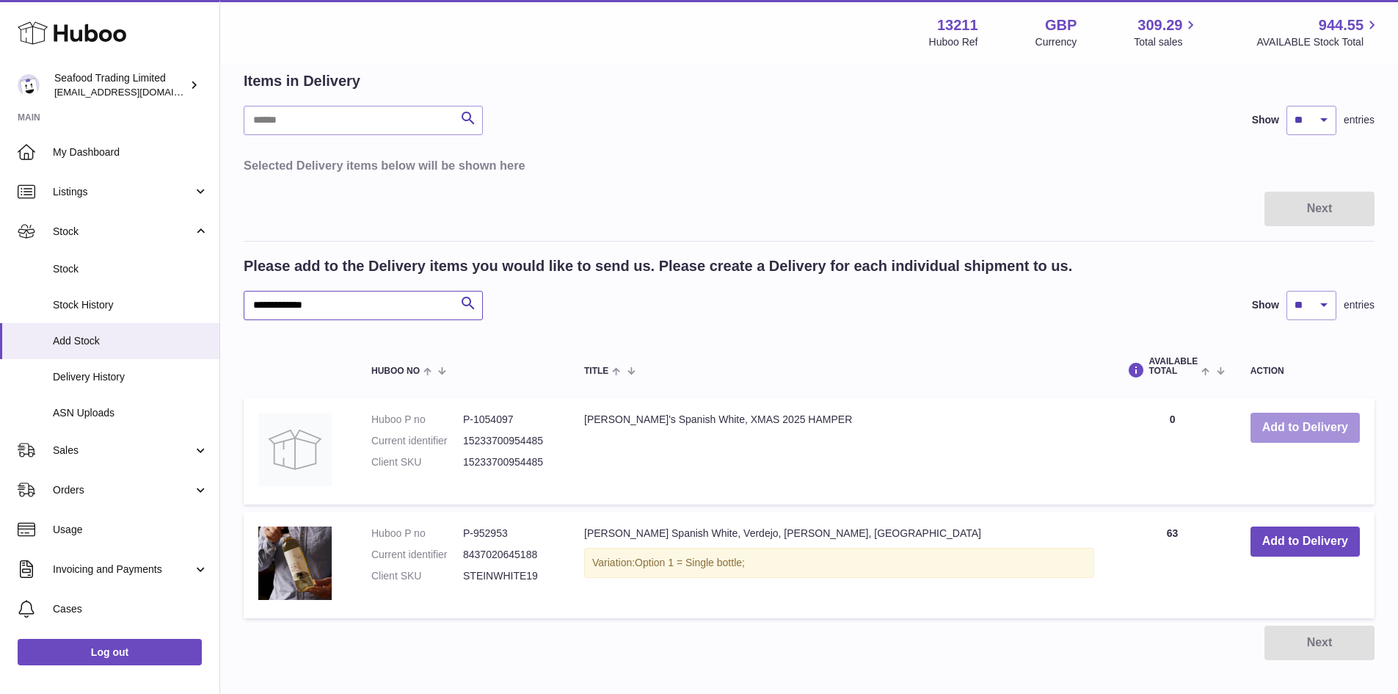
type input "**********"
click at [1304, 426] on button "Add to Delivery" at bounding box center [1305, 427] width 109 height 30
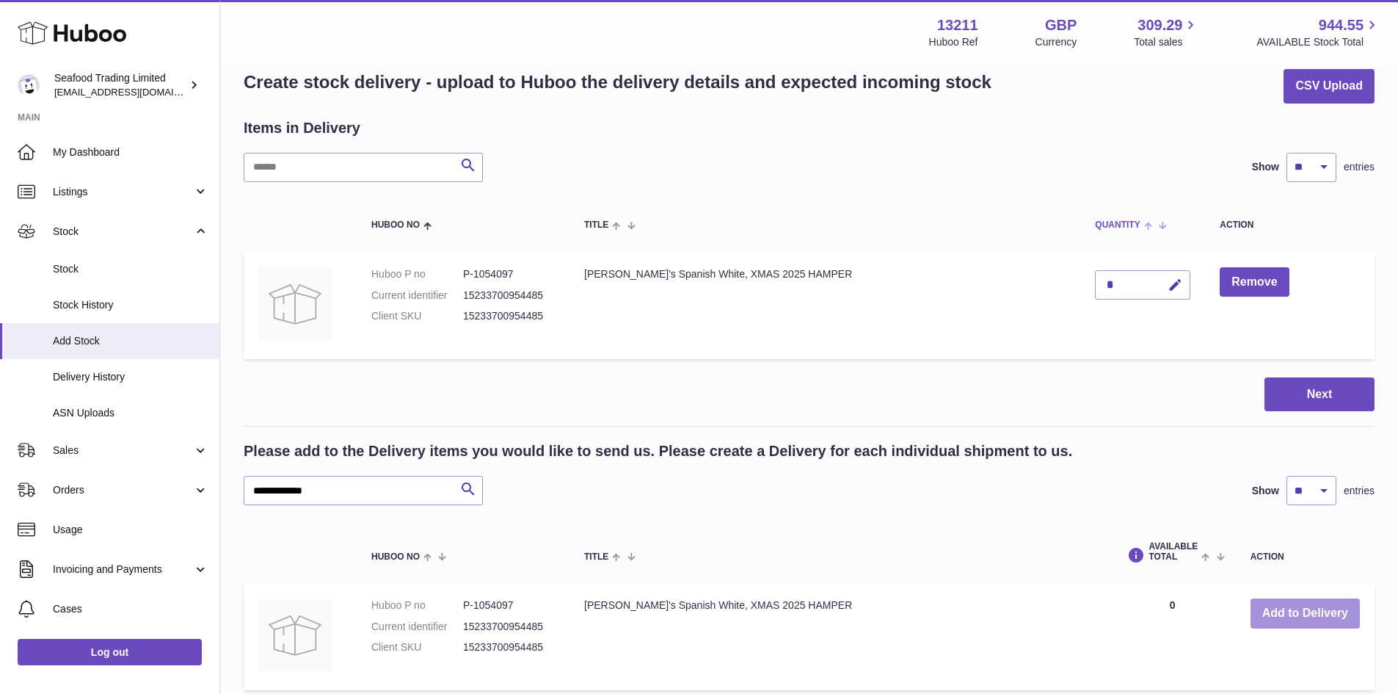
scroll to position [0, 0]
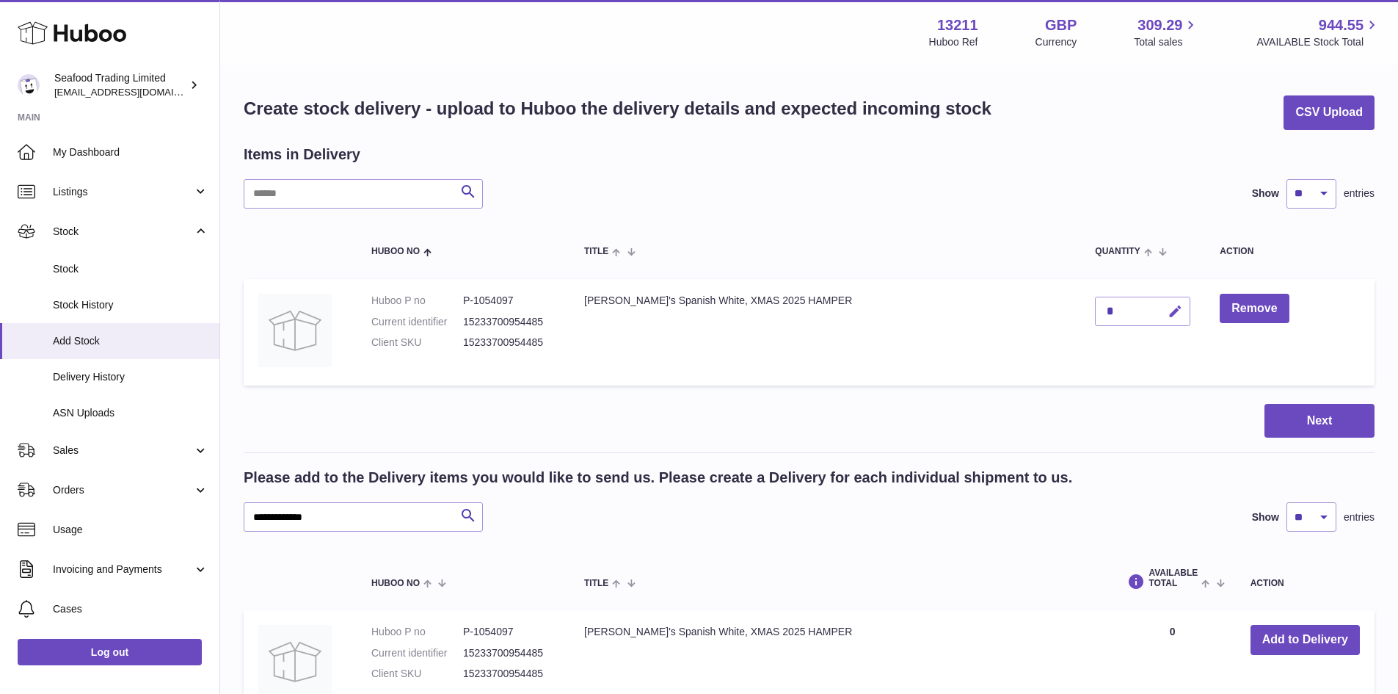
click at [1156, 314] on button "button" at bounding box center [1173, 311] width 34 height 30
click at [1129, 312] on button "button" at bounding box center [1143, 310] width 28 height 23
click at [1095, 307] on div "*" at bounding box center [1142, 310] width 95 height 29
click at [1168, 313] on icon "button" at bounding box center [1175, 311] width 15 height 15
type input "***"
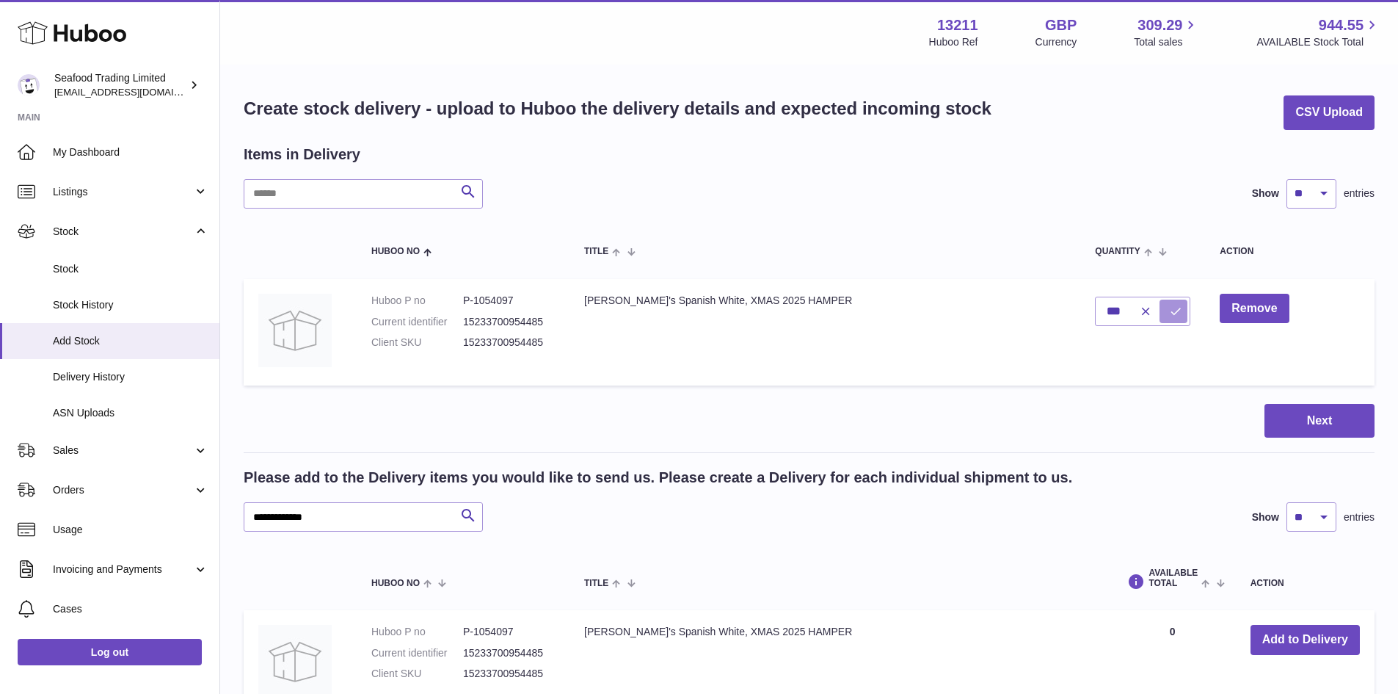
click at [1160, 307] on button "submit" at bounding box center [1174, 310] width 28 height 23
click at [1332, 410] on button "Next" at bounding box center [1319, 421] width 110 height 34
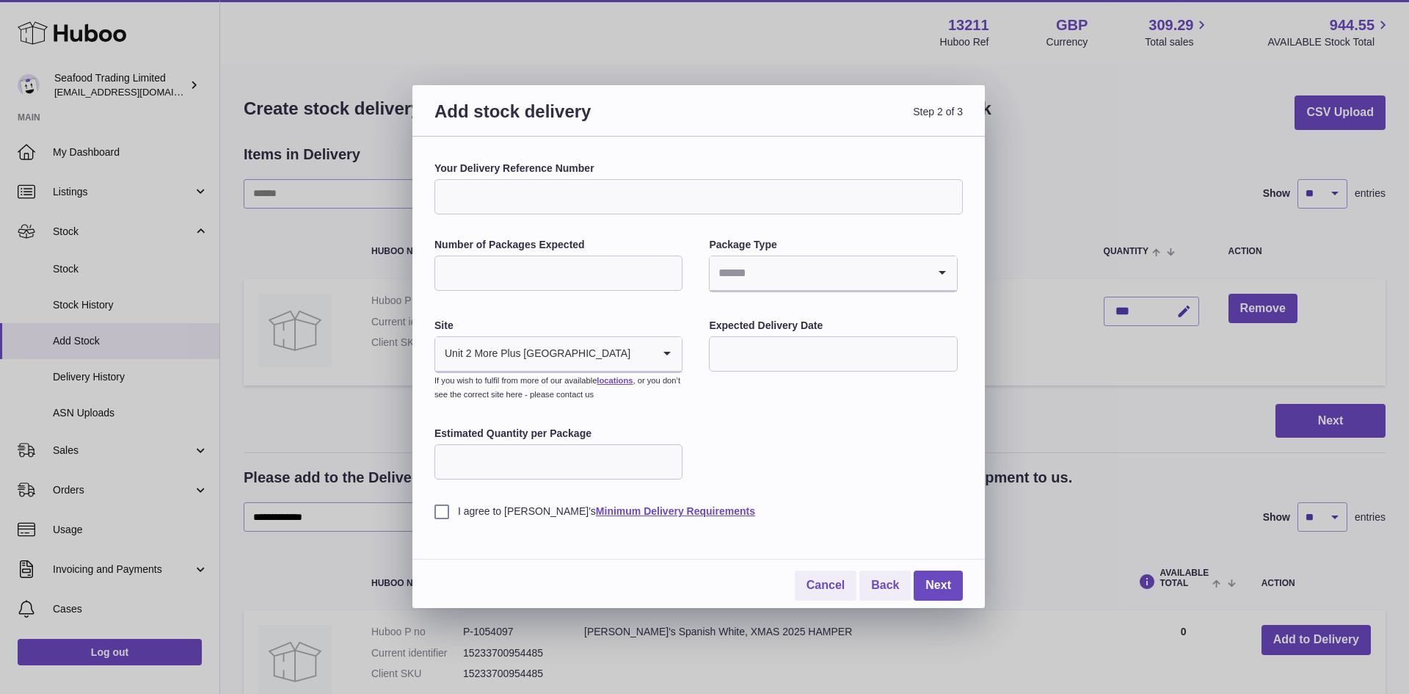
click at [478, 204] on input "Your Delivery Reference Number" at bounding box center [698, 196] width 528 height 35
drag, startPoint x: 570, startPoint y: 196, endPoint x: 498, endPoint y: 190, distance: 72.2
click at [498, 190] on input "**********" at bounding box center [698, 196] width 528 height 35
type input "**********"
click at [500, 261] on input "Number of Packages Expected" at bounding box center [558, 272] width 248 height 35
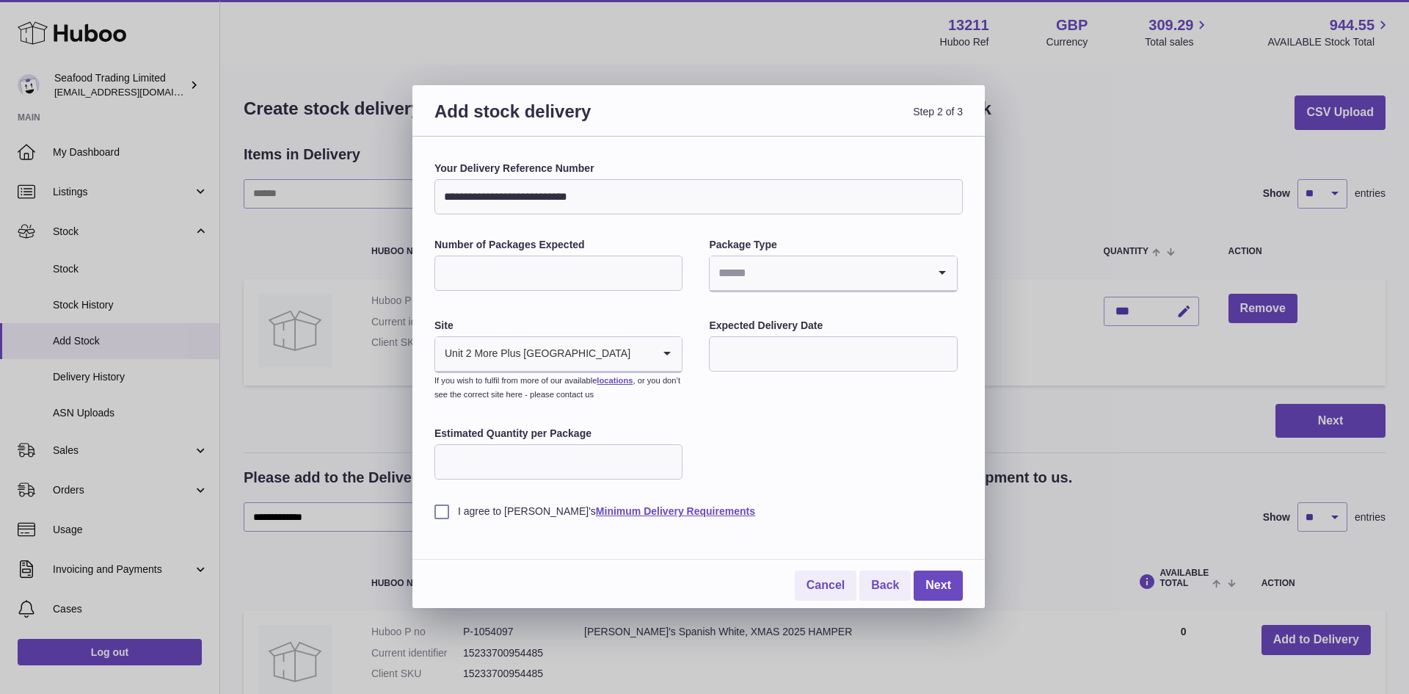
type input "**"
click at [760, 271] on input "Search for option" at bounding box center [818, 273] width 217 height 34
click at [751, 310] on li "Unknown" at bounding box center [832, 312] width 245 height 29
click at [762, 355] on input "text" at bounding box center [833, 353] width 248 height 35
click at [913, 390] on icon "button" at bounding box center [918, 389] width 18 height 18
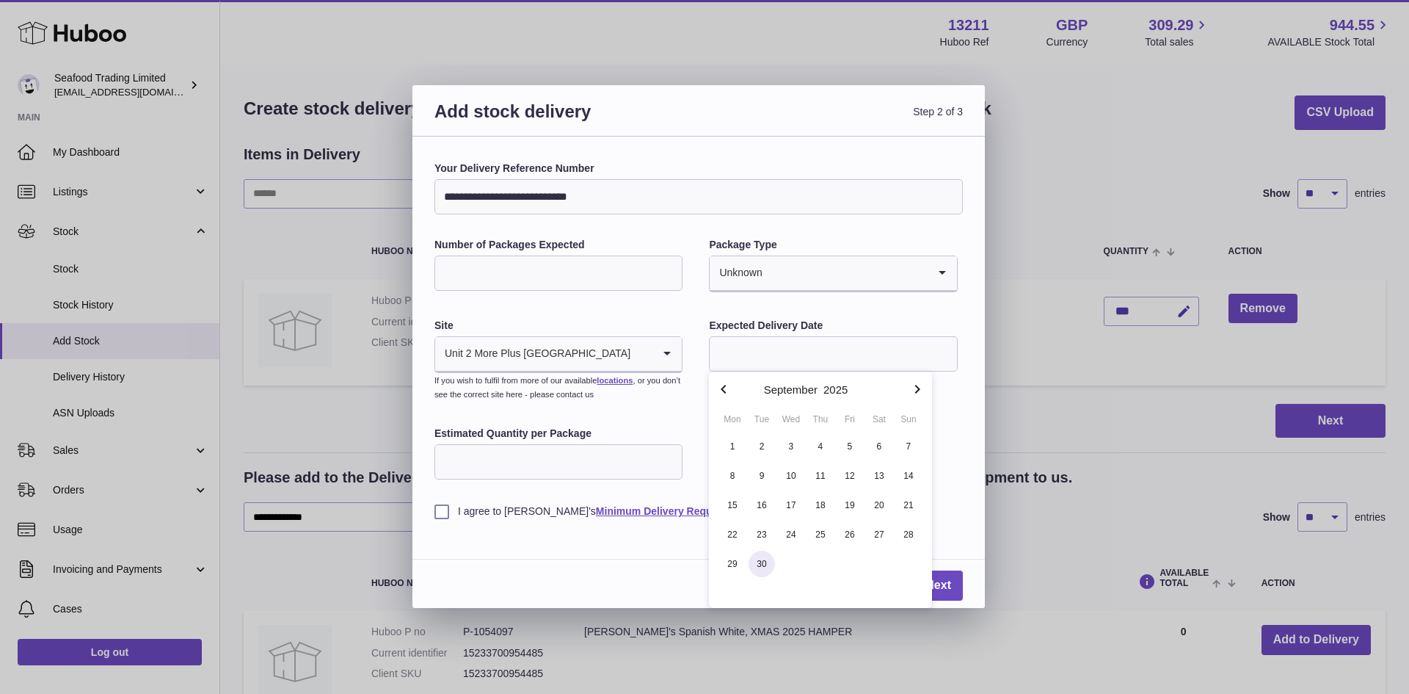
click at [767, 560] on span "30" at bounding box center [762, 563] width 26 height 26
type input "**********"
click at [434, 506] on div "**********" at bounding box center [698, 372] width 572 height 471
click at [450, 512] on label "I agree to Huboo's Minimum Delivery Requirements" at bounding box center [698, 511] width 528 height 14
click at [947, 588] on link "Next" at bounding box center [938, 585] width 49 height 30
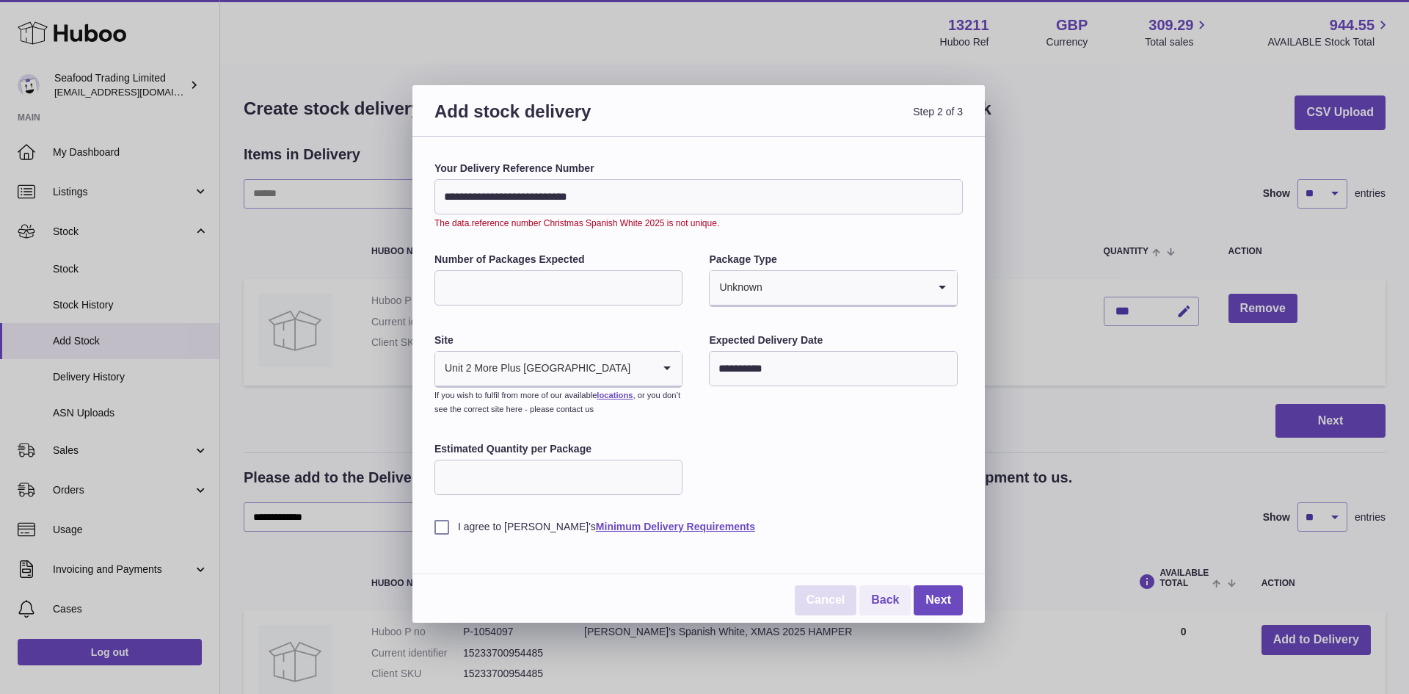
click at [824, 600] on link "Cancel" at bounding box center [826, 600] width 62 height 30
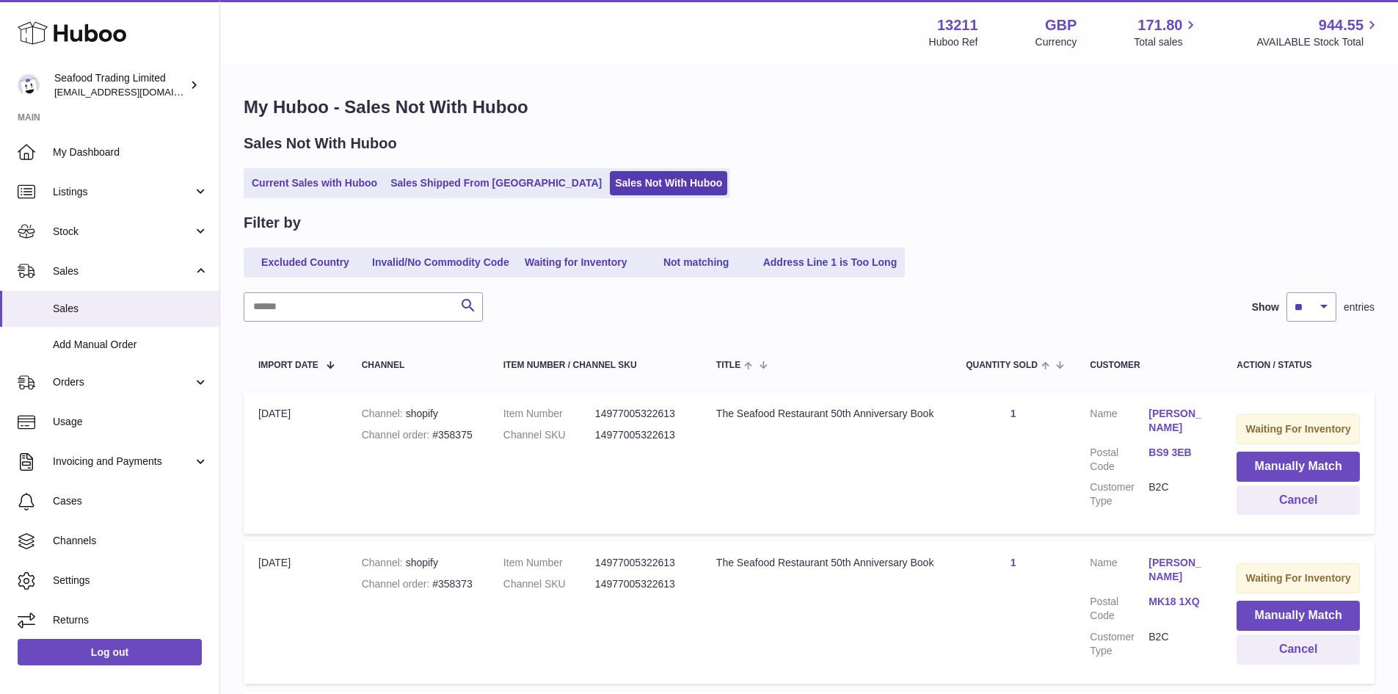
select select "**"
click at [90, 159] on link "My Dashboard" at bounding box center [109, 152] width 219 height 40
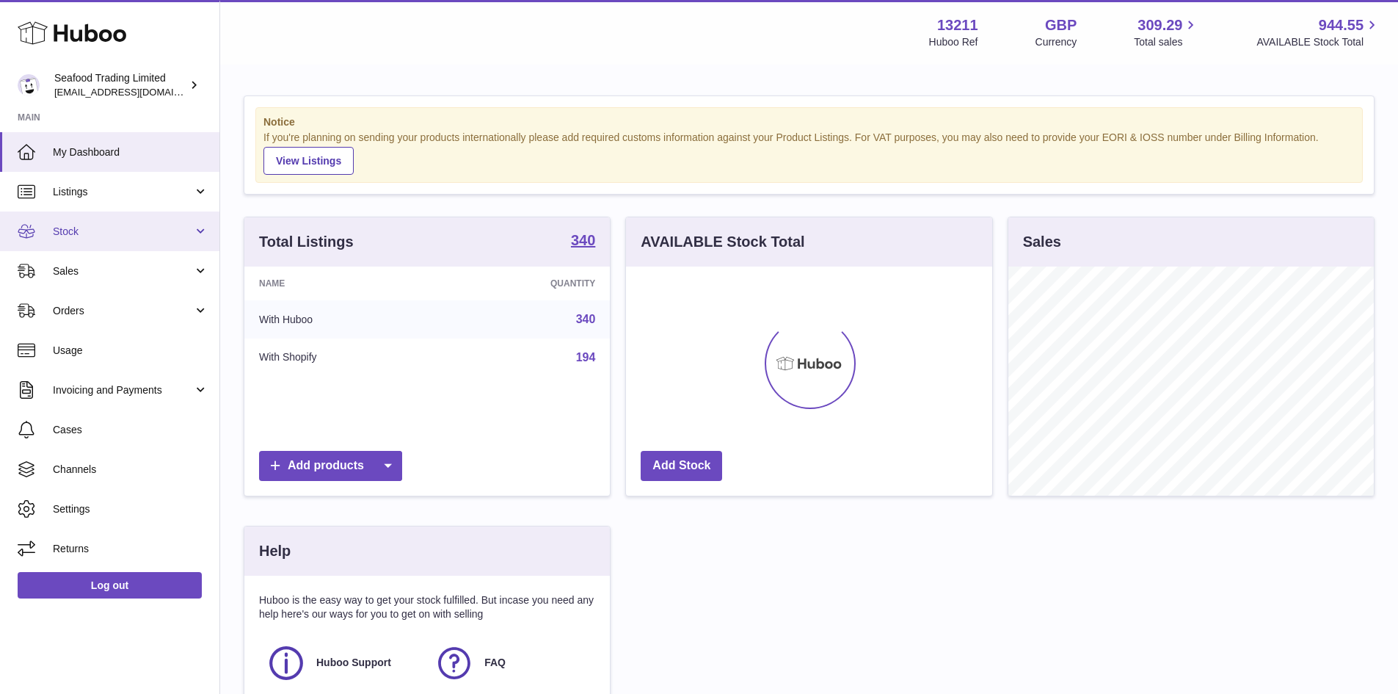
click at [79, 235] on span "Stock" at bounding box center [123, 232] width 140 height 14
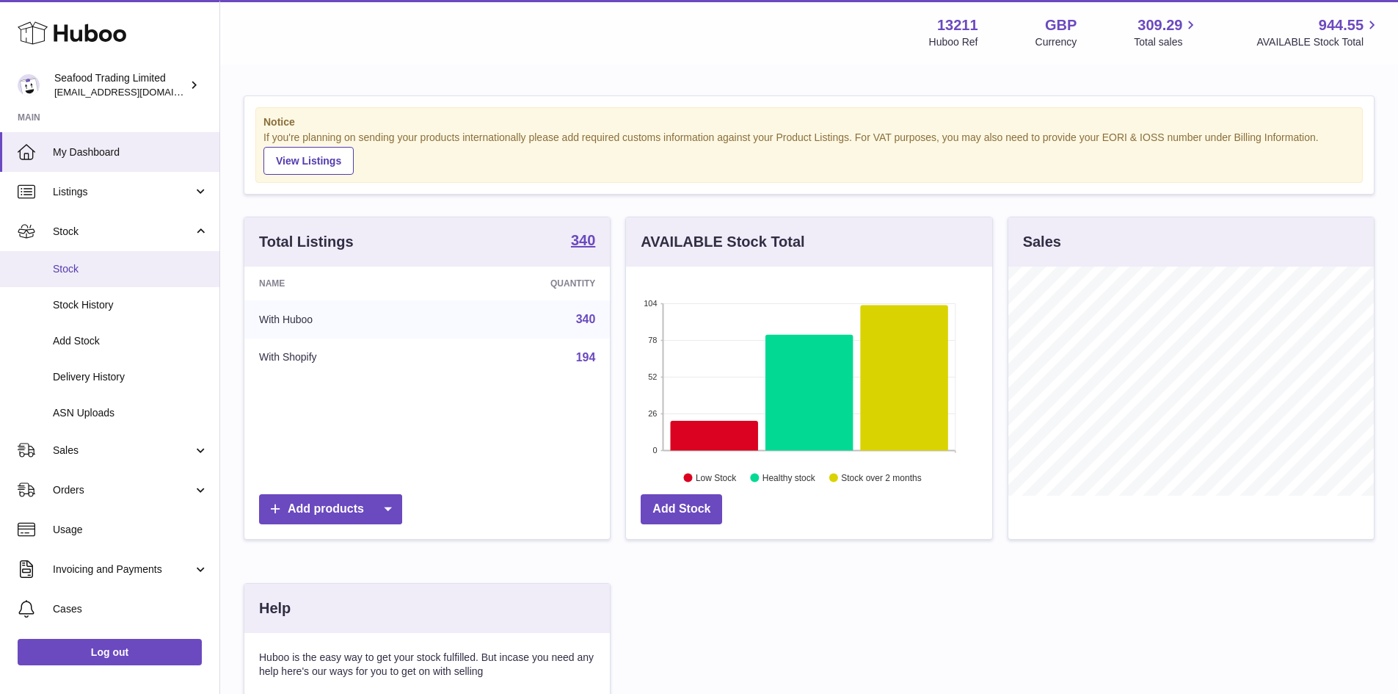
click at [76, 265] on span "Stock" at bounding box center [131, 269] width 156 height 14
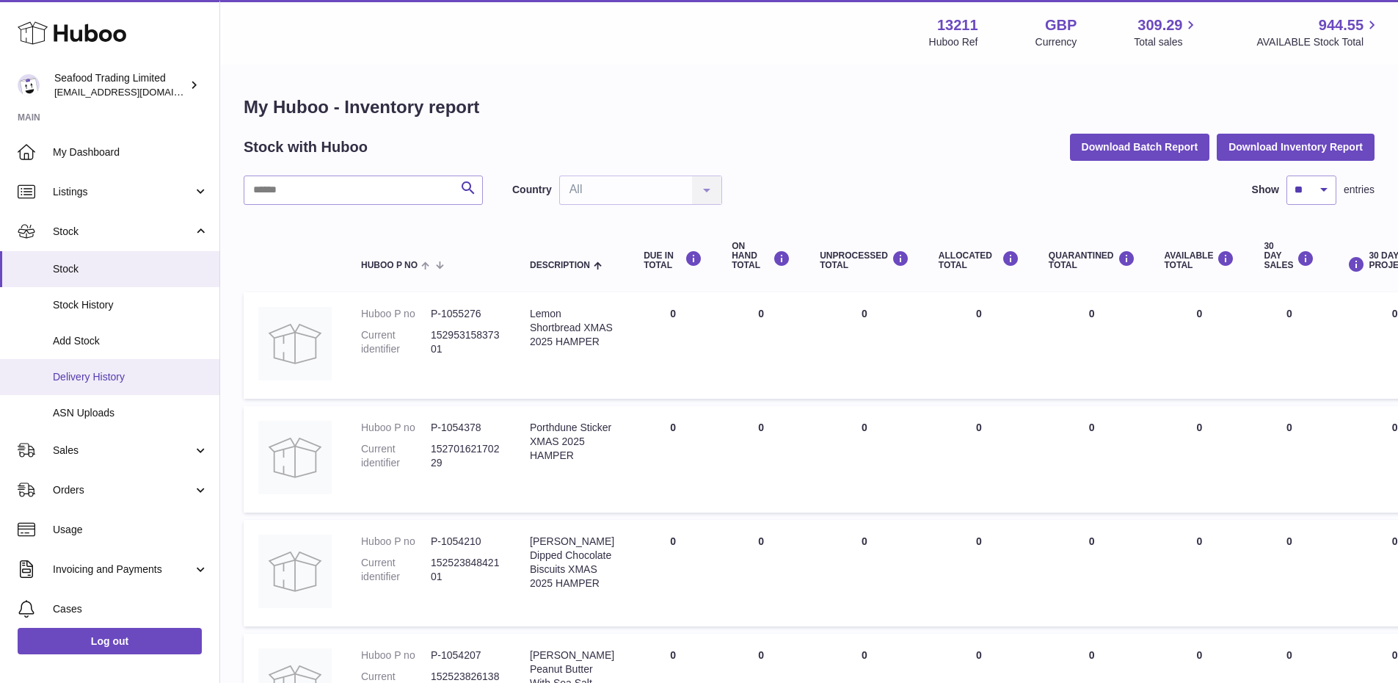
click at [100, 360] on link "Delivery History" at bounding box center [109, 377] width 219 height 36
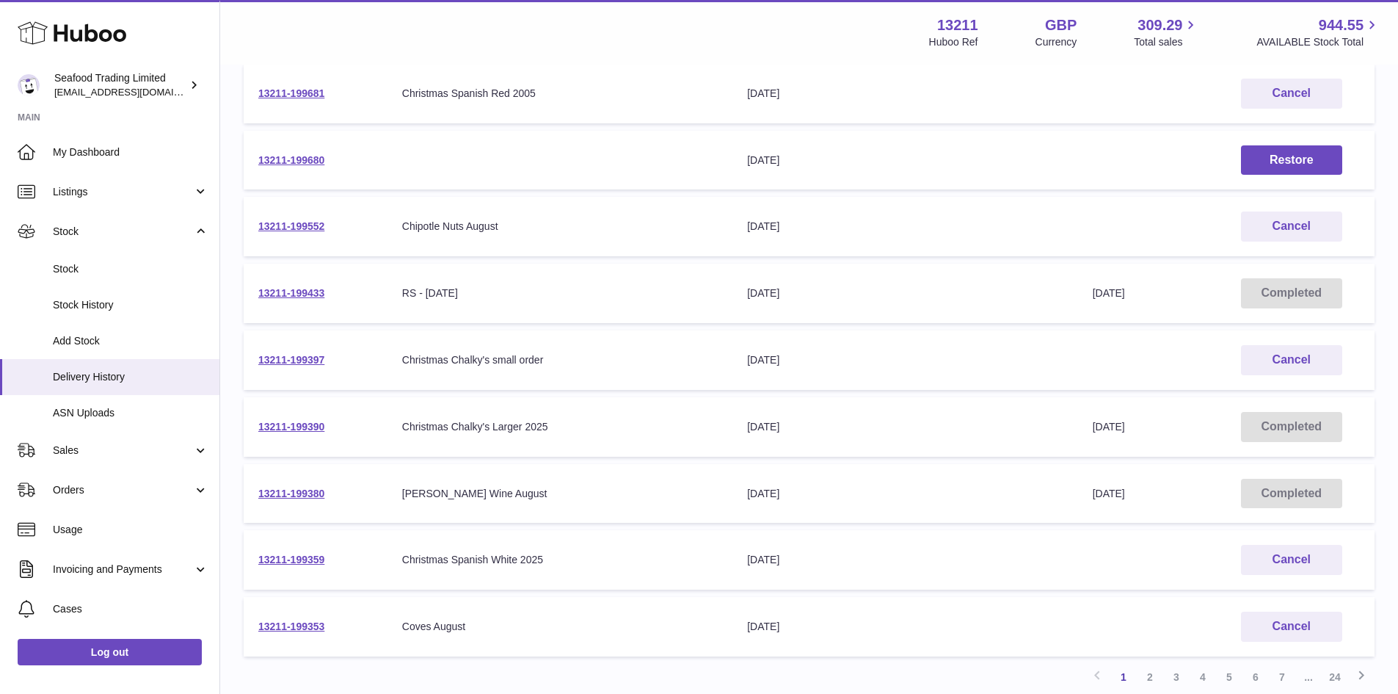
scroll to position [367, 0]
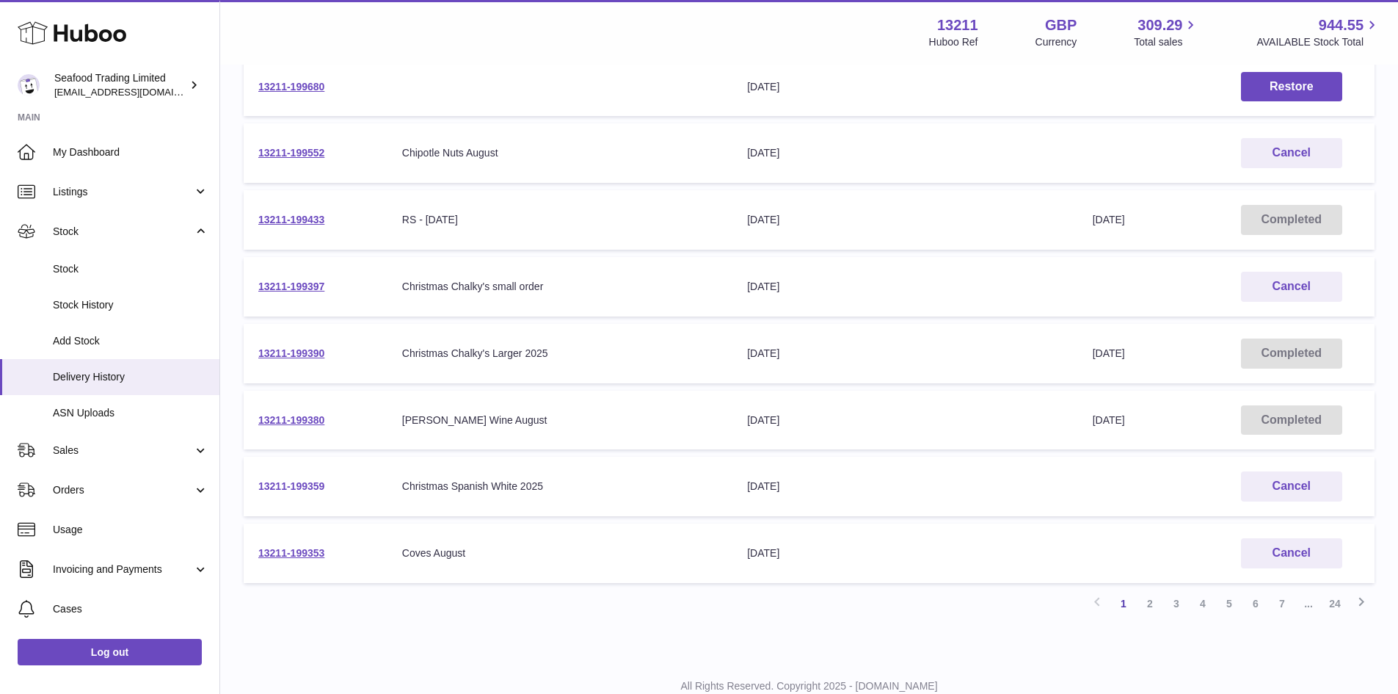
click at [277, 481] on link "13211-199359" at bounding box center [291, 486] width 66 height 12
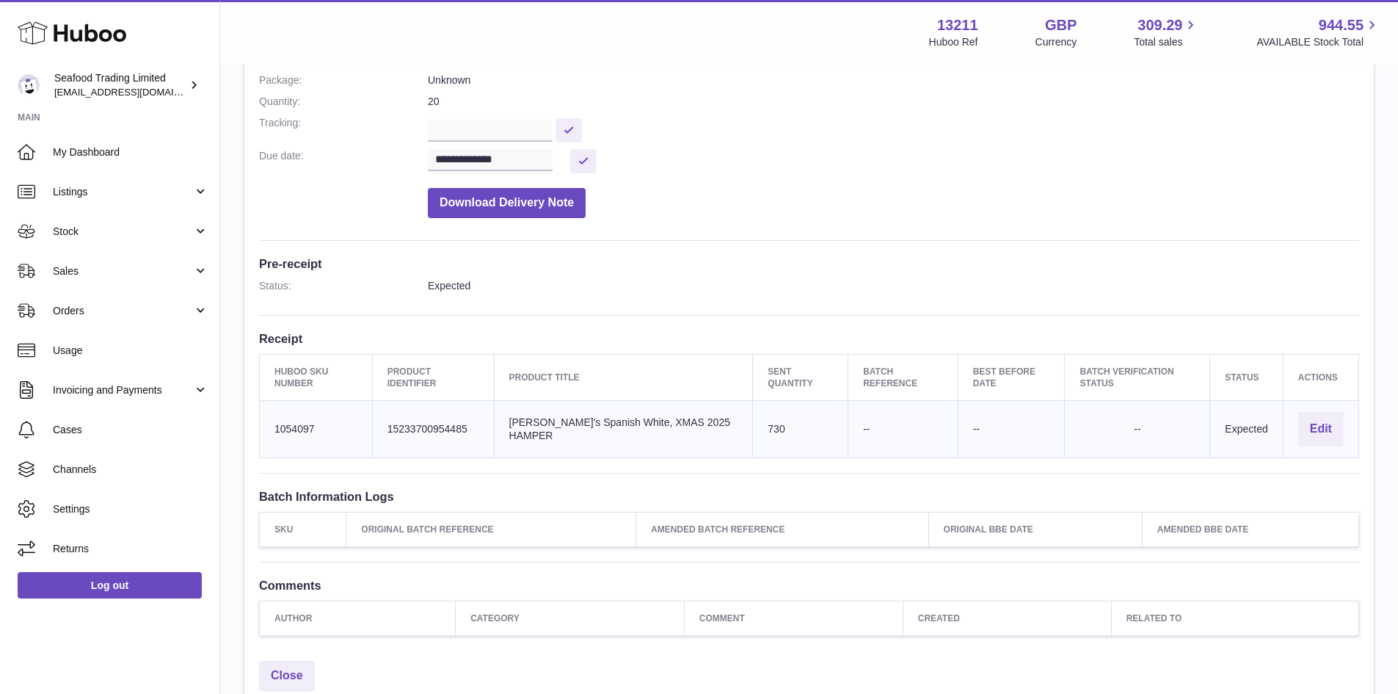
scroll to position [220, 0]
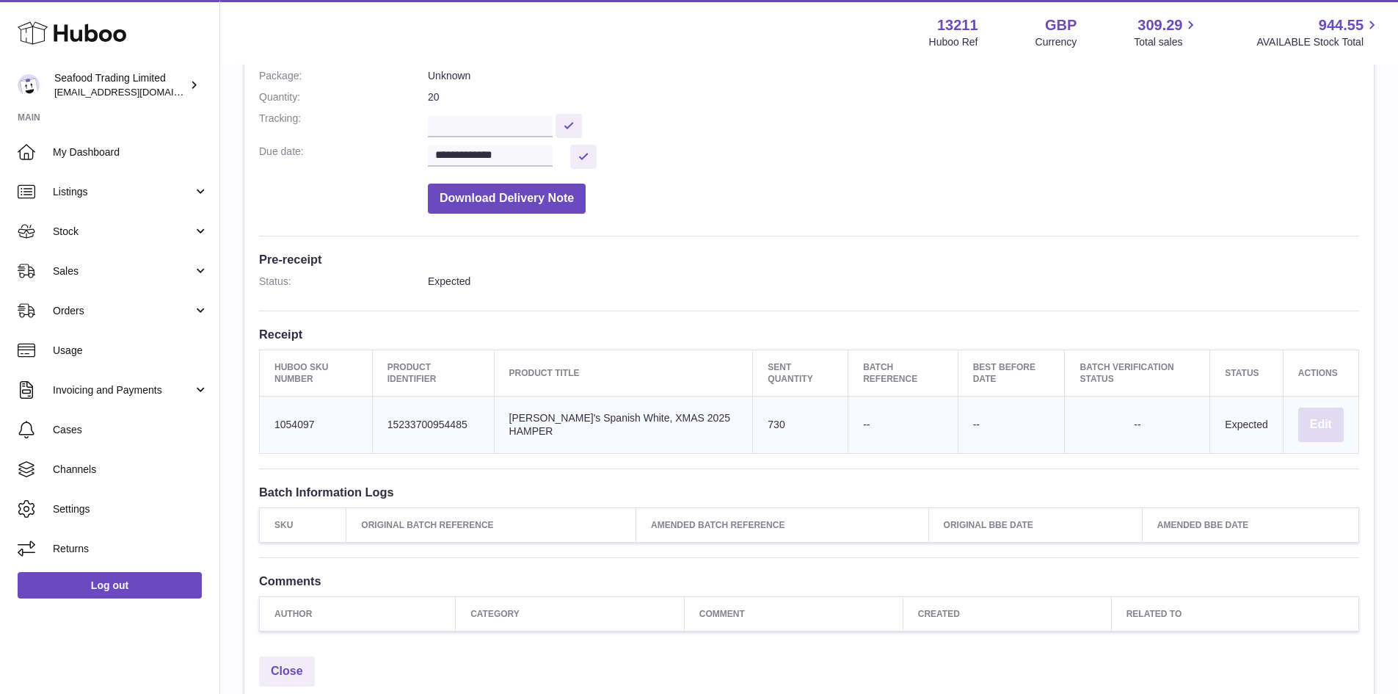
click at [1336, 432] on button "Edit" at bounding box center [1321, 424] width 46 height 34
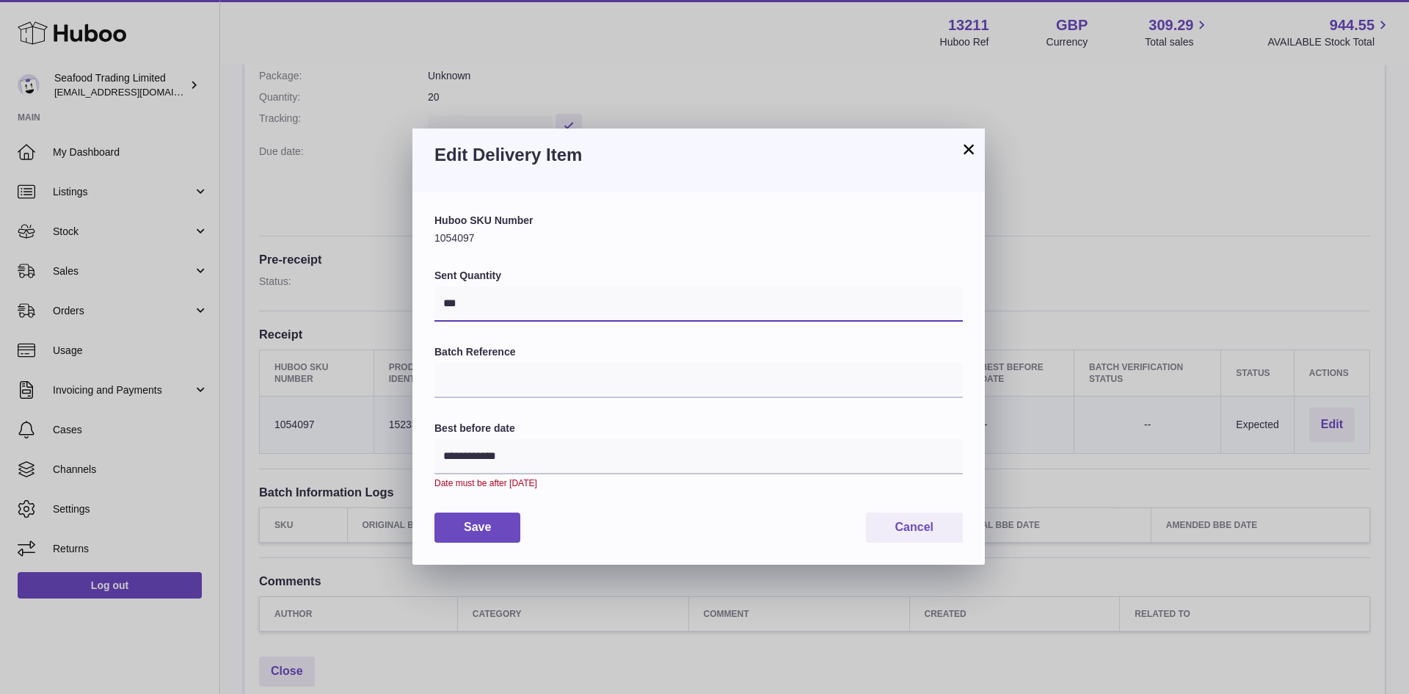
click at [481, 305] on input "***" at bounding box center [698, 303] width 528 height 35
type input "***"
click at [500, 526] on button "Save" at bounding box center [477, 527] width 86 height 30
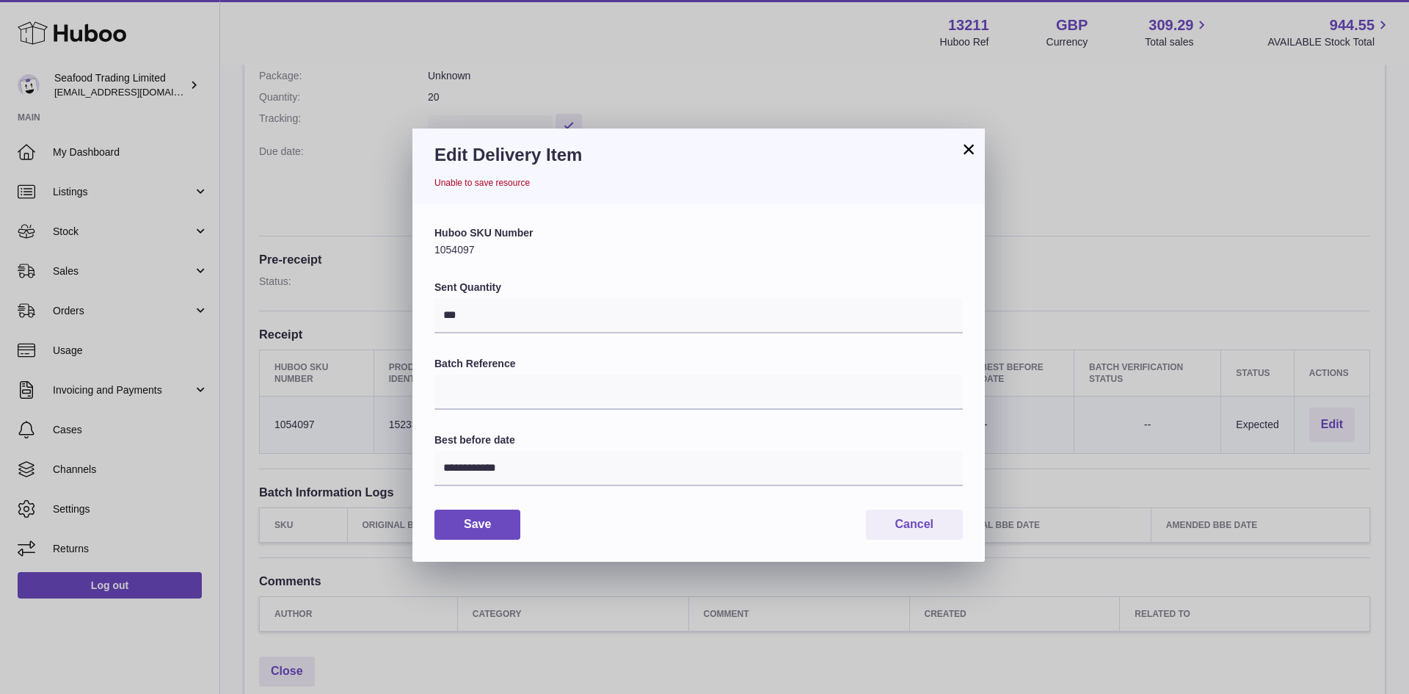
click at [972, 140] on button "×" at bounding box center [969, 149] width 18 height 18
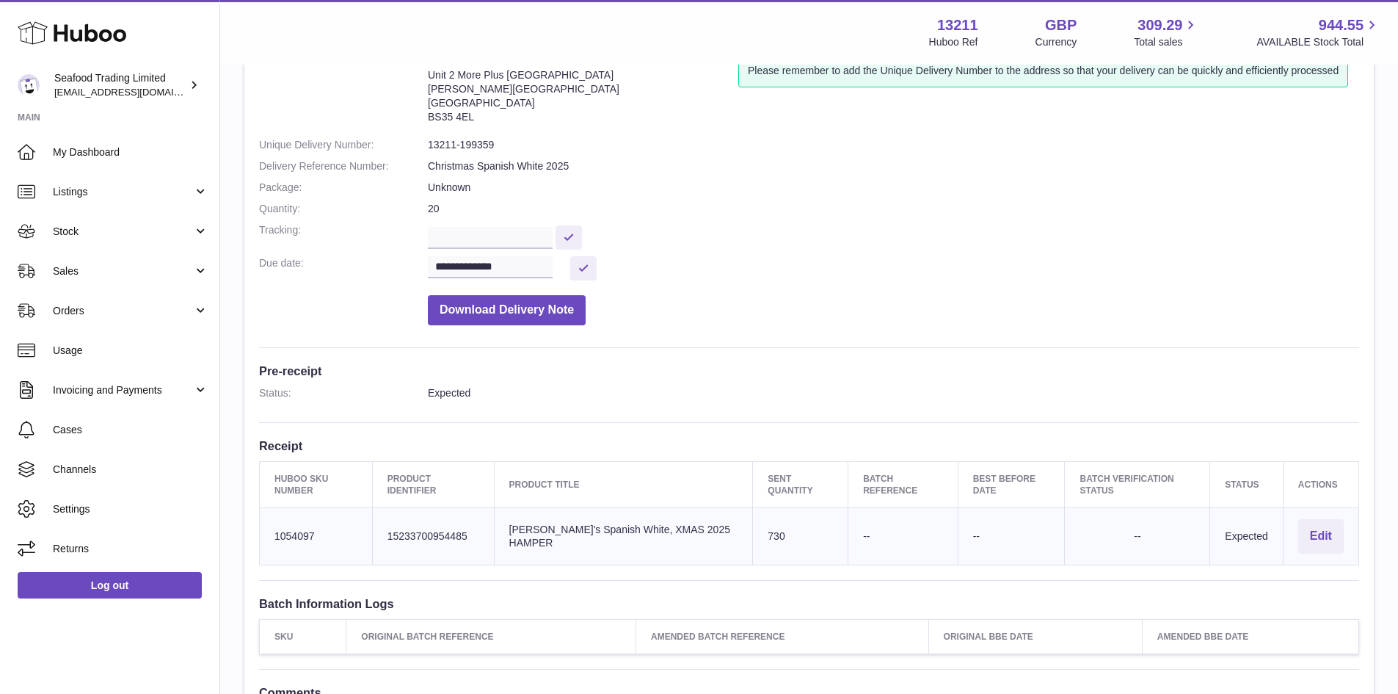
scroll to position [0, 0]
